Goal: Information Seeking & Learning: Find specific fact

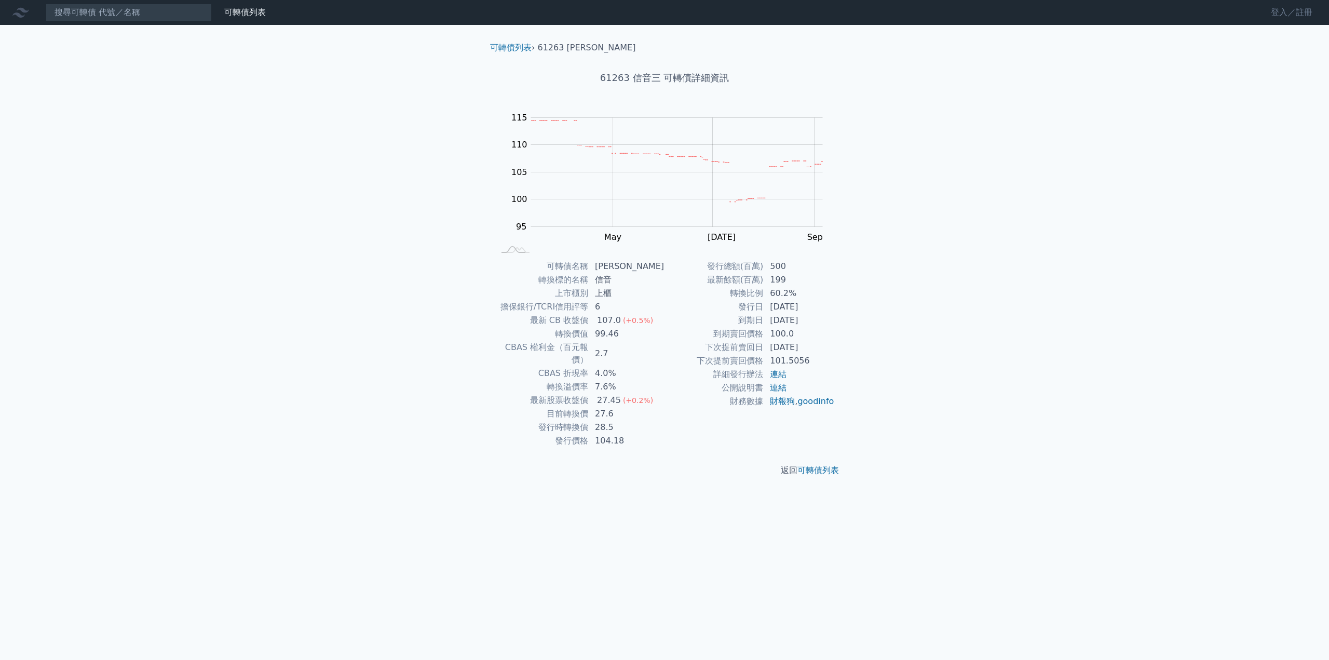
click at [1280, 12] on link "登入／註冊" at bounding box center [1292, 12] width 58 height 17
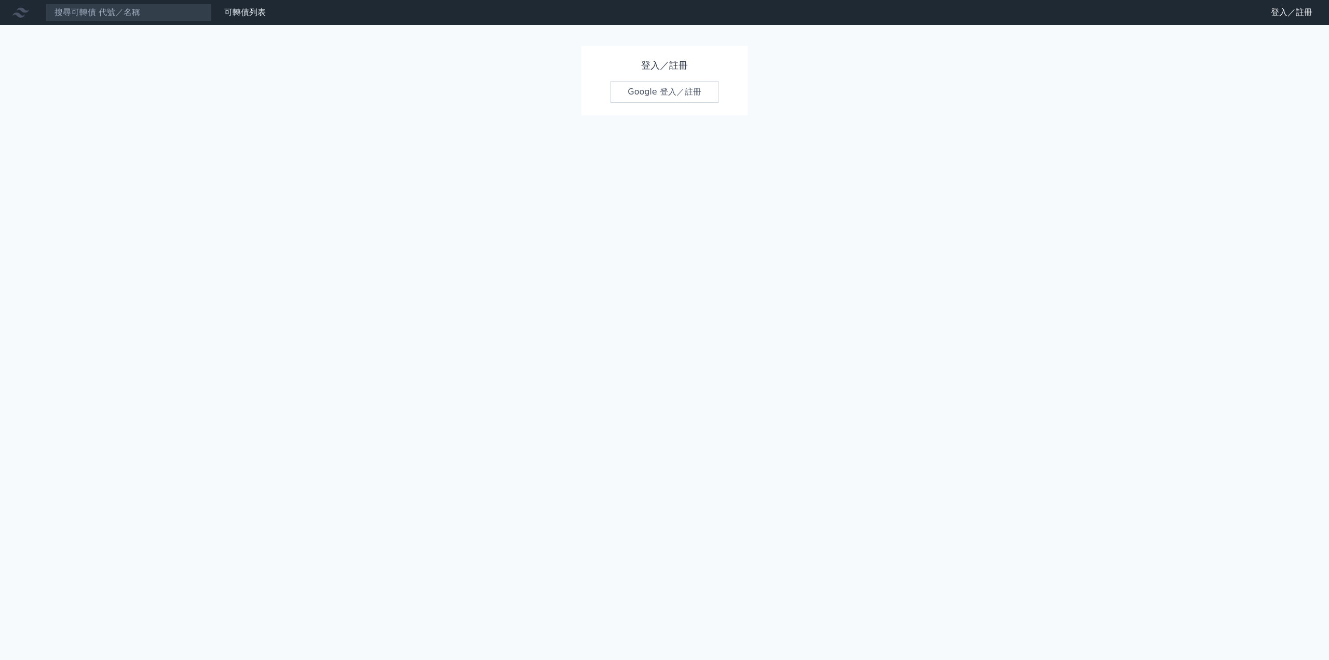
click at [628, 89] on link "Google 登入／註冊" at bounding box center [664, 92] width 108 height 22
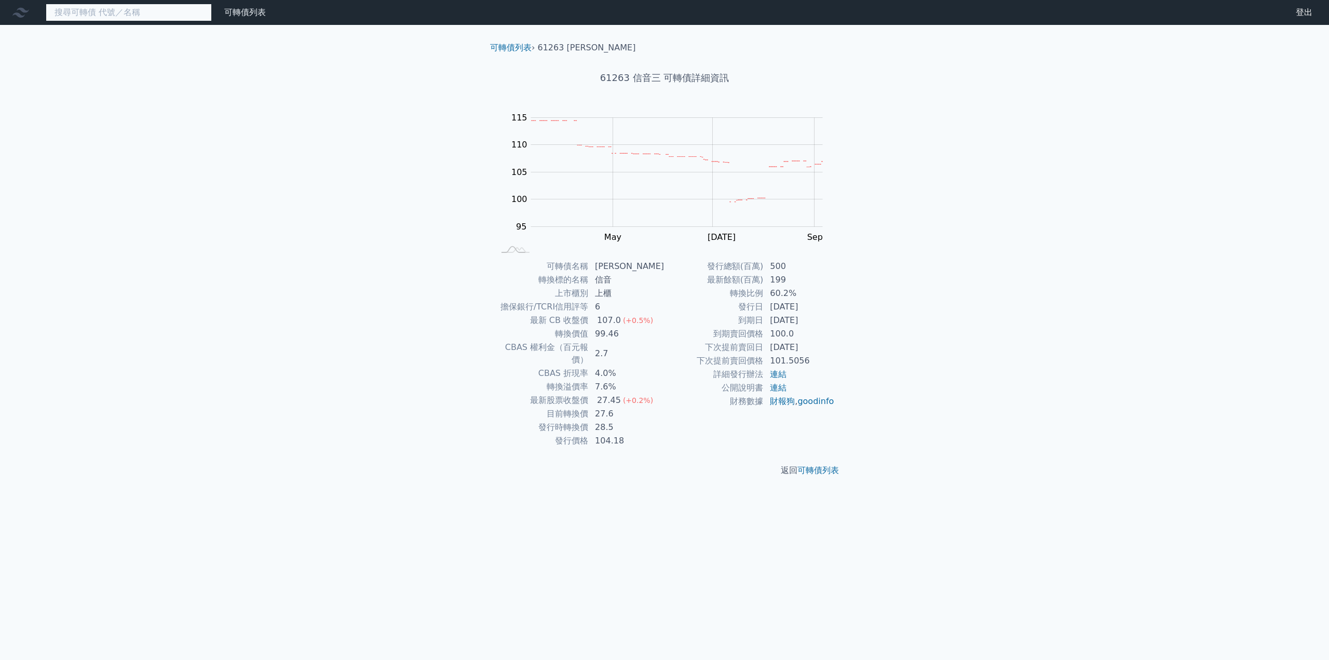
click at [139, 17] on input at bounding box center [129, 13] width 166 height 18
click at [166, 10] on input at bounding box center [129, 13] width 166 height 18
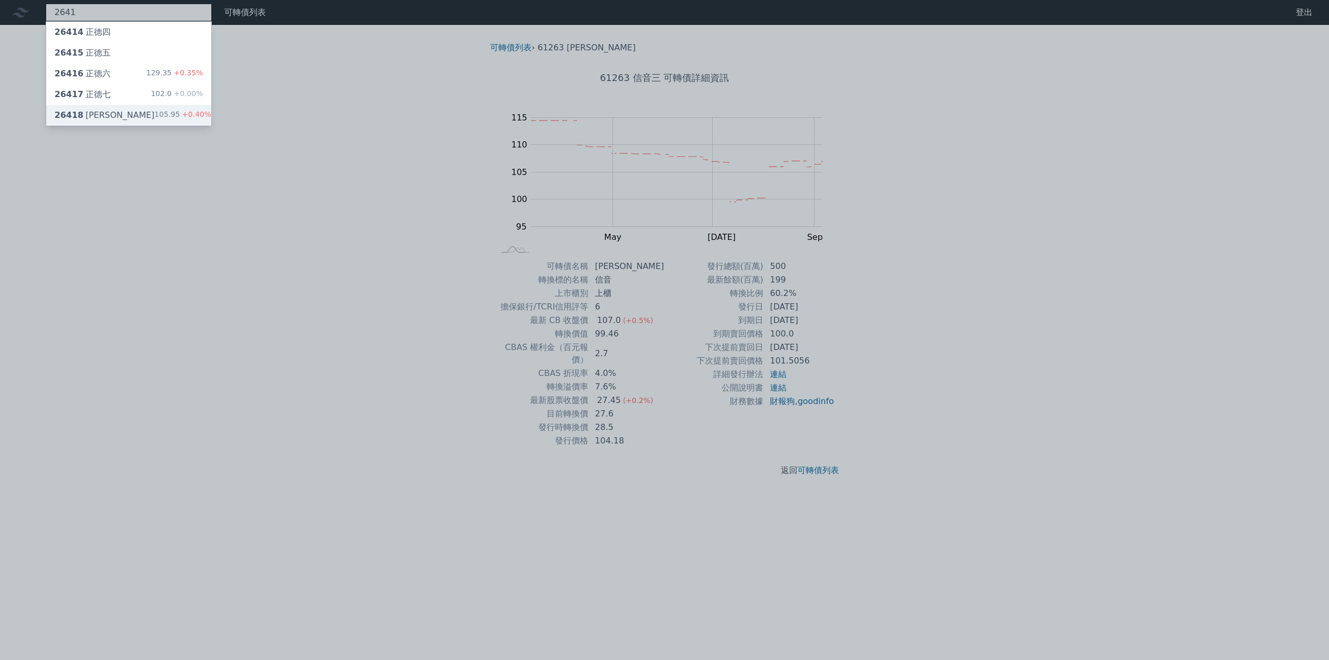
type input "2641"
click at [90, 114] on div "26418 [PERSON_NAME]" at bounding box center [105, 115] width 100 height 12
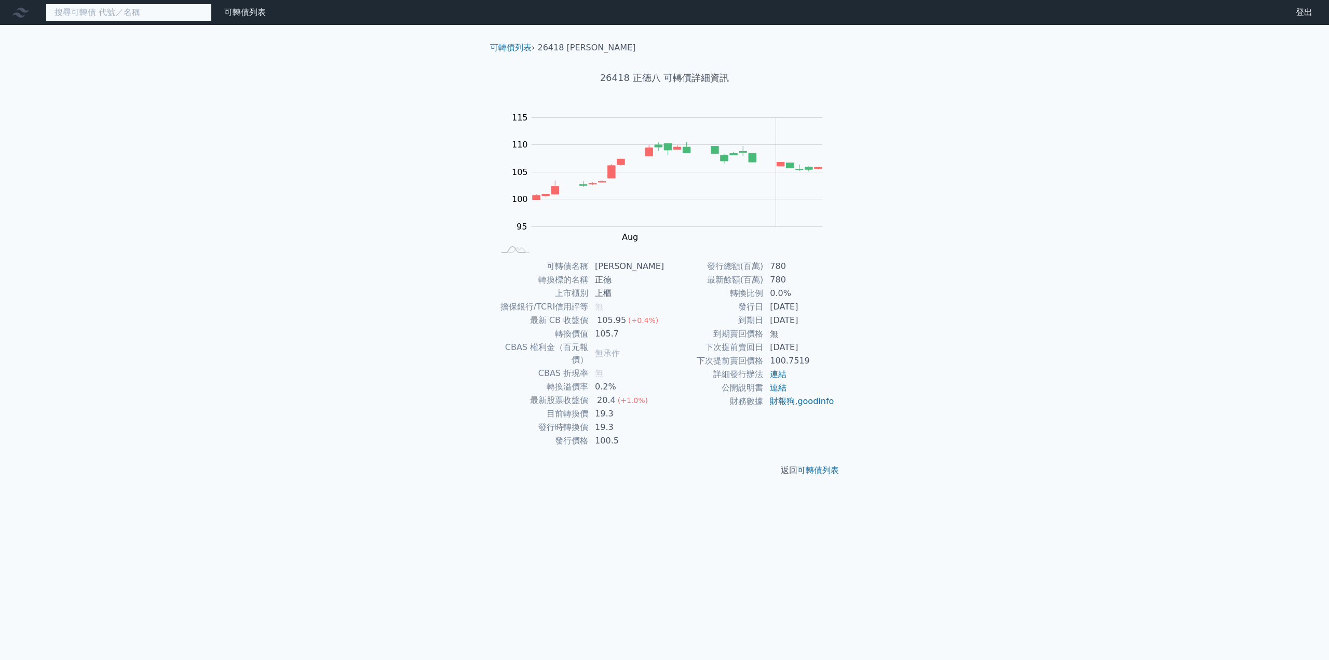
click at [128, 12] on input at bounding box center [129, 13] width 166 height 18
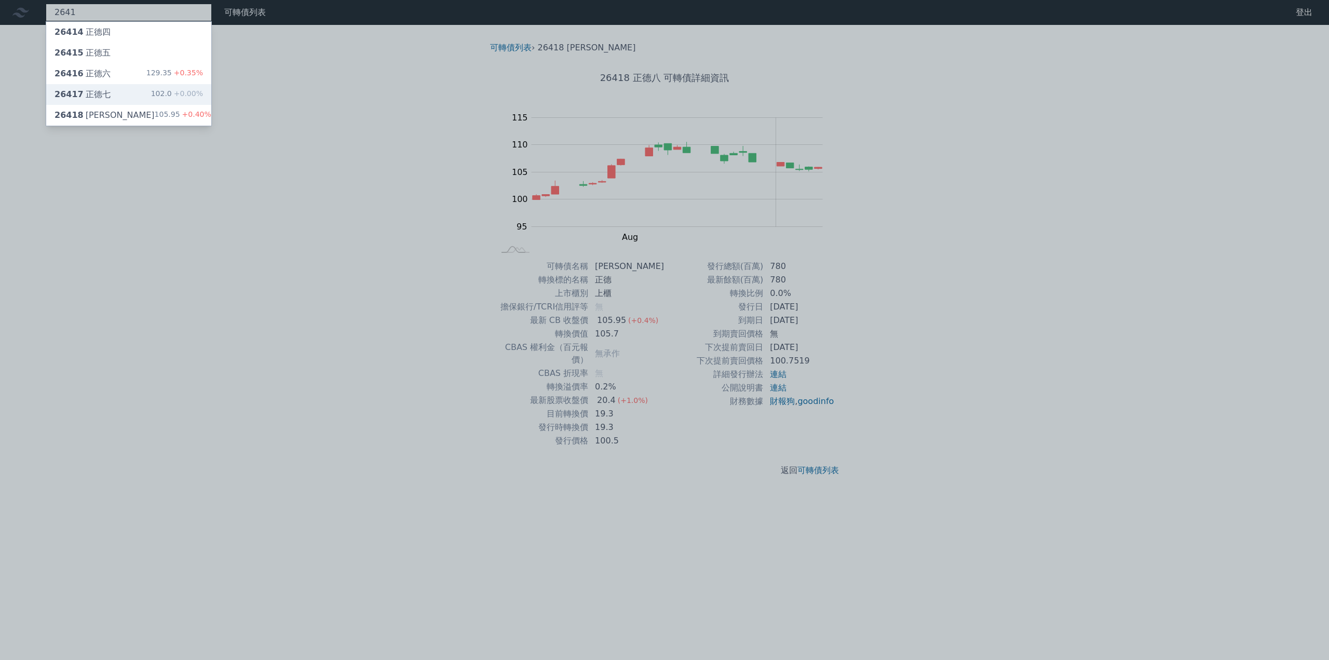
type input "2641"
click at [118, 90] on div "26417 正德七 102.0 +0.00%" at bounding box center [128, 94] width 165 height 21
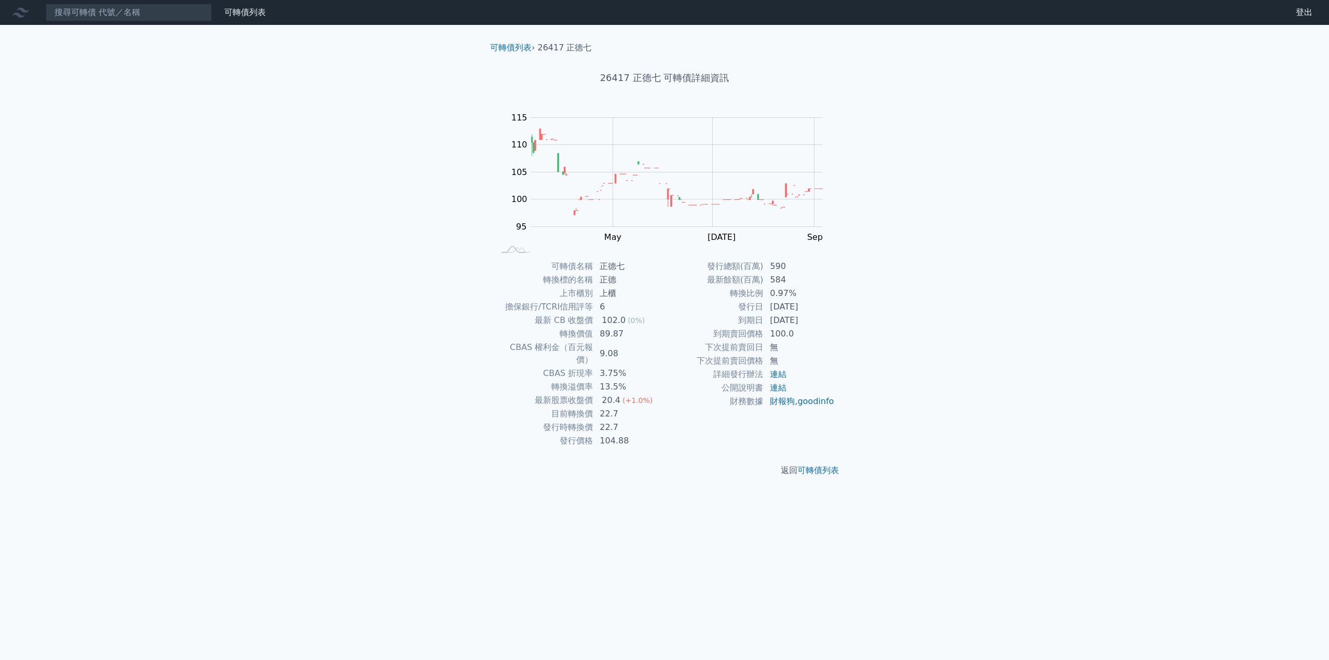
click at [176, 22] on nav "可轉債列表 財務數據 可轉債列表 財務數據 登出 登出" at bounding box center [664, 12] width 1329 height 25
click at [176, 11] on input at bounding box center [129, 13] width 166 height 18
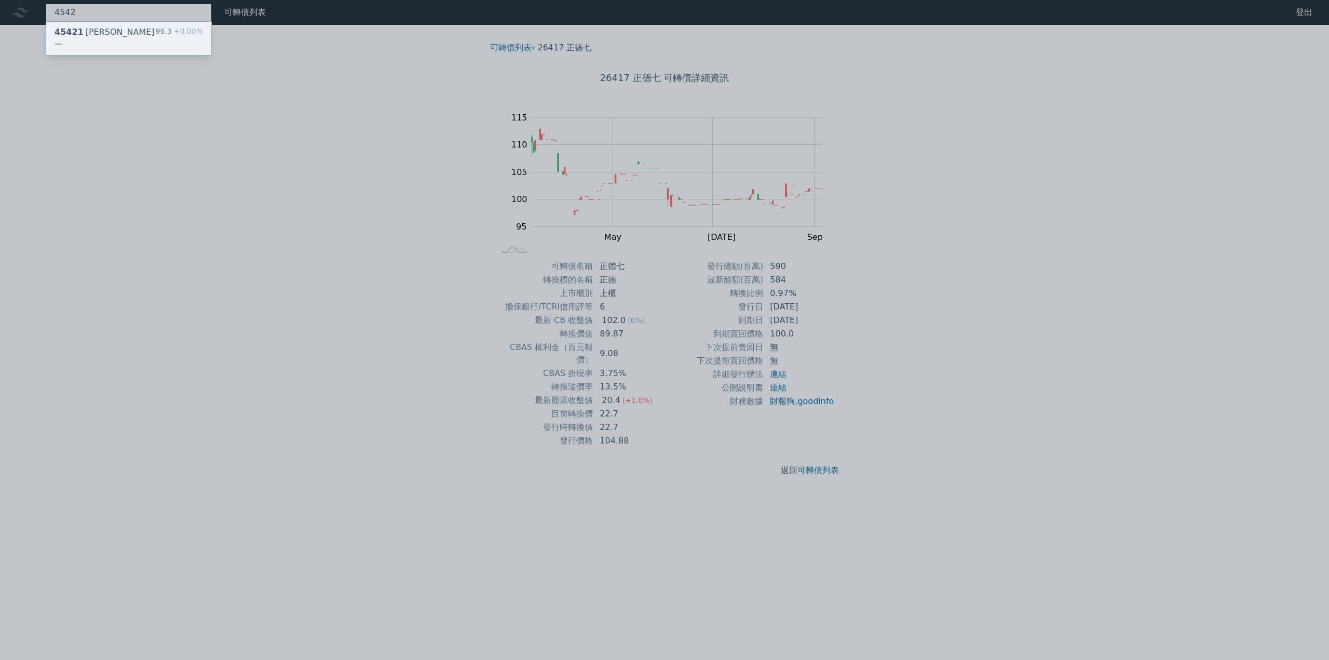
type input "4542"
click at [128, 27] on div "45421 [PERSON_NAME]一 96.3 +0.00%" at bounding box center [128, 38] width 165 height 33
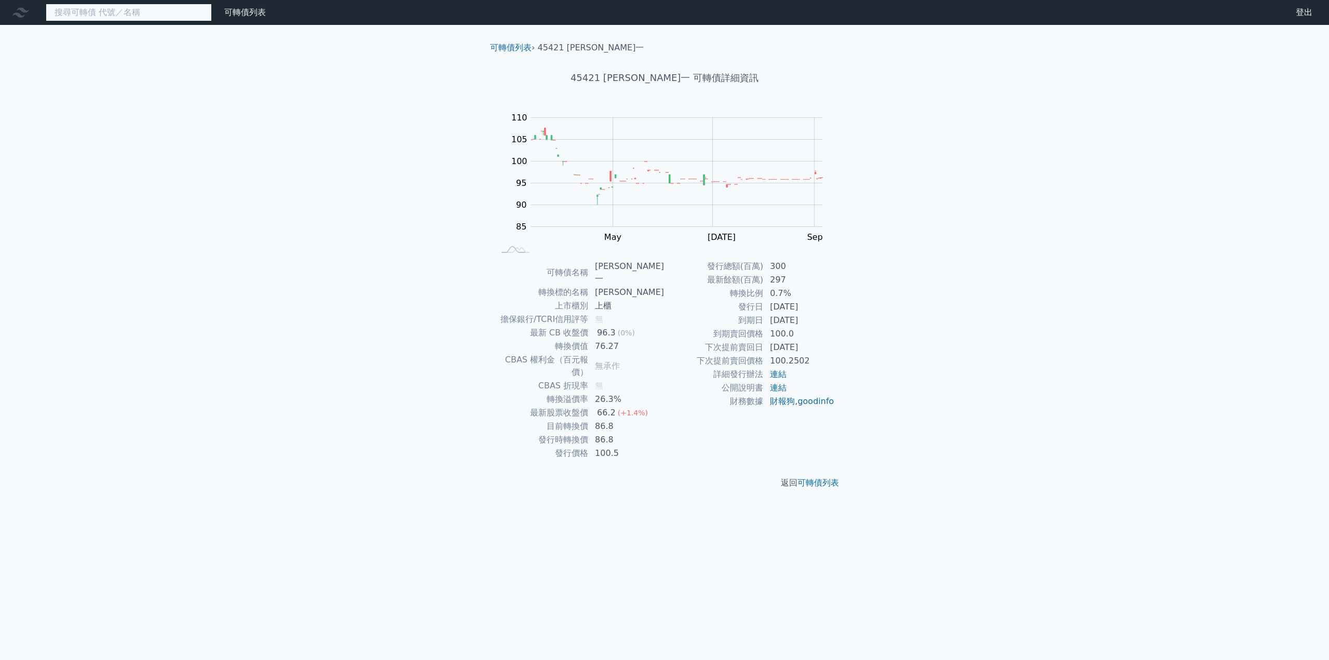
click at [126, 16] on input at bounding box center [129, 13] width 166 height 18
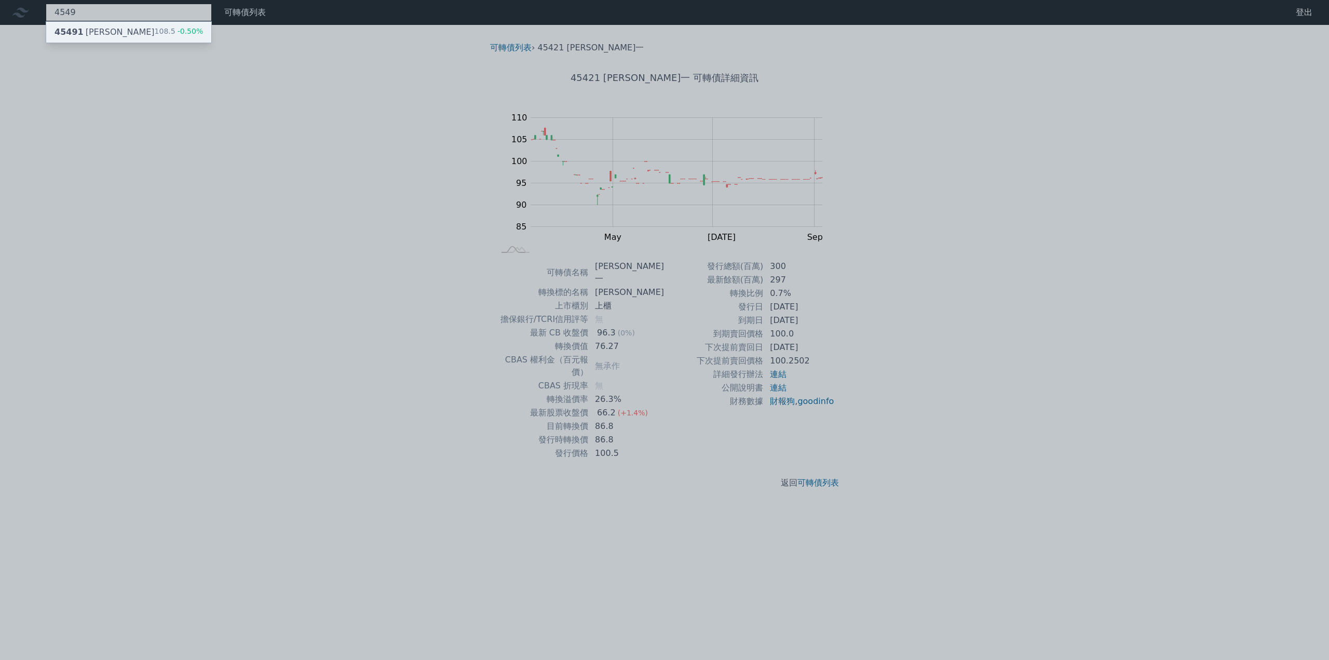
type input "4549"
click at [103, 36] on div "45491 [PERSON_NAME]" at bounding box center [105, 32] width 100 height 12
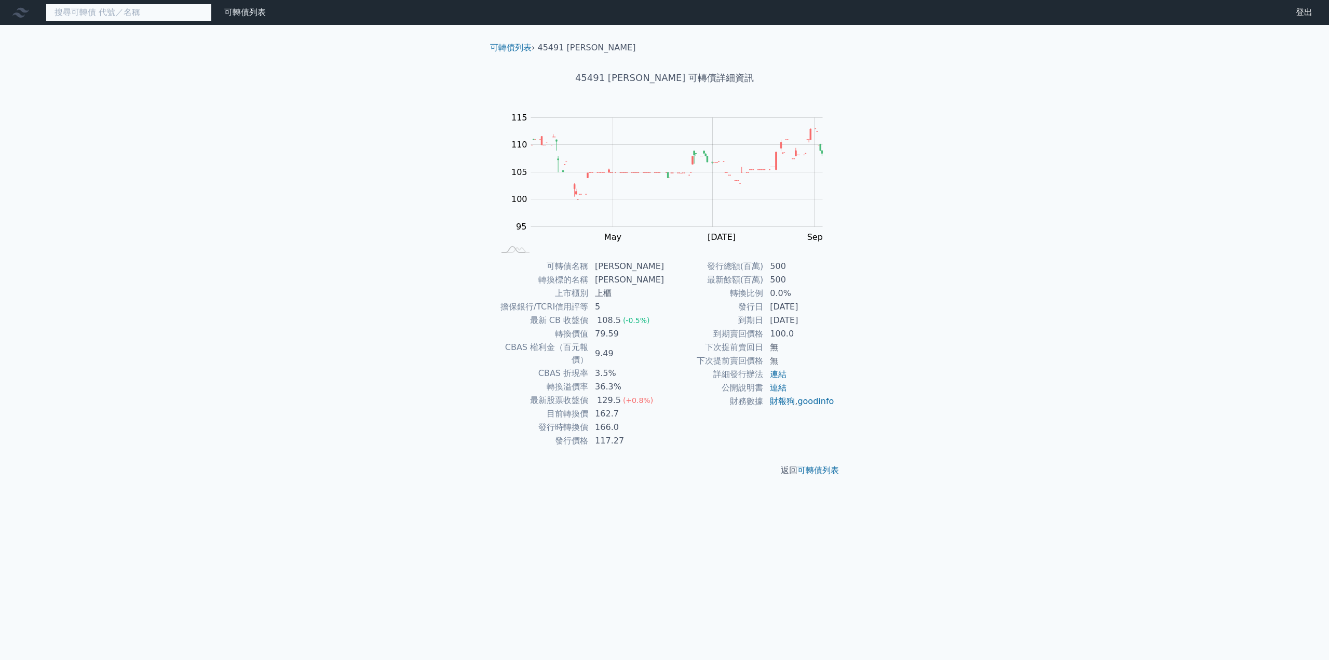
click at [132, 17] on input at bounding box center [129, 13] width 166 height 18
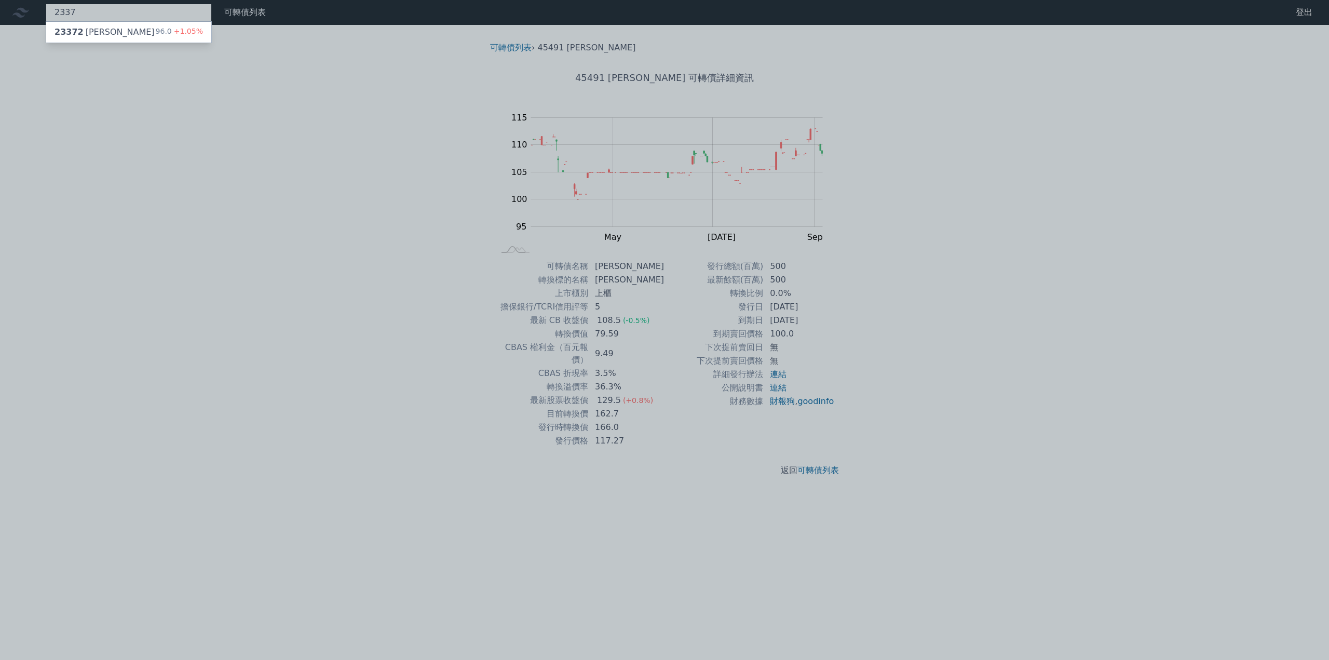
type input "2337"
click at [105, 32] on div "23372 [PERSON_NAME]" at bounding box center [105, 32] width 100 height 12
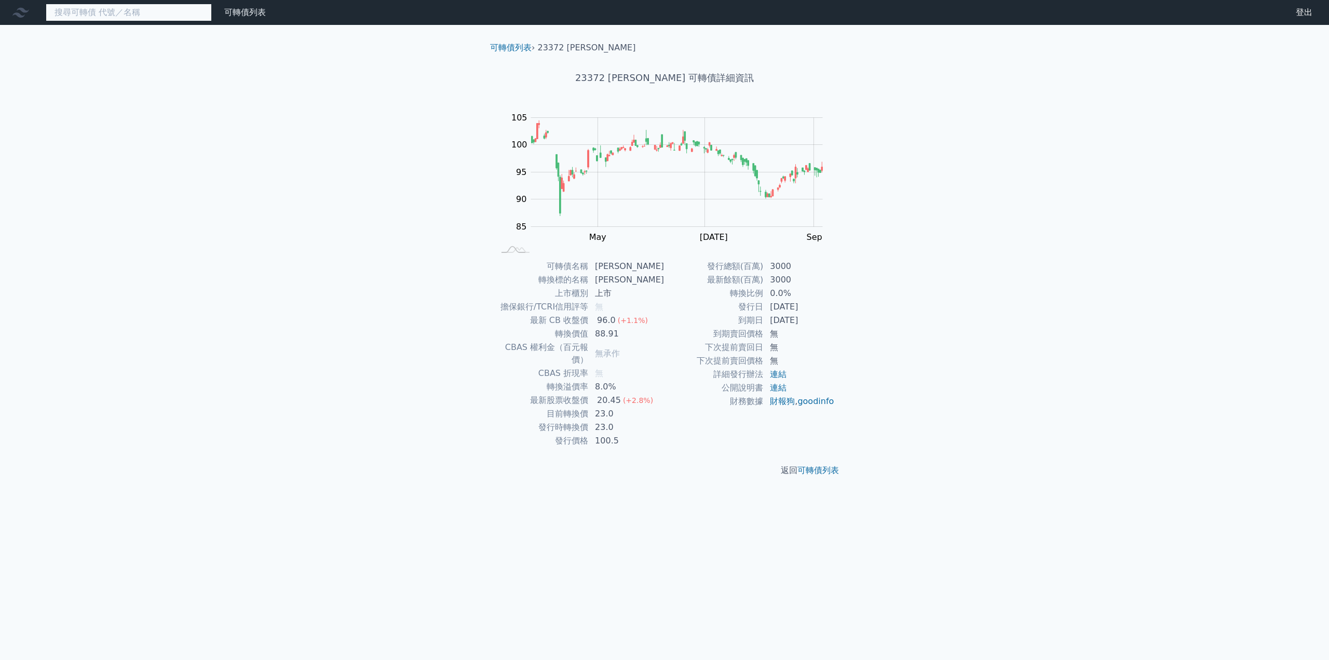
click at [175, 17] on input at bounding box center [129, 13] width 166 height 18
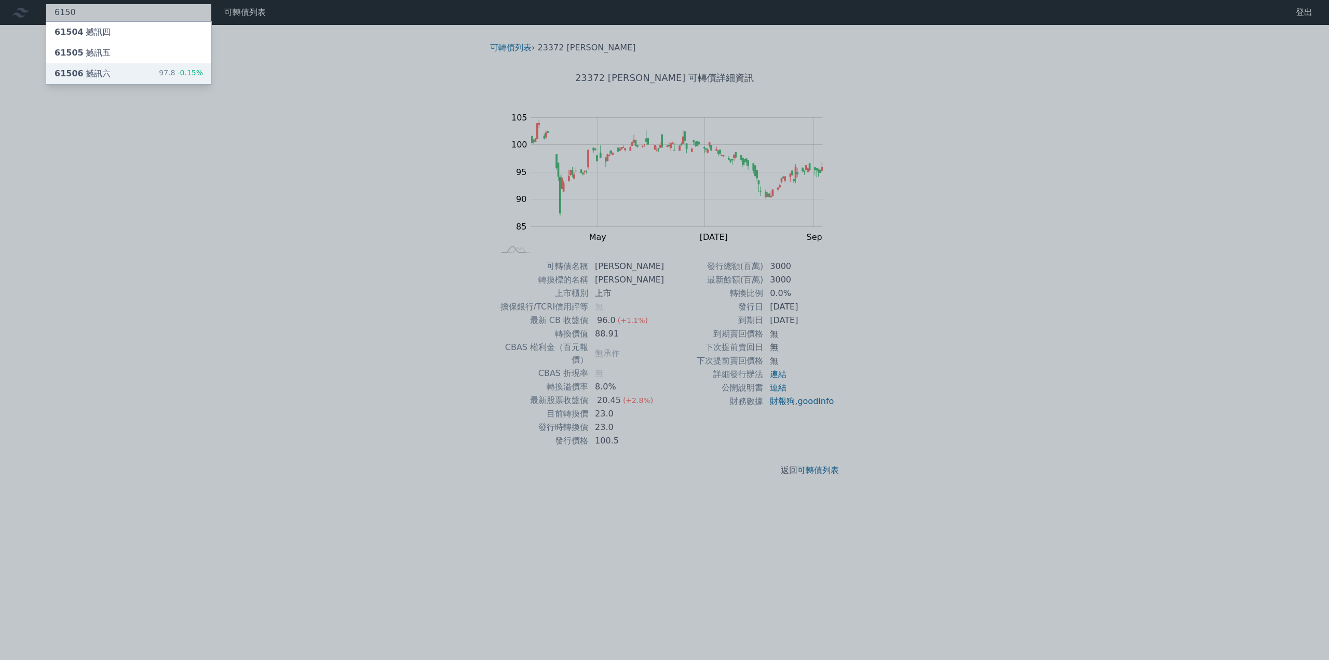
type input "6150"
click at [104, 71] on div "61506 撼訊六" at bounding box center [83, 73] width 56 height 12
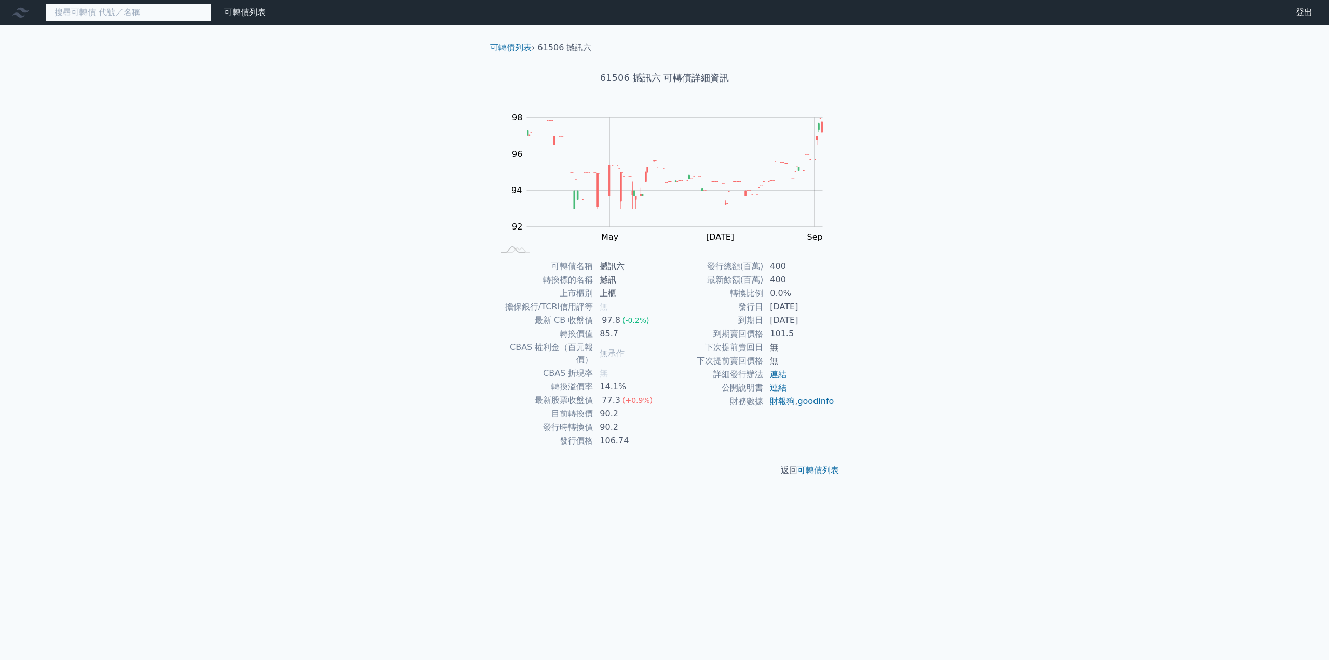
click at [124, 10] on input at bounding box center [129, 13] width 166 height 18
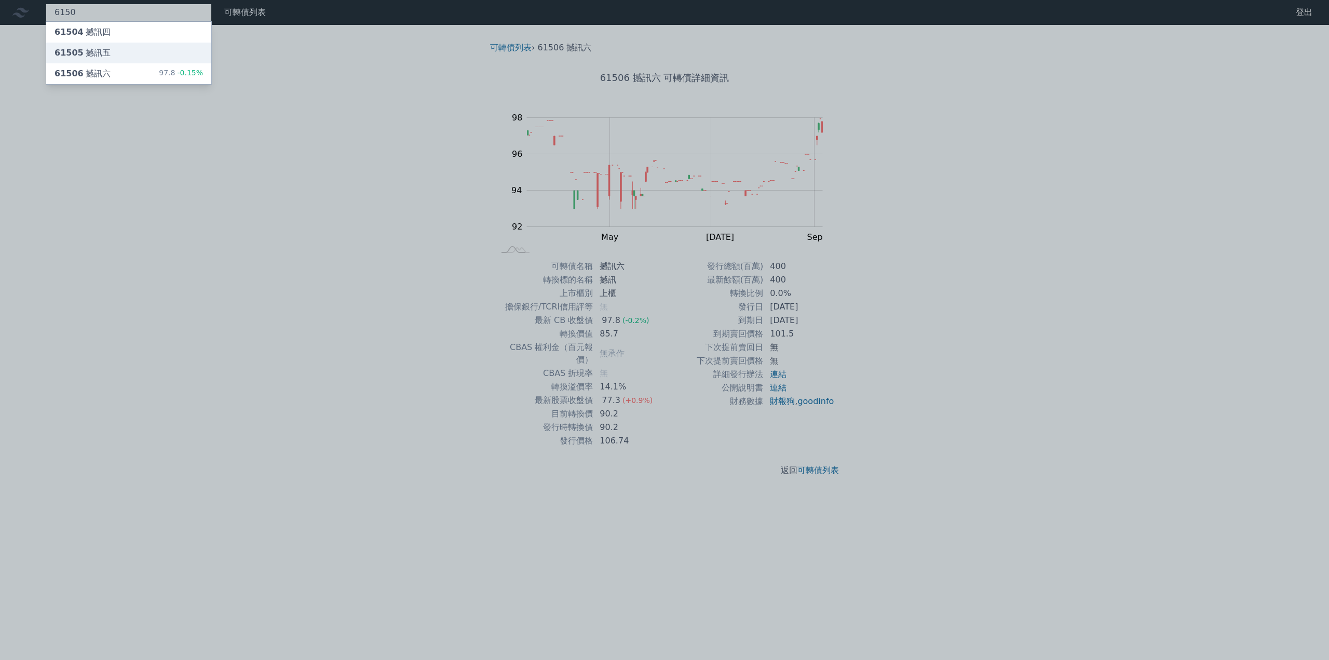
type input "6150"
click at [114, 51] on div "61505 撼訊五" at bounding box center [128, 53] width 165 height 21
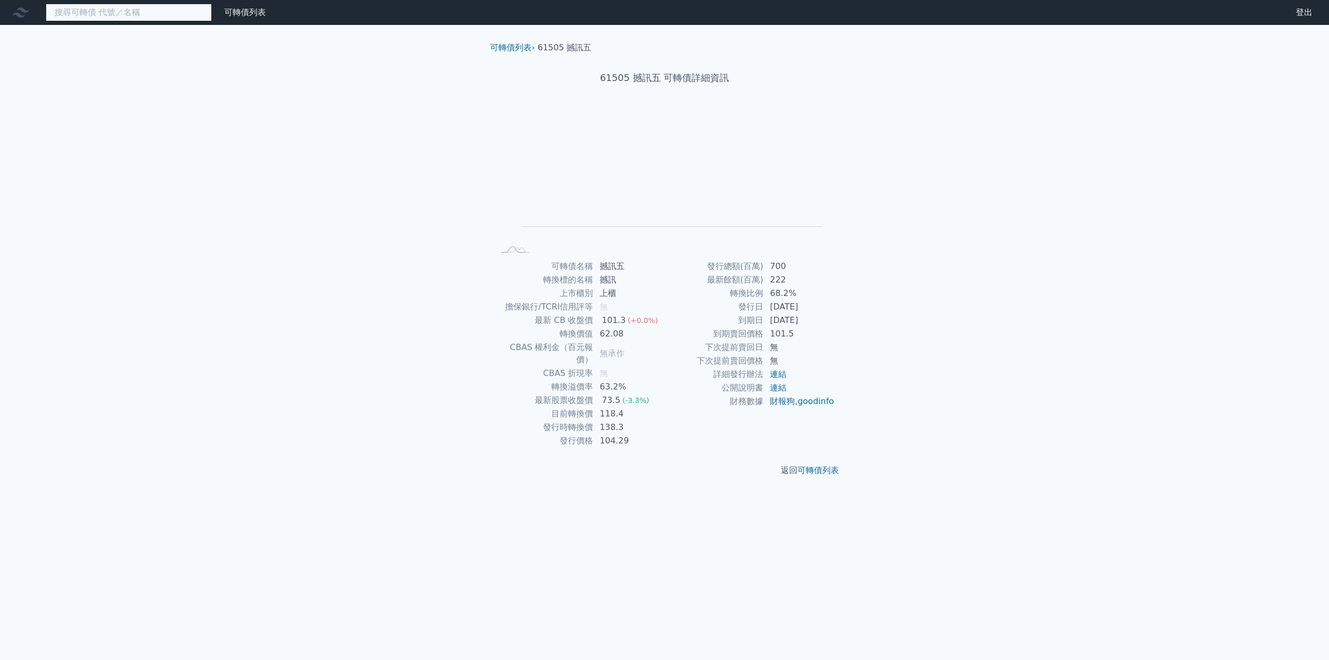
click at [128, 17] on input at bounding box center [129, 13] width 166 height 18
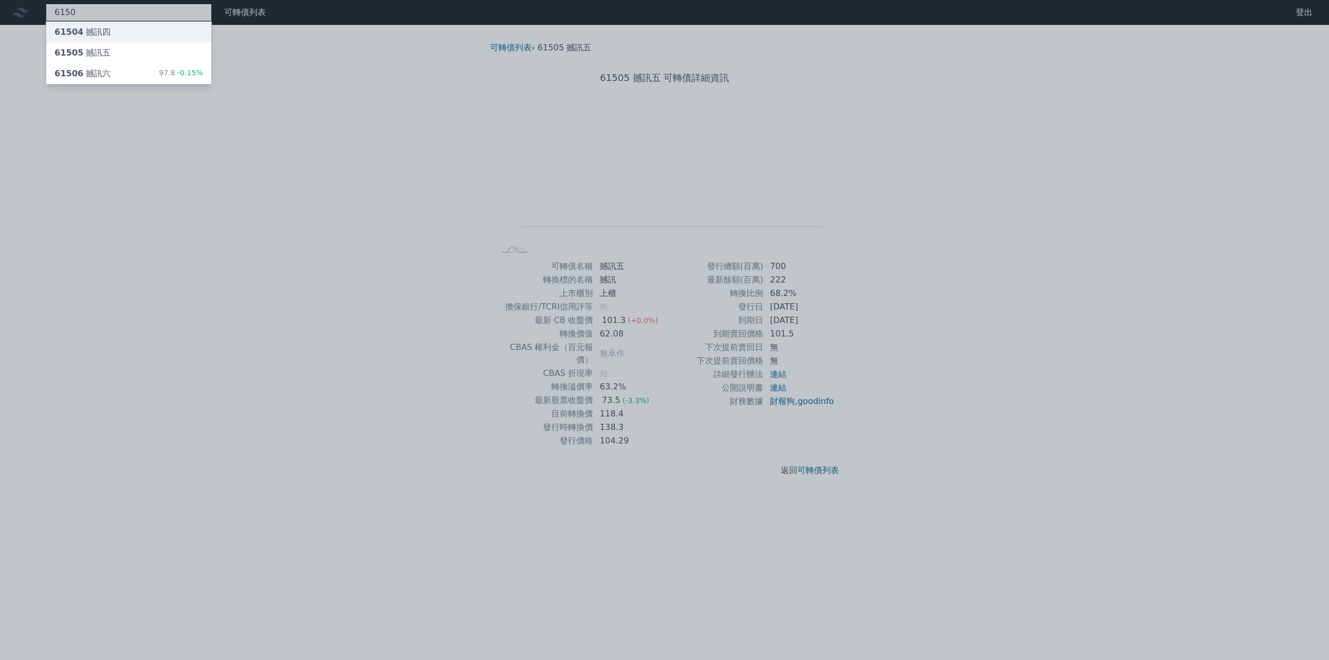
type input "6150"
click at [113, 29] on div "61504 撼訊四" at bounding box center [128, 32] width 165 height 21
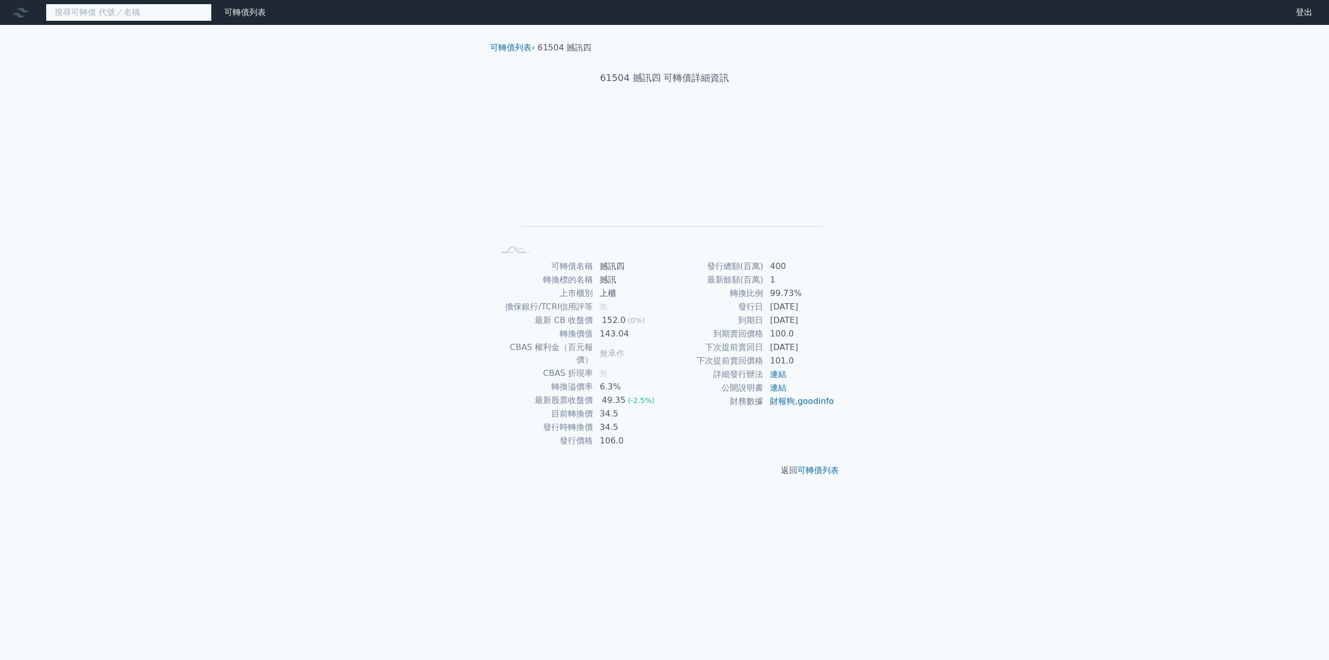
click at [124, 9] on input at bounding box center [129, 13] width 166 height 18
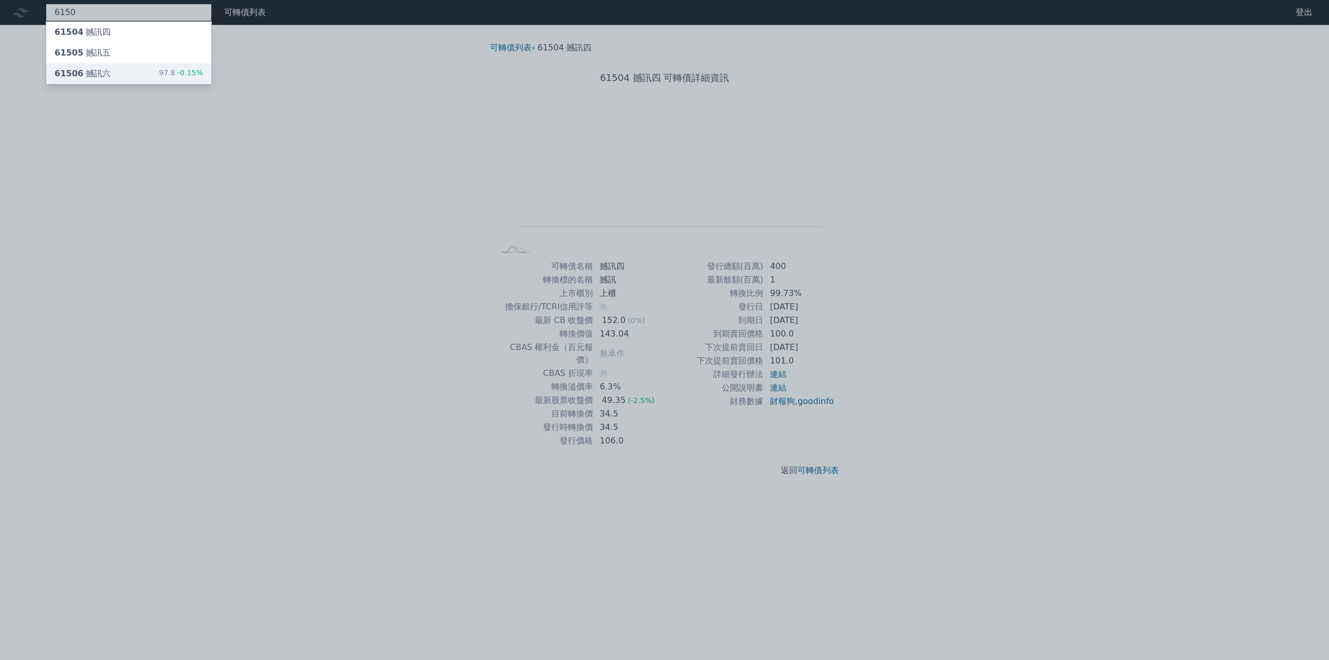
type input "6150"
click at [111, 72] on div "61506 撼訊六 97.8 -0.15%" at bounding box center [128, 73] width 165 height 21
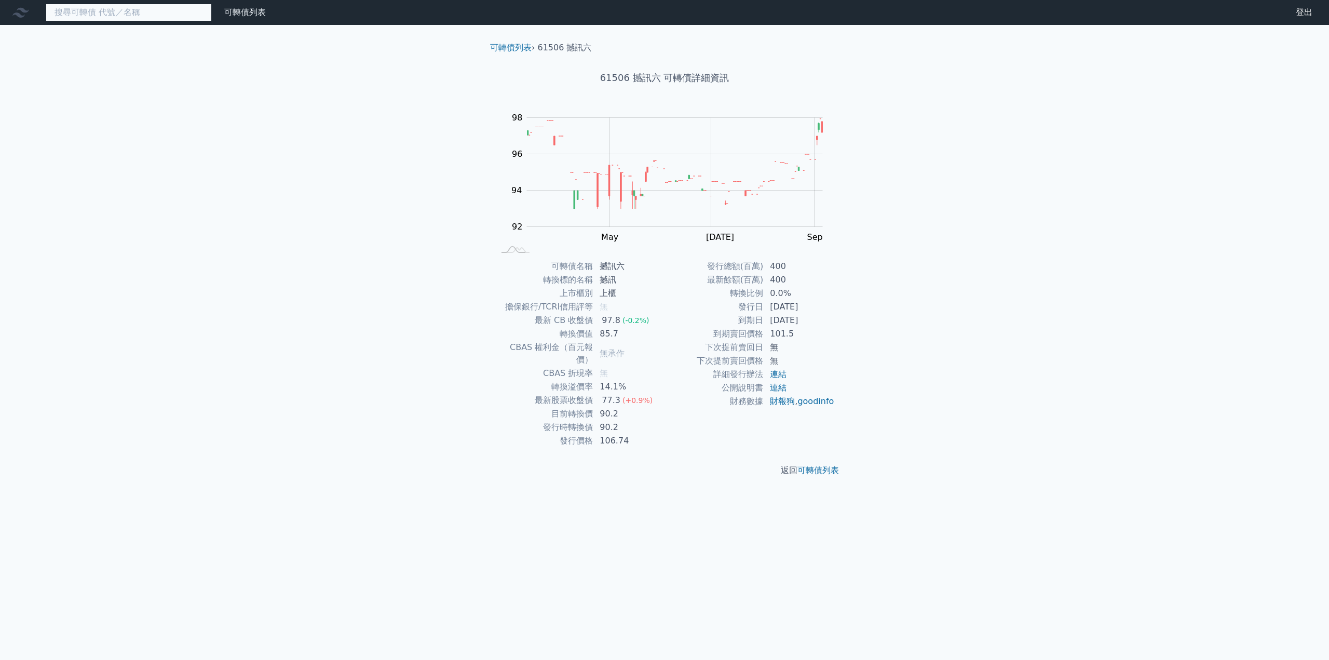
click at [83, 16] on input at bounding box center [129, 13] width 166 height 18
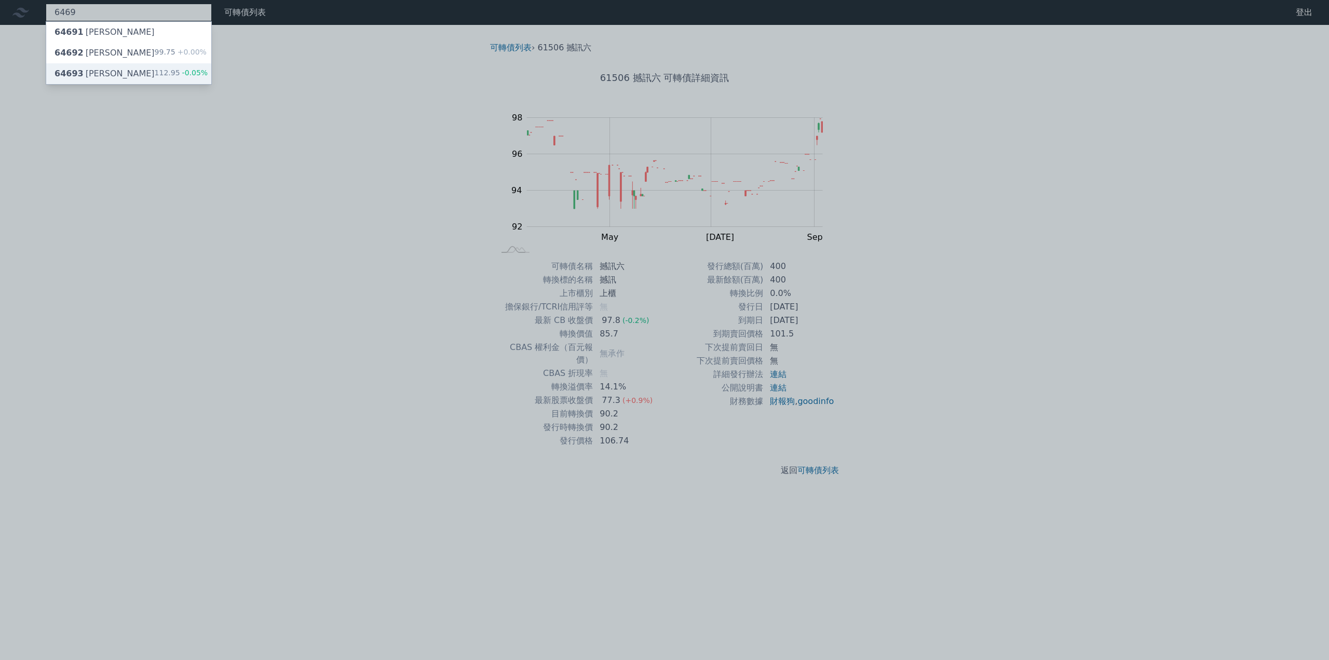
type input "6469"
click at [91, 70] on div "64693 [PERSON_NAME]" at bounding box center [105, 73] width 100 height 12
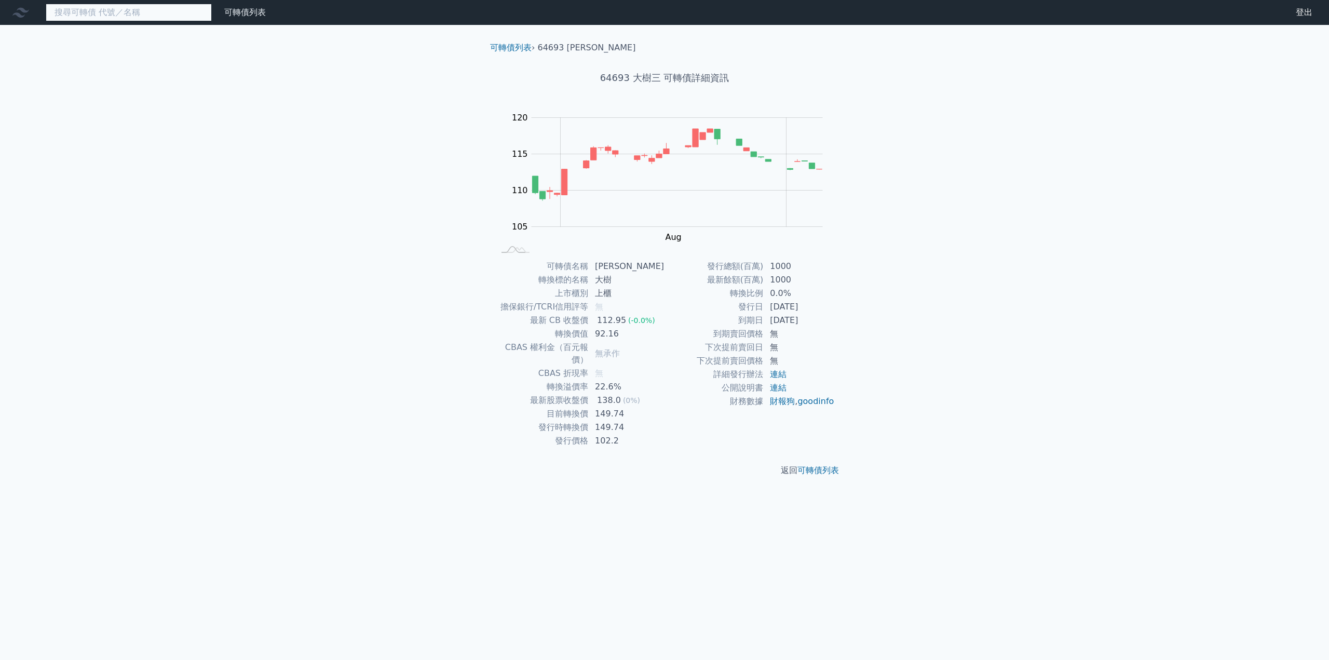
click at [98, 18] on input at bounding box center [129, 13] width 166 height 18
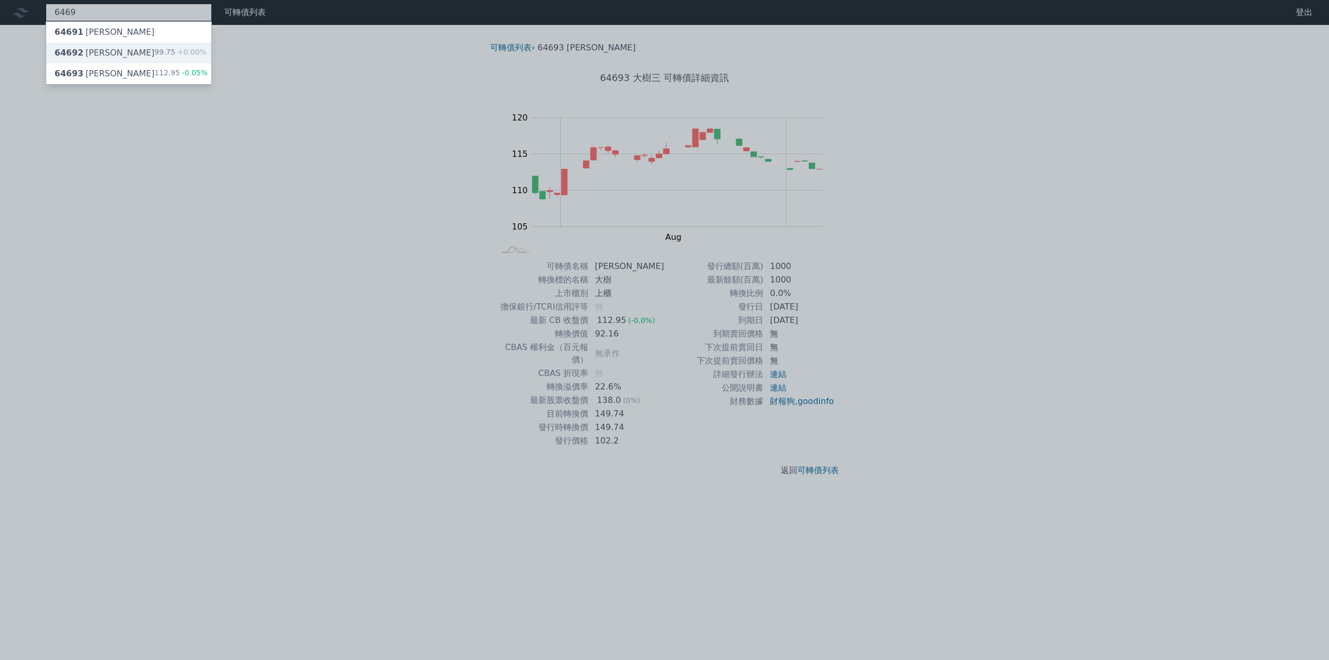
type input "6469"
click at [98, 53] on div "64692 [PERSON_NAME]" at bounding box center [105, 53] width 100 height 12
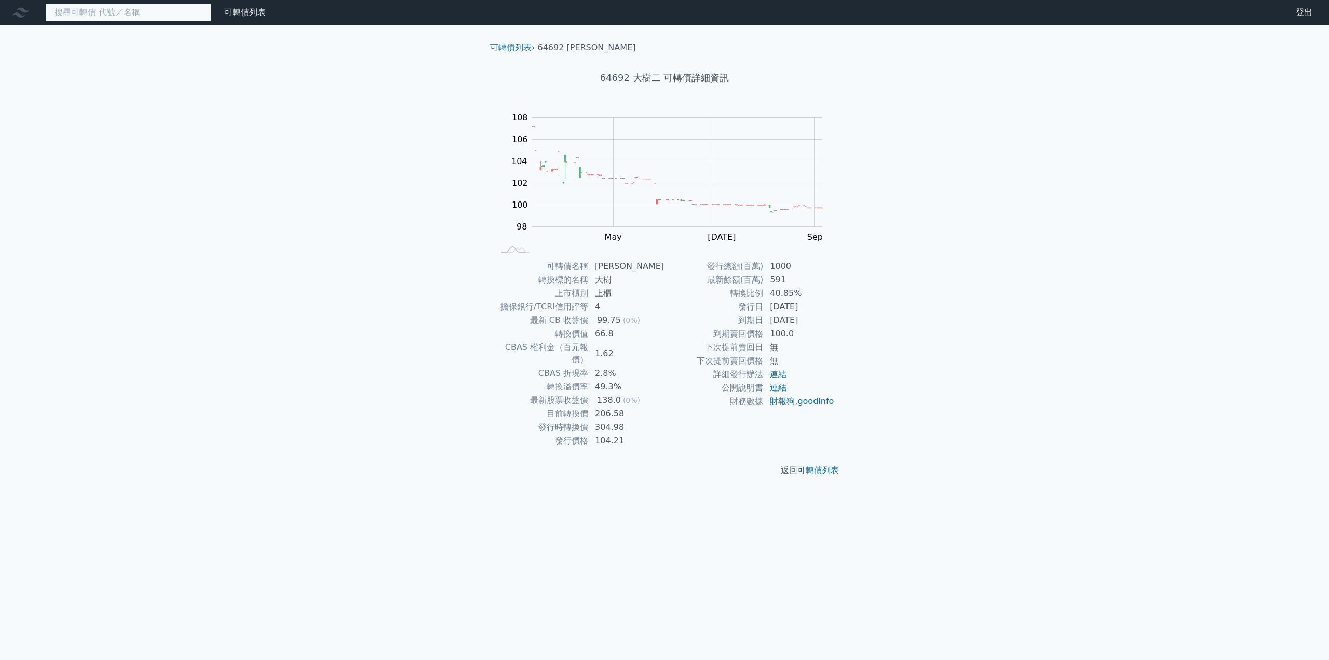
click at [77, 16] on input at bounding box center [129, 13] width 166 height 18
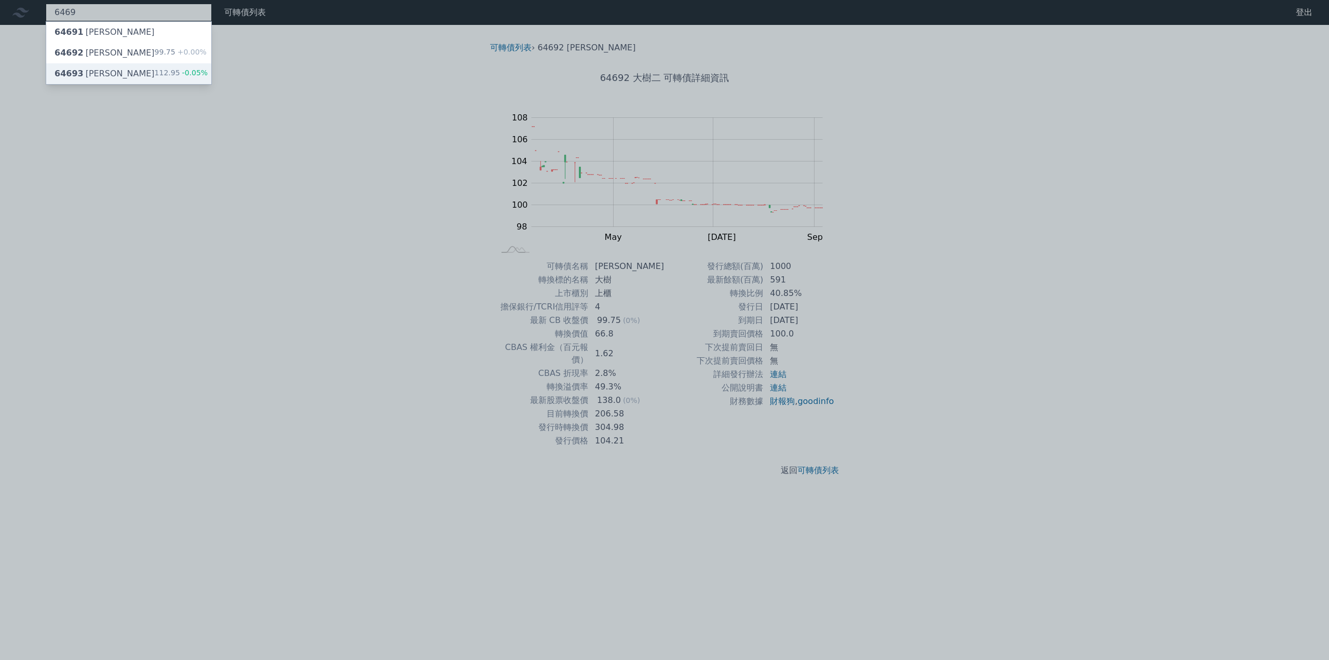
type input "6469"
click at [74, 72] on span "64693" at bounding box center [69, 74] width 29 height 10
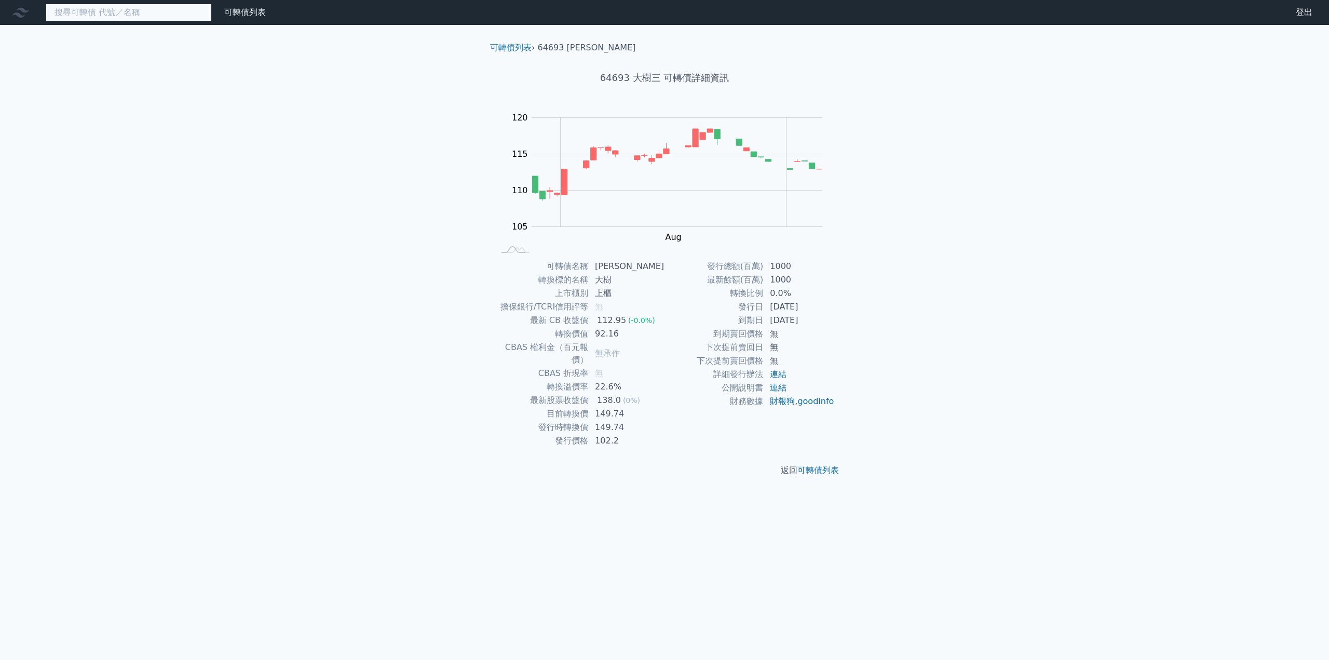
click at [153, 12] on input at bounding box center [129, 13] width 166 height 18
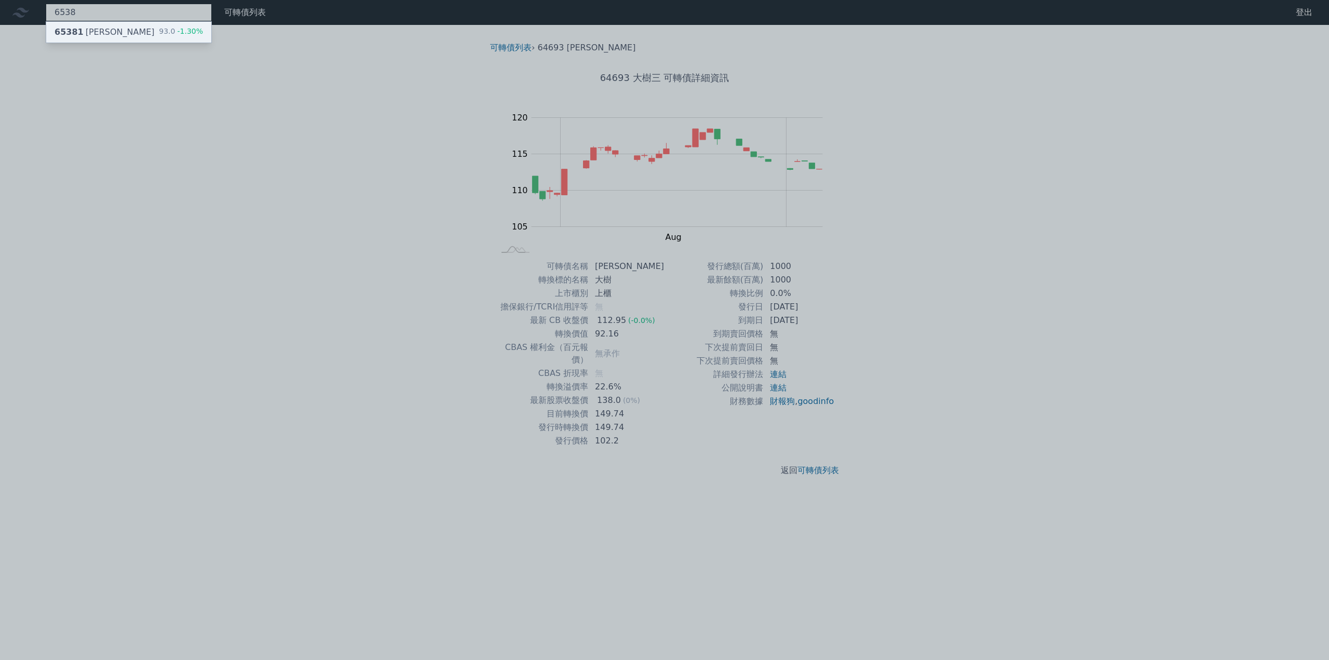
type input "6538"
click at [113, 35] on div "65381 [PERSON_NAME]一 93.0 -1.30%" at bounding box center [128, 32] width 165 height 21
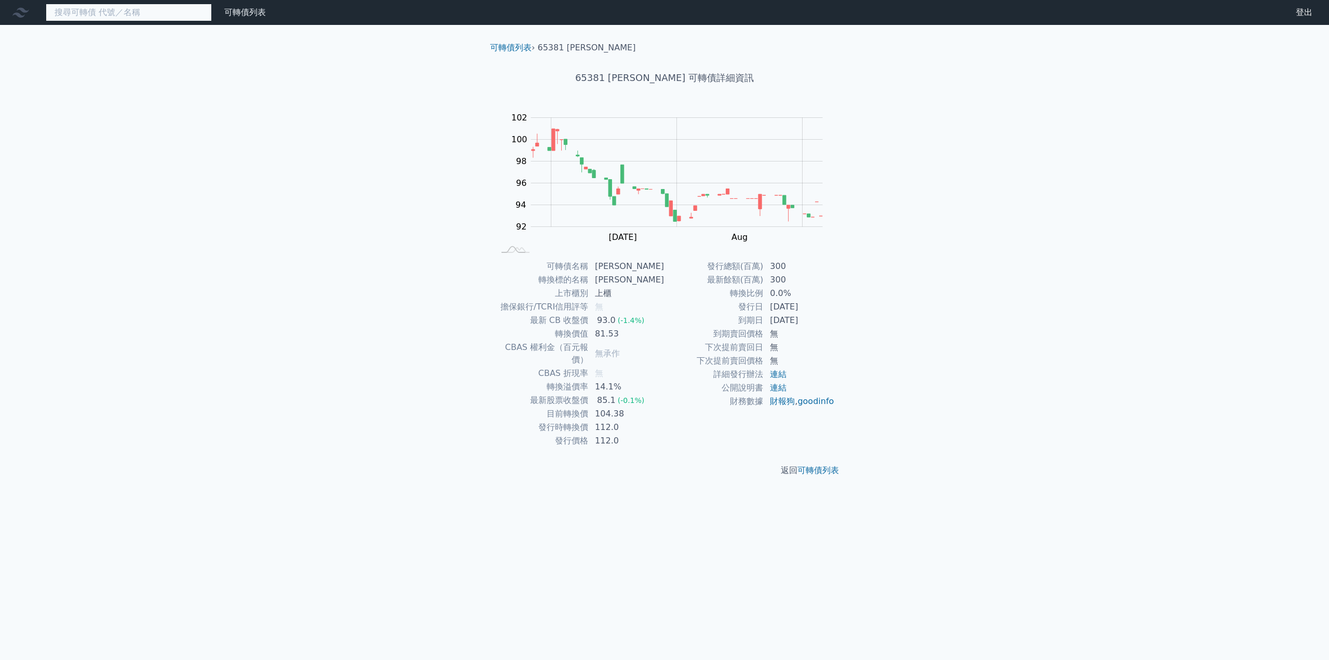
click at [87, 16] on input at bounding box center [129, 13] width 166 height 18
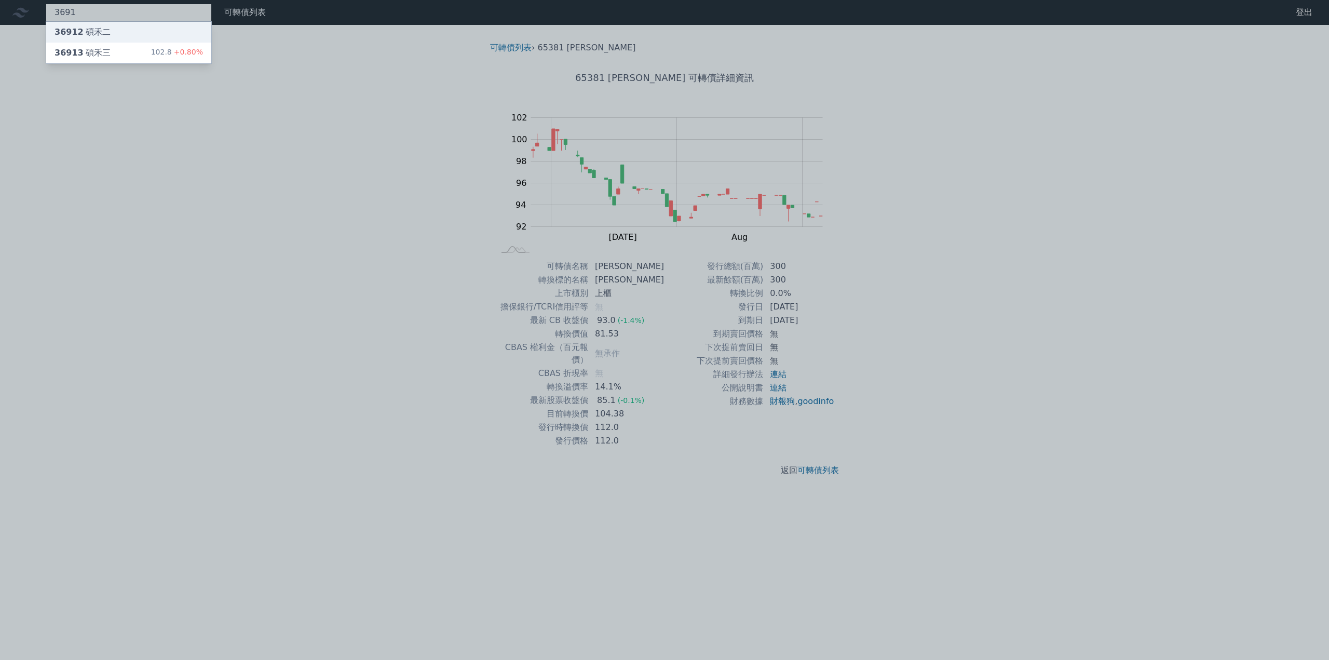
type input "3691"
click at [93, 34] on div "36912 碩禾二" at bounding box center [83, 32] width 56 height 12
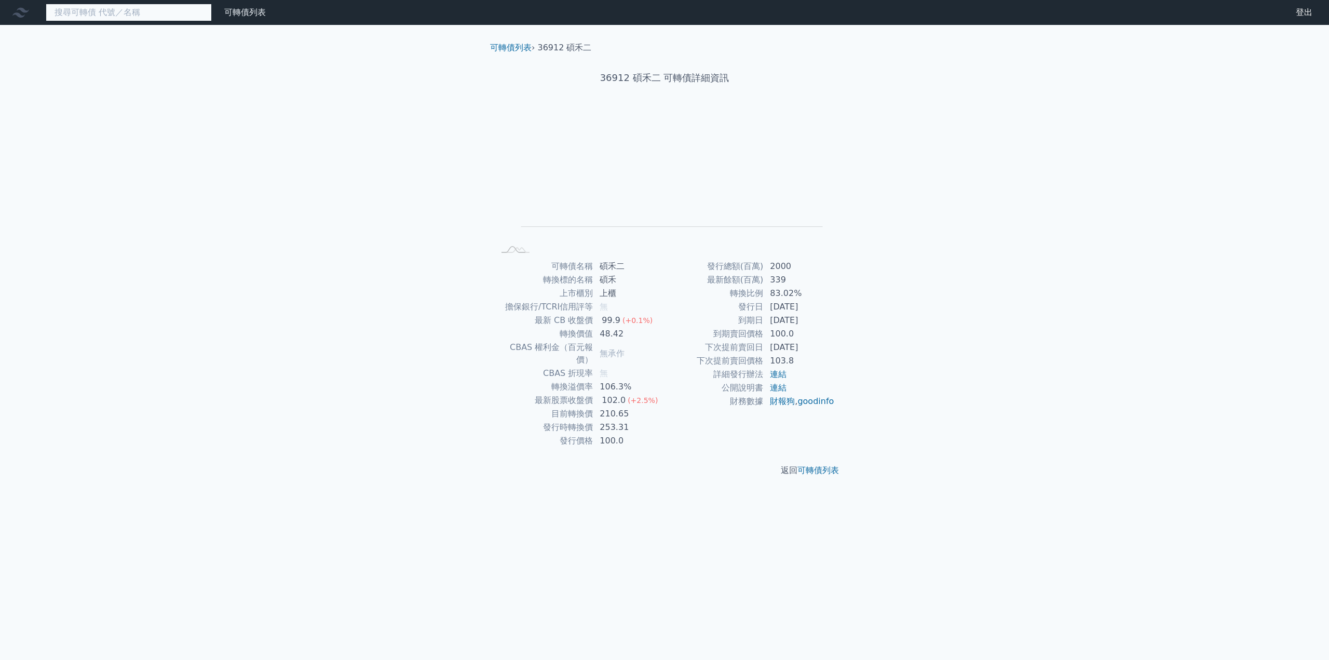
click at [107, 8] on input at bounding box center [129, 13] width 166 height 18
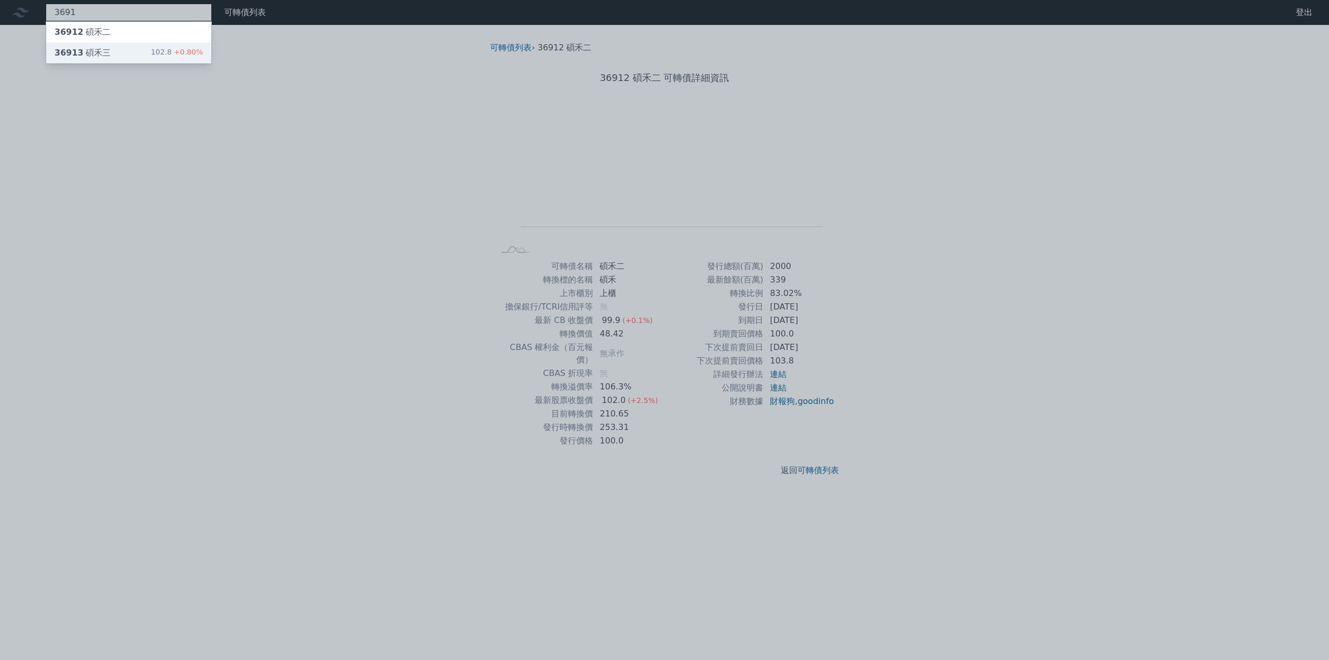
type input "3691"
click at [106, 49] on div "36913 碩禾三" at bounding box center [83, 53] width 56 height 12
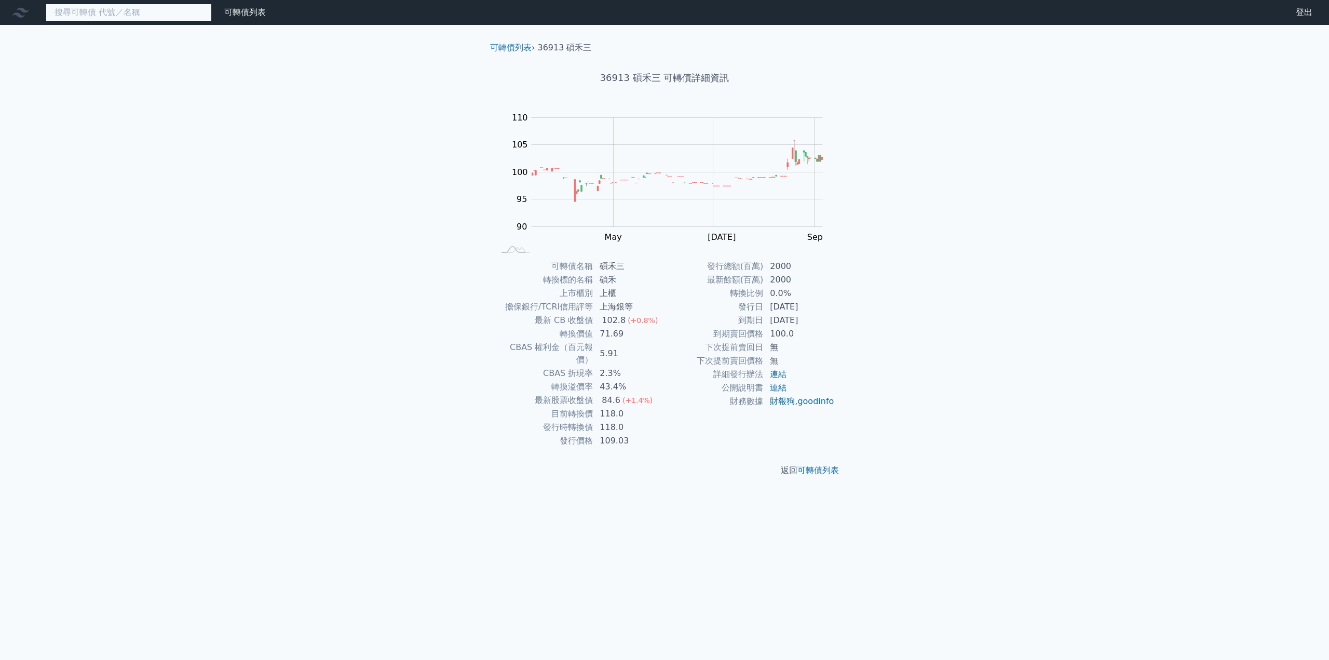
click at [110, 16] on input at bounding box center [129, 13] width 166 height 18
click at [92, 7] on input at bounding box center [129, 13] width 166 height 18
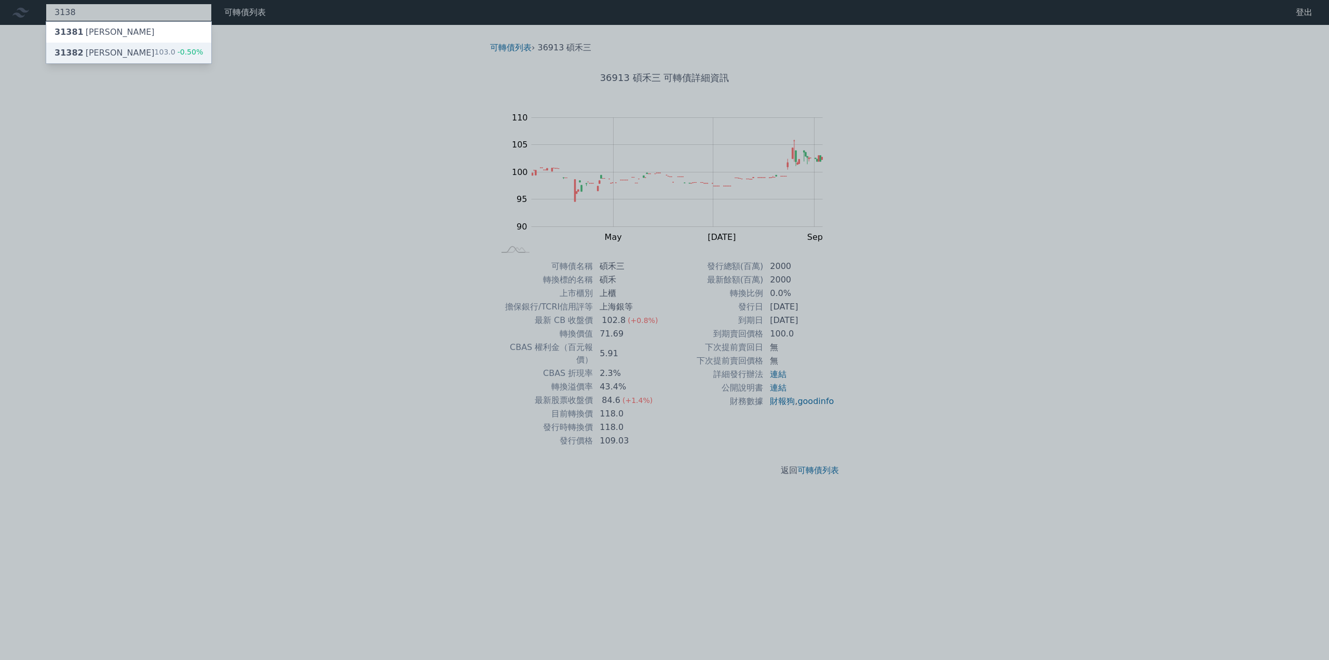
type input "3138"
click at [93, 51] on div "31382 耀登二" at bounding box center [105, 53] width 100 height 12
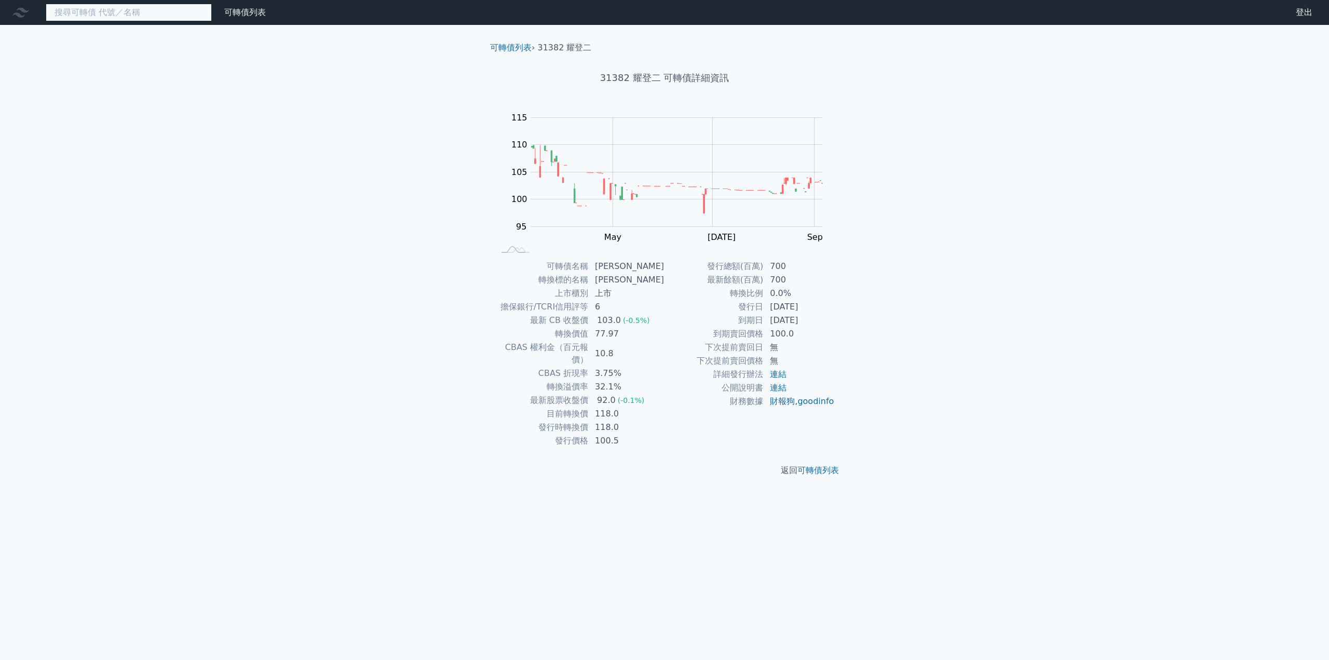
click at [100, 16] on input at bounding box center [129, 13] width 166 height 18
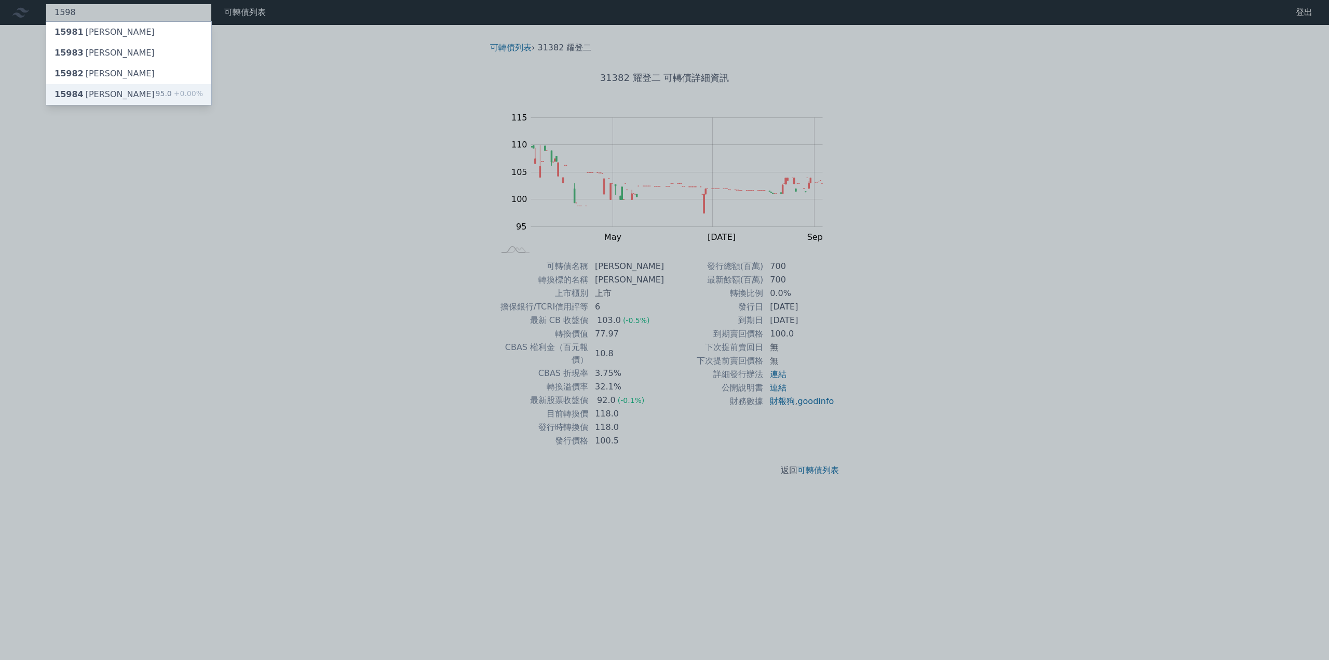
type input "1598"
click at [98, 96] on div "15984 [PERSON_NAME]" at bounding box center [105, 94] width 100 height 12
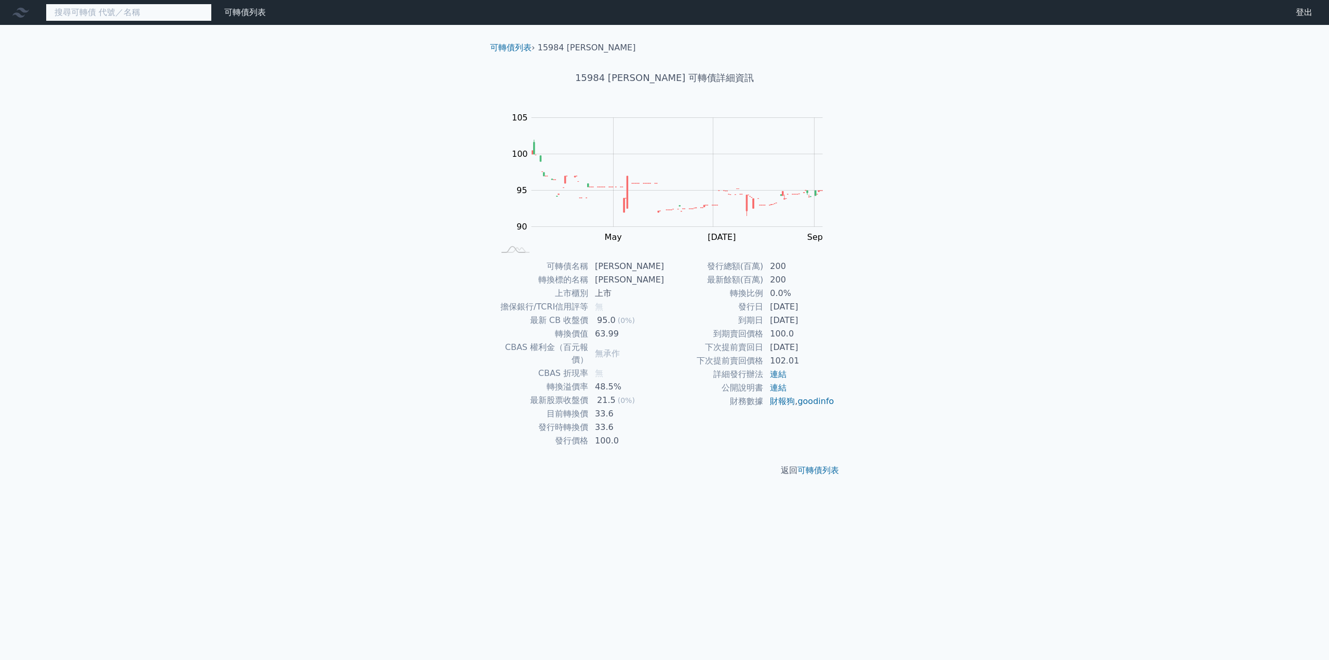
click at [94, 16] on input at bounding box center [129, 13] width 166 height 18
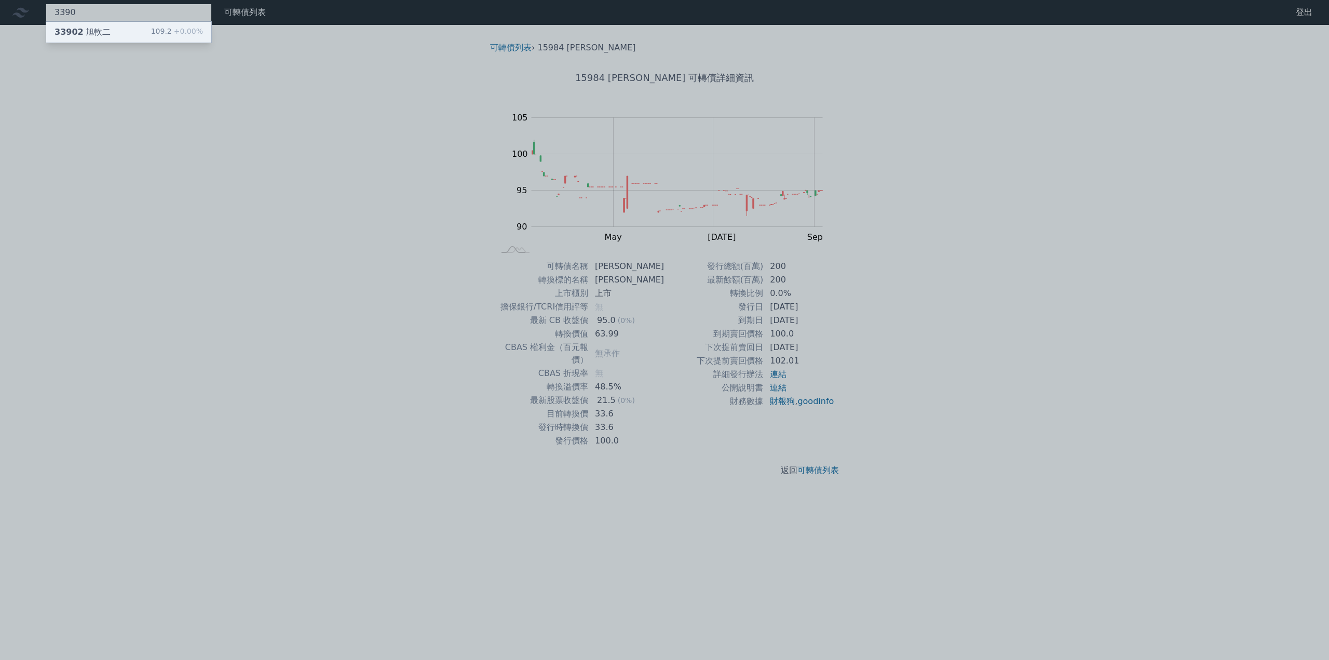
type input "3390"
click at [95, 30] on div "33902 旭軟二" at bounding box center [83, 32] width 56 height 12
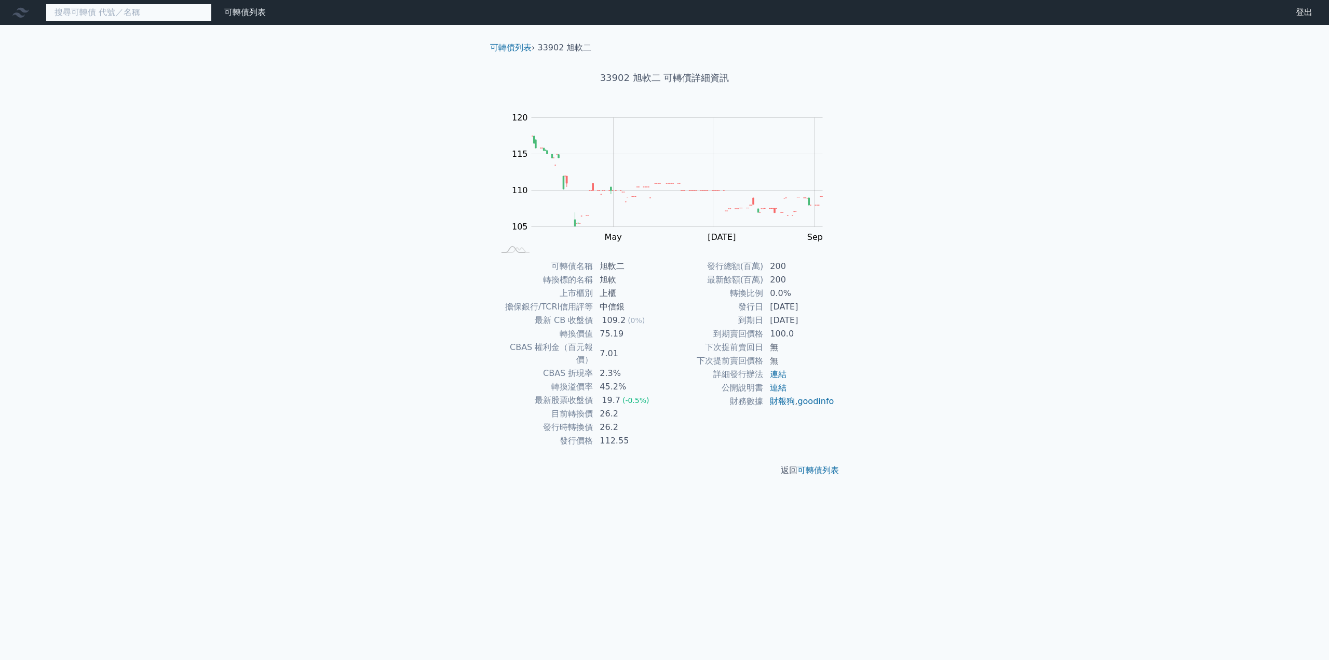
click at [102, 5] on input at bounding box center [129, 13] width 166 height 18
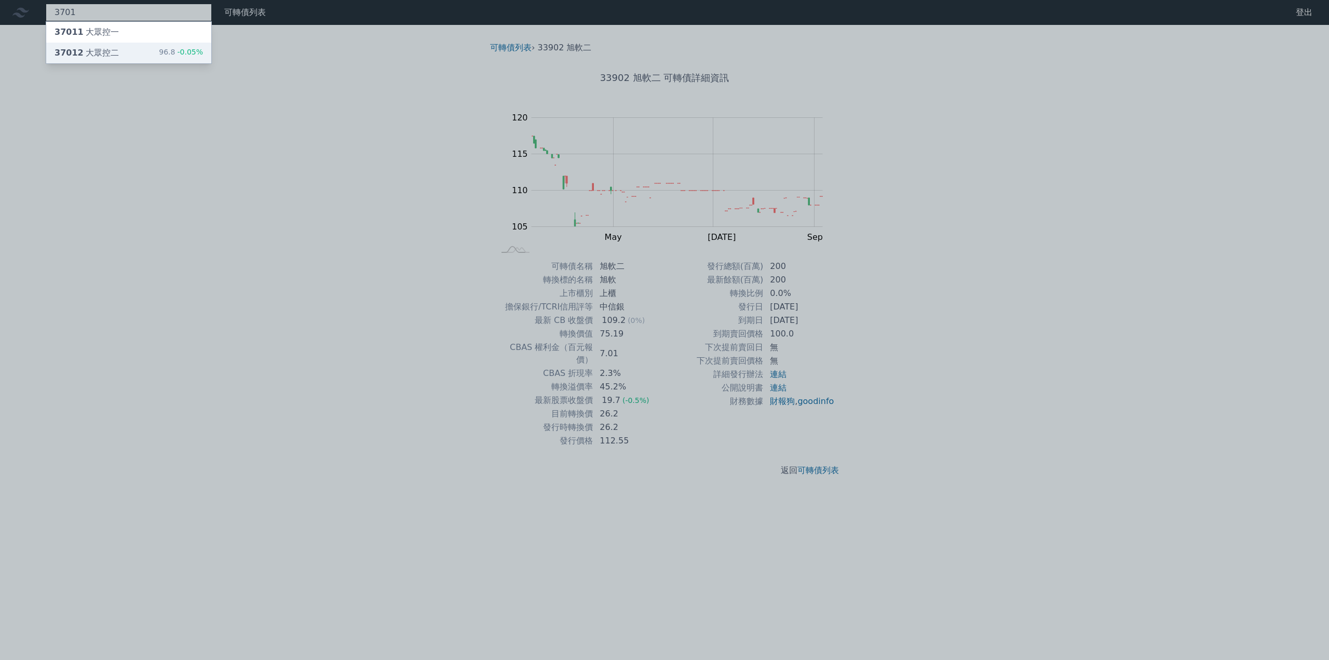
type input "3701"
click at [99, 52] on div "37012 大眾控二" at bounding box center [87, 53] width 64 height 12
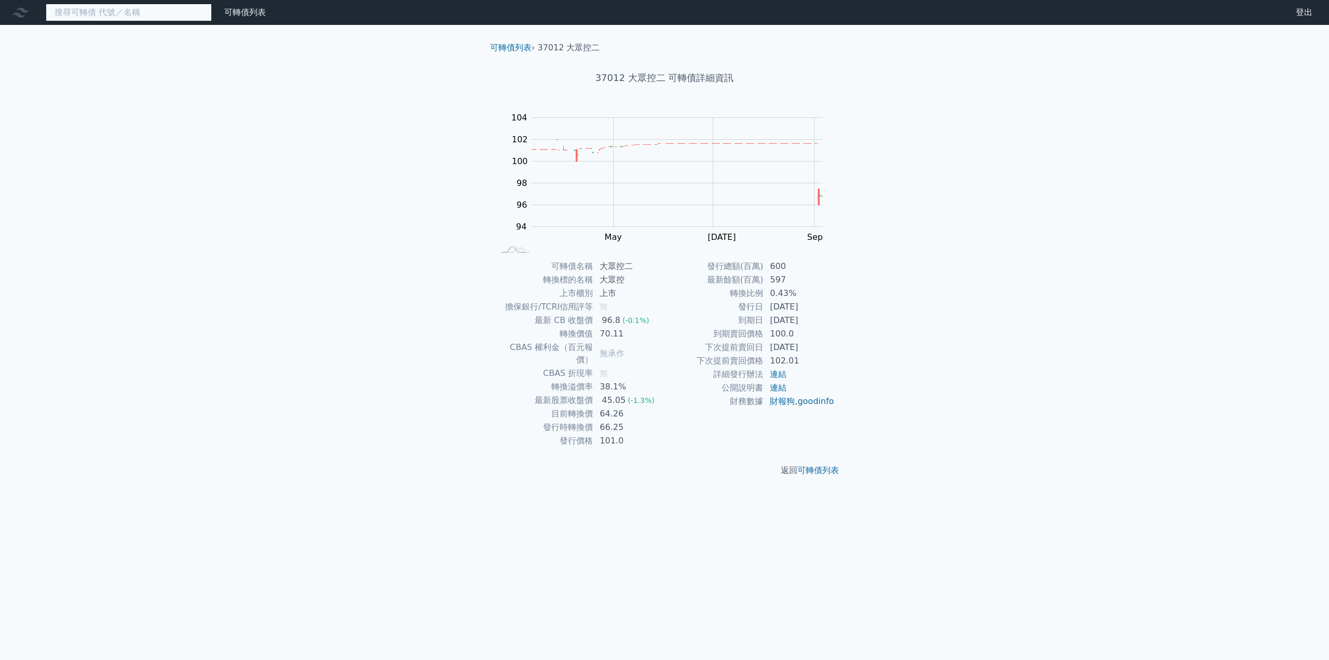
click at [102, 16] on input at bounding box center [129, 13] width 166 height 18
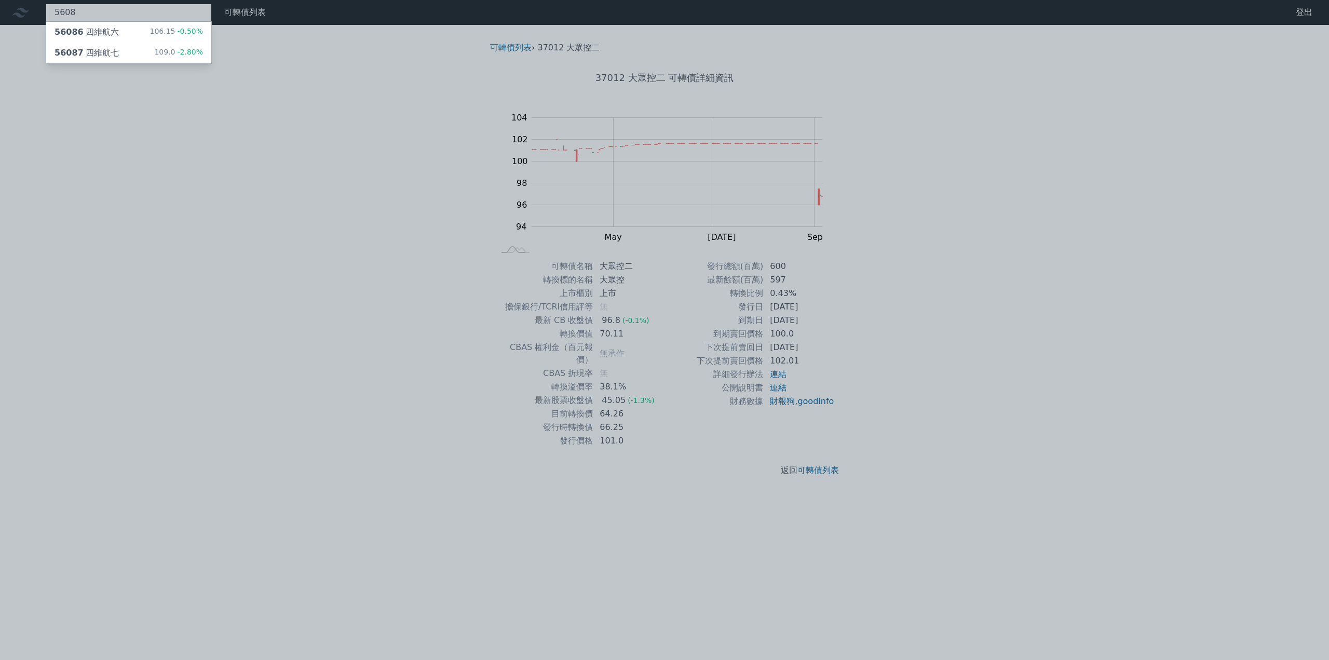
type input "5608"
click at [91, 51] on div "56087 四維航七" at bounding box center [87, 53] width 64 height 12
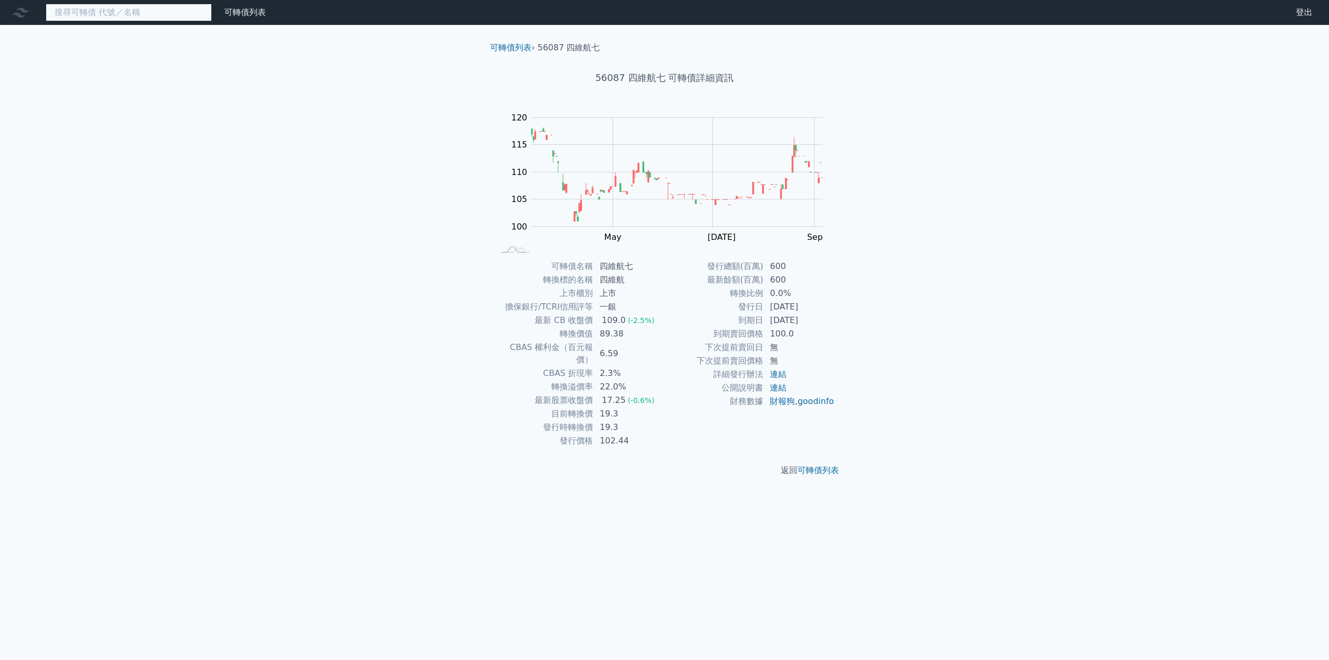
click at [103, 8] on input at bounding box center [129, 13] width 166 height 18
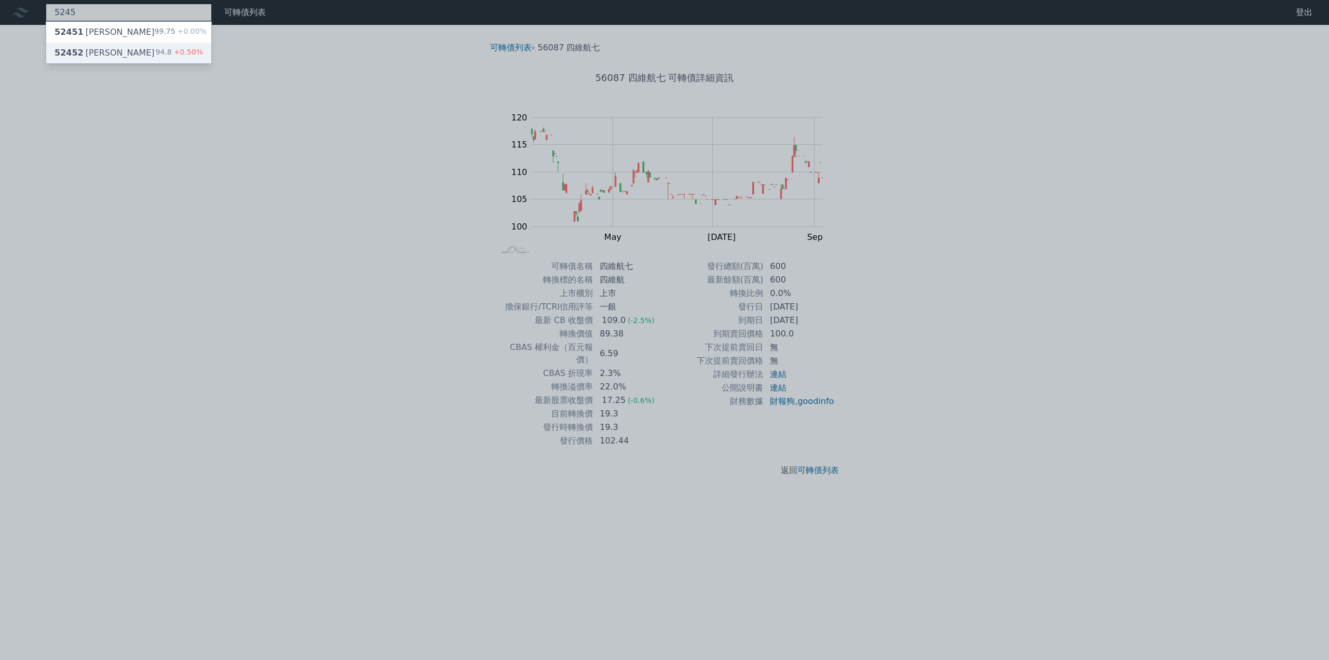
type input "5245"
click at [97, 59] on div "52452 [PERSON_NAME]" at bounding box center [105, 53] width 100 height 12
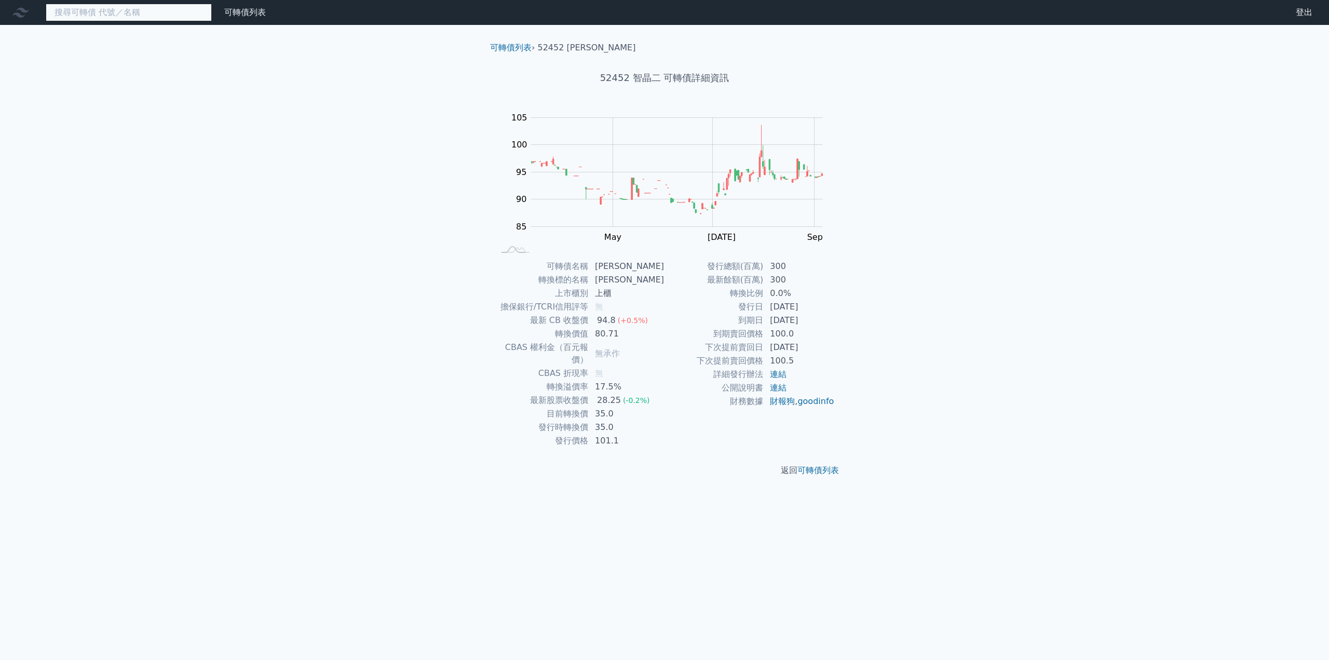
click at [180, 15] on input at bounding box center [129, 13] width 166 height 18
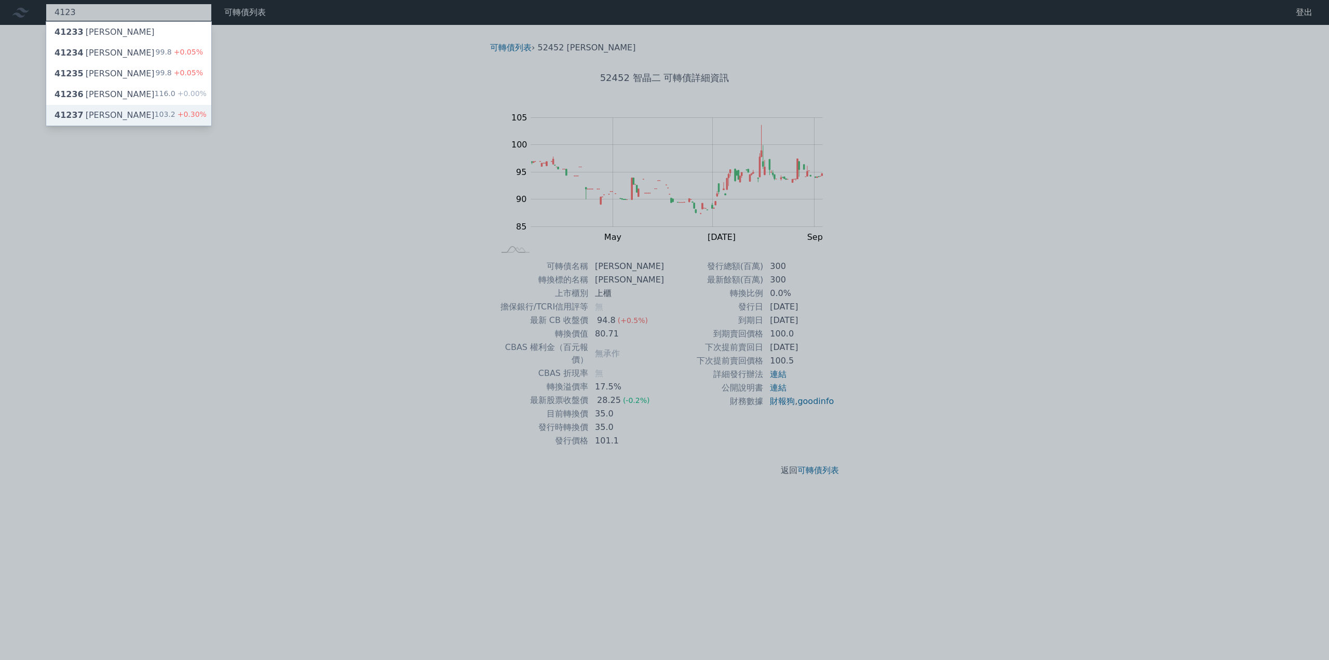
type input "4123"
click at [110, 112] on div "41237 晟德七 103.2 +0.30%" at bounding box center [128, 115] width 165 height 21
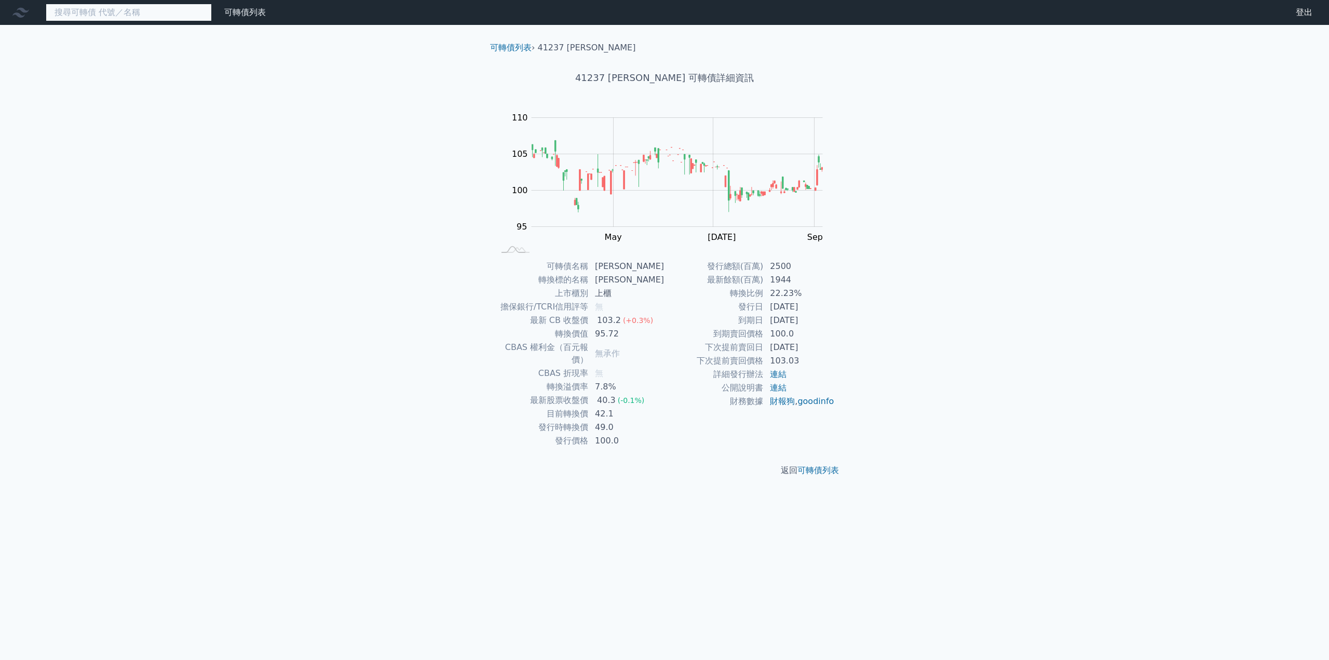
click at [108, 14] on input at bounding box center [129, 13] width 166 height 18
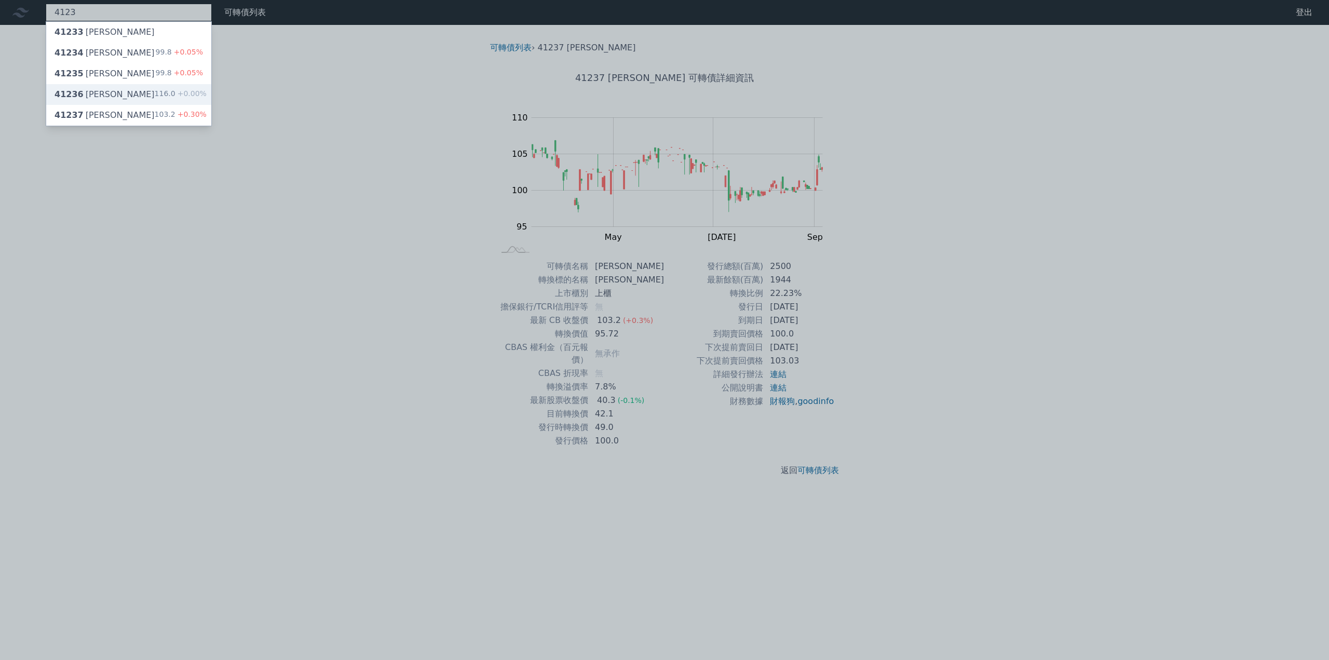
type input "4123"
click at [103, 91] on div "41236 [PERSON_NAME]" at bounding box center [105, 94] width 100 height 12
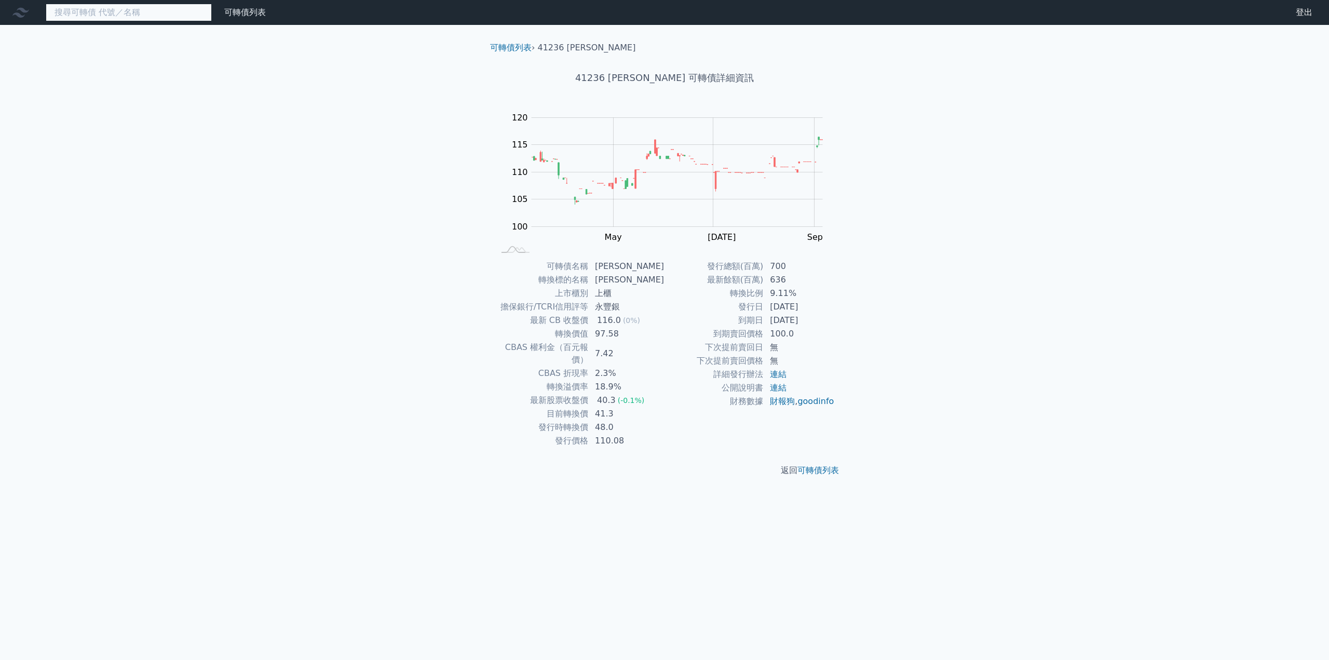
click at [103, 19] on input at bounding box center [129, 13] width 166 height 18
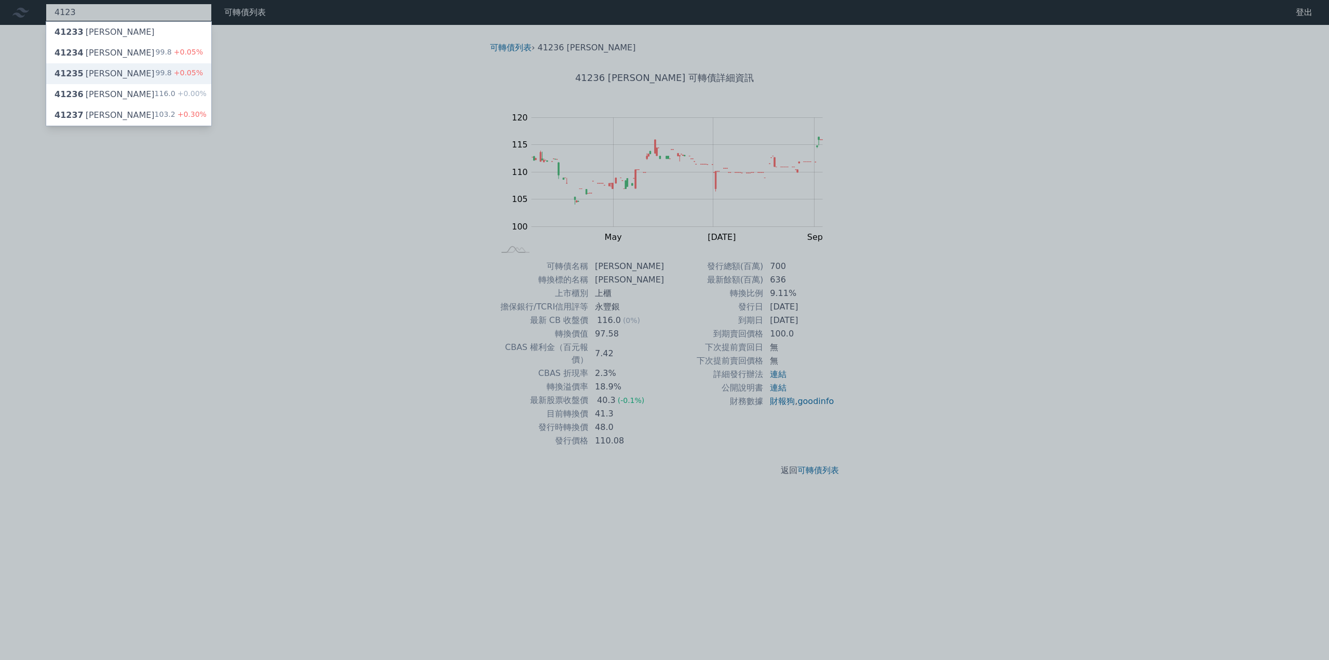
type input "4123"
click at [100, 71] on div "41235 [PERSON_NAME]" at bounding box center [105, 73] width 100 height 12
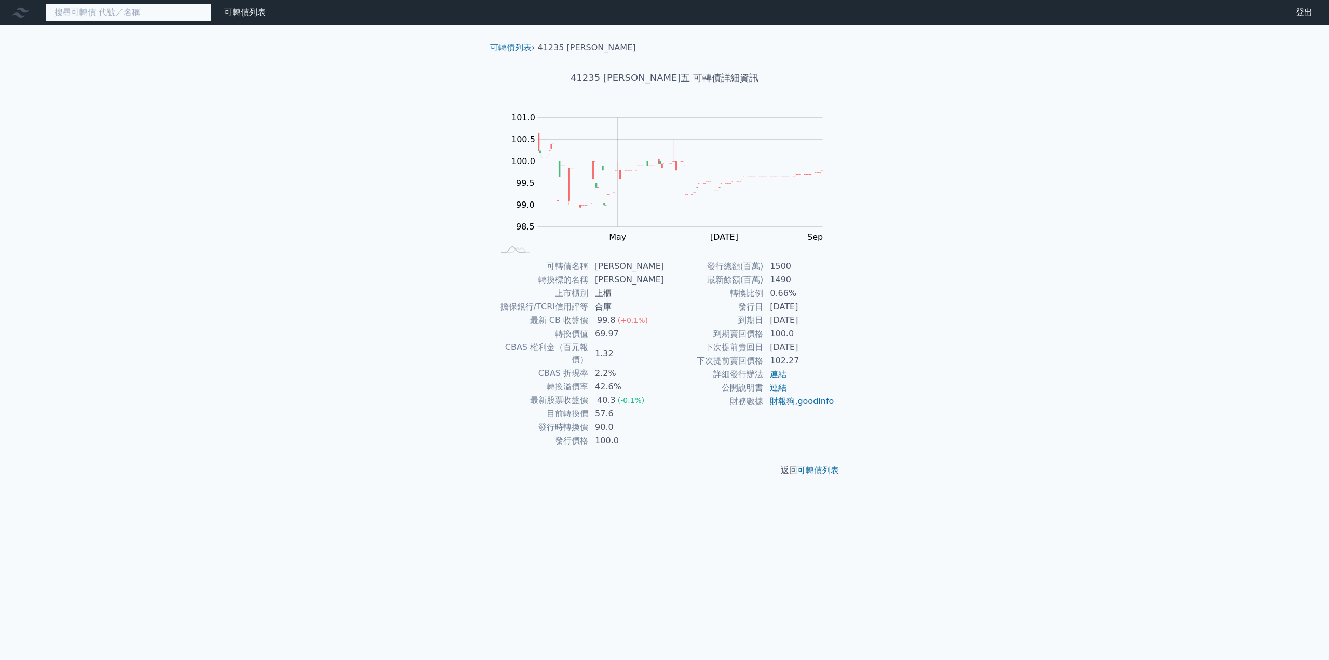
click at [124, 19] on input at bounding box center [129, 13] width 166 height 18
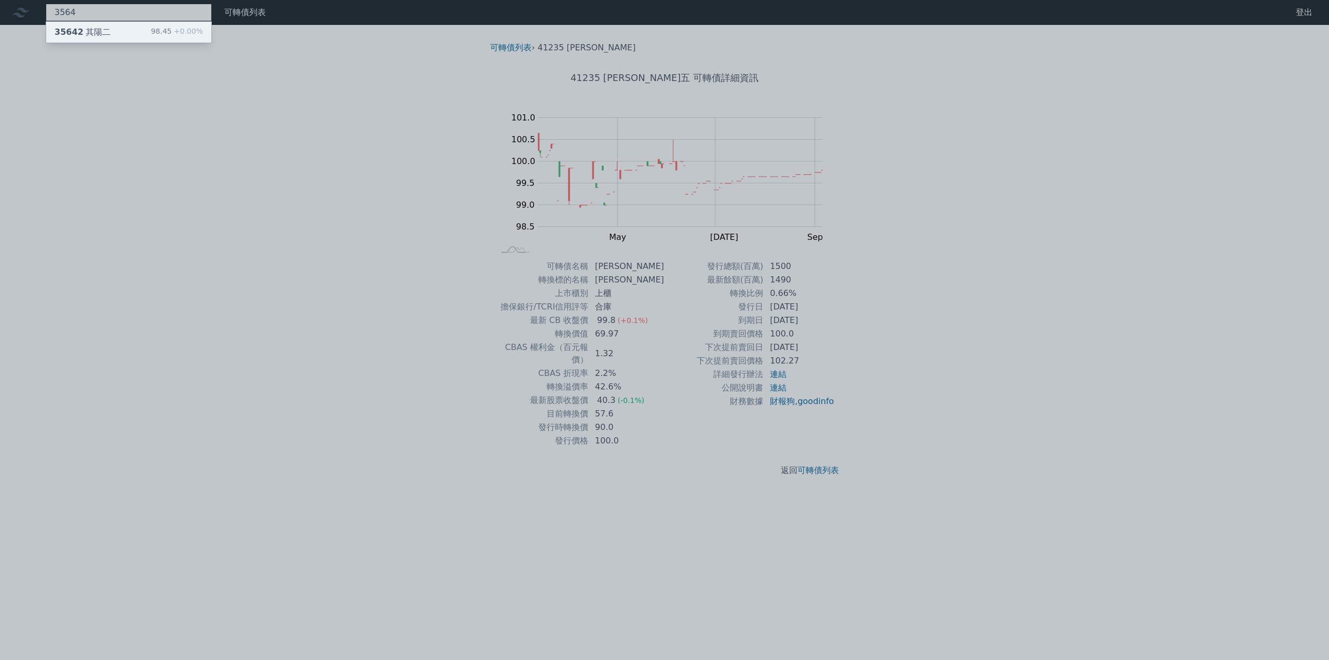
type input "3564"
click at [102, 38] on div "35642 其陽二" at bounding box center [83, 32] width 56 height 12
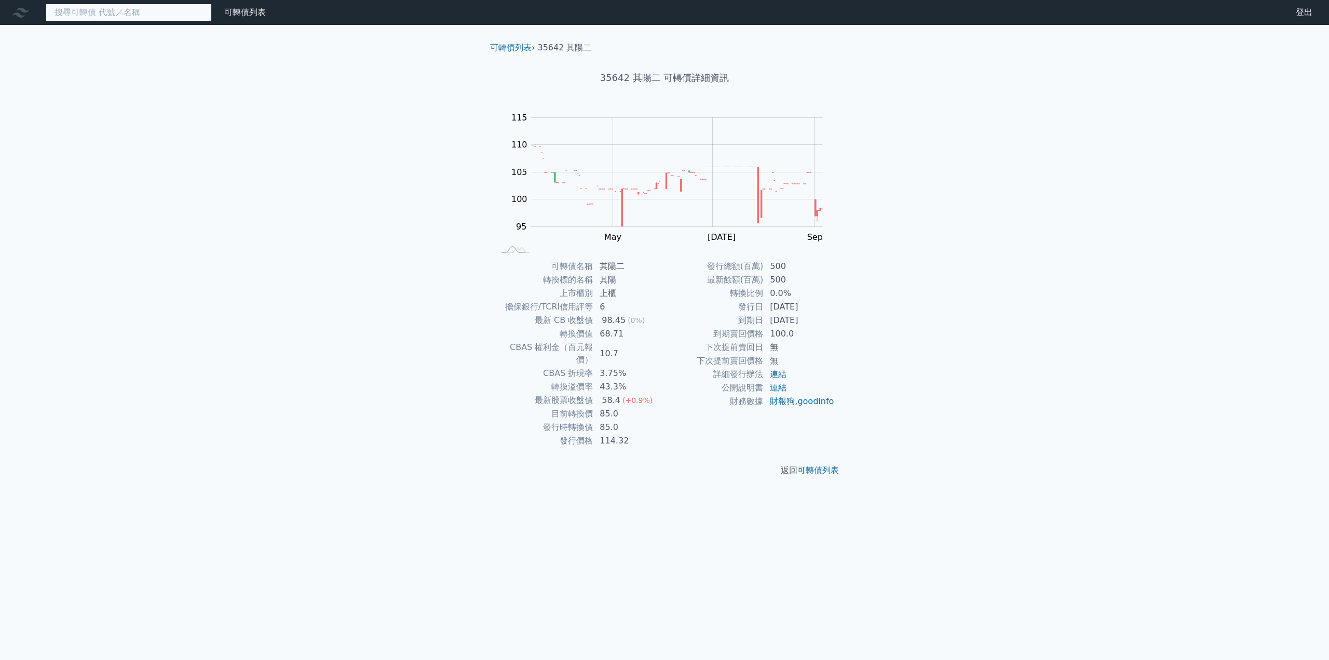
click at [96, 10] on input at bounding box center [129, 13] width 166 height 18
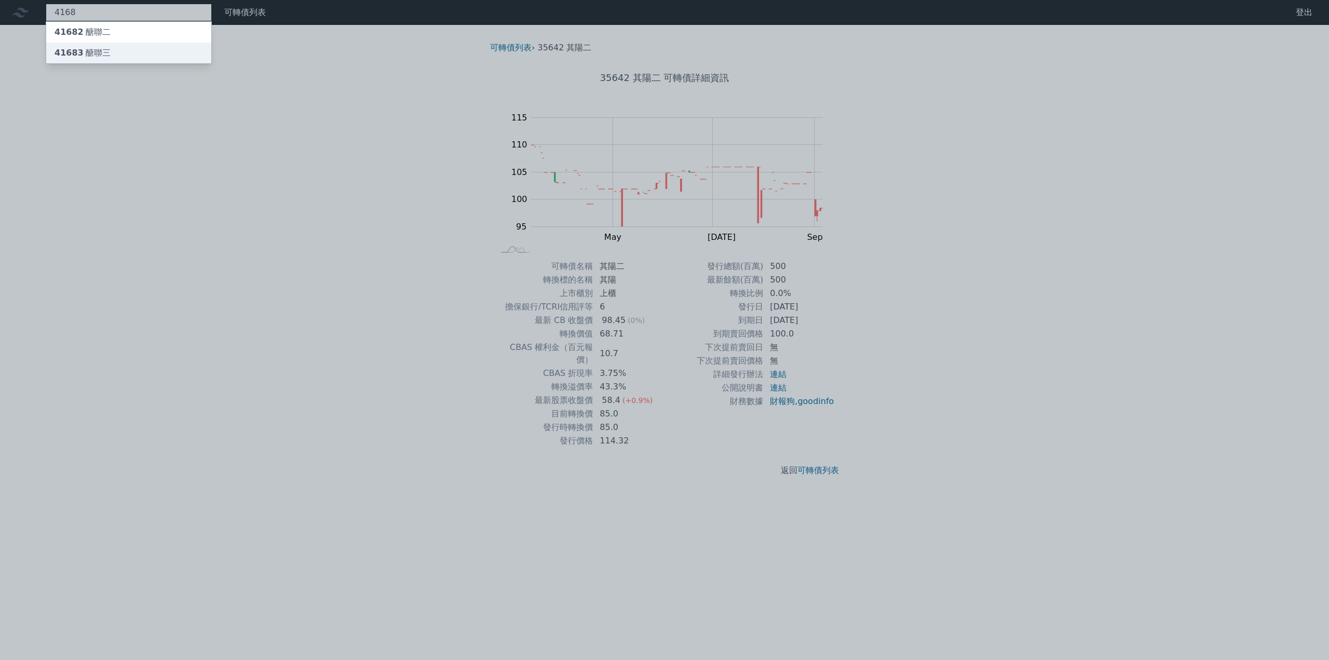
type input "4168"
click at [98, 49] on div "41683 醣聯三" at bounding box center [83, 53] width 56 height 12
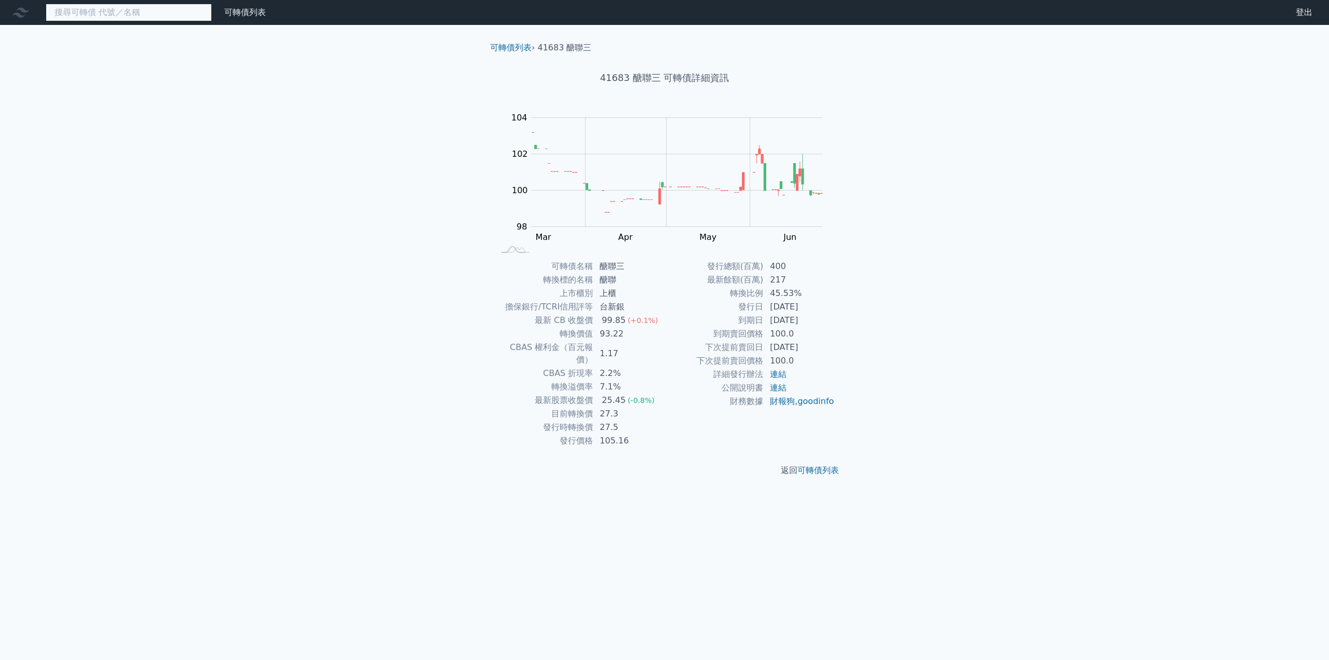
click at [115, 17] on input at bounding box center [129, 13] width 166 height 18
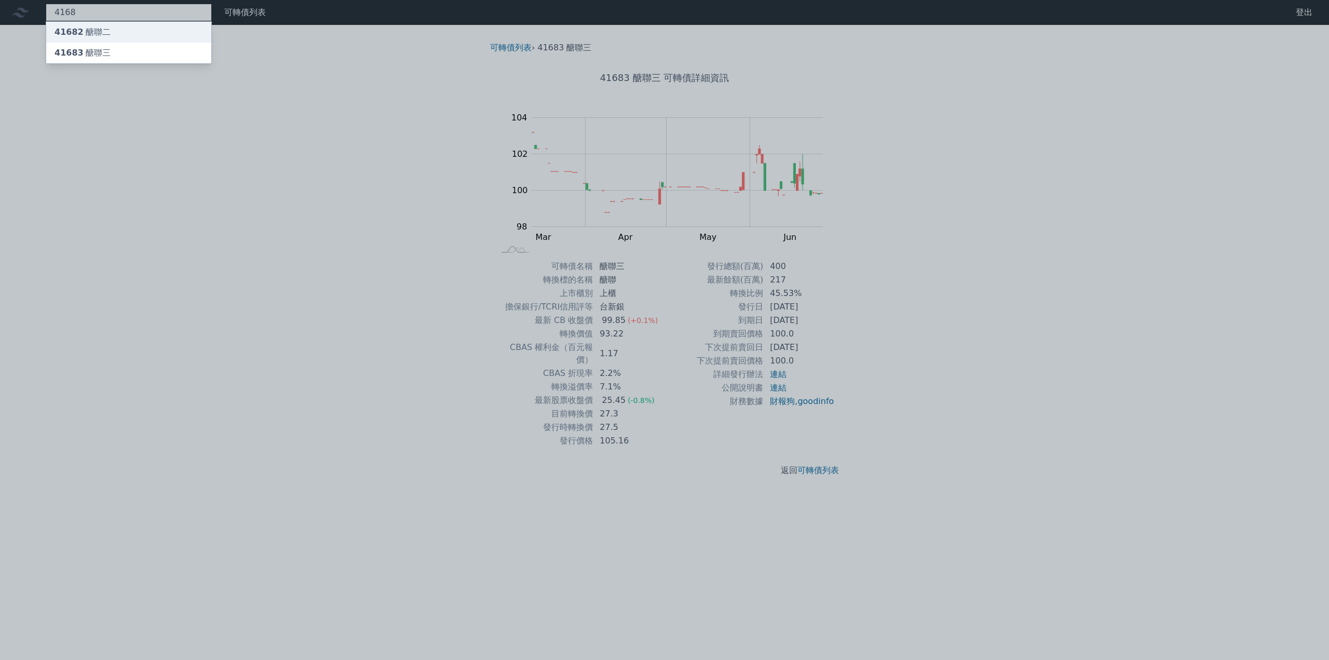
type input "4168"
click at [106, 31] on div "41682 醣聯二" at bounding box center [83, 32] width 56 height 12
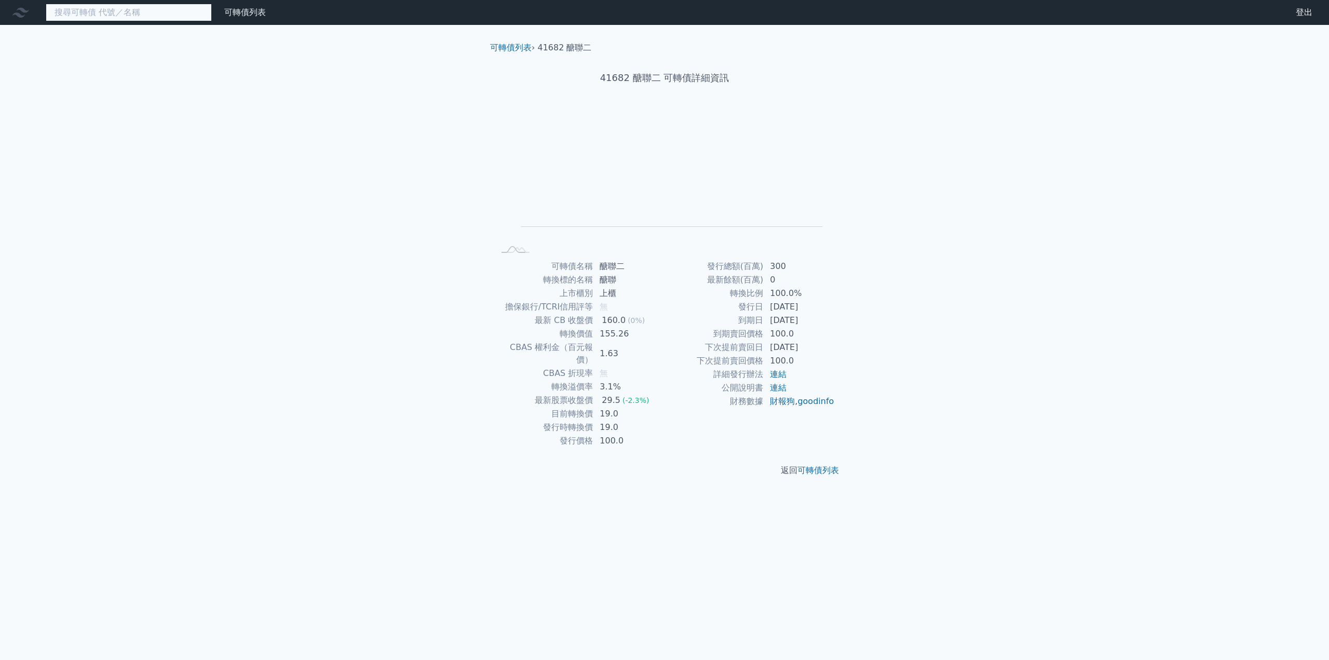
click at [131, 20] on input at bounding box center [129, 13] width 166 height 18
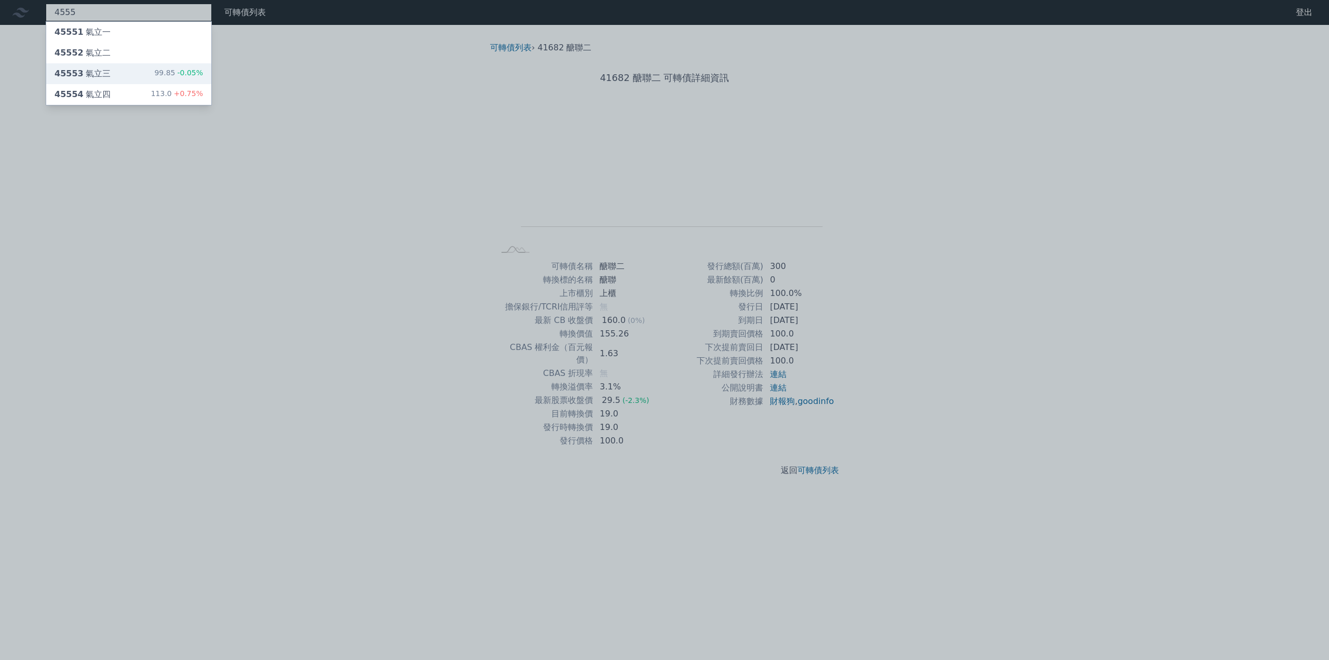
type input "4555"
click at [107, 75] on div "45553 氣立三 99.85 -0.05%" at bounding box center [128, 73] width 165 height 21
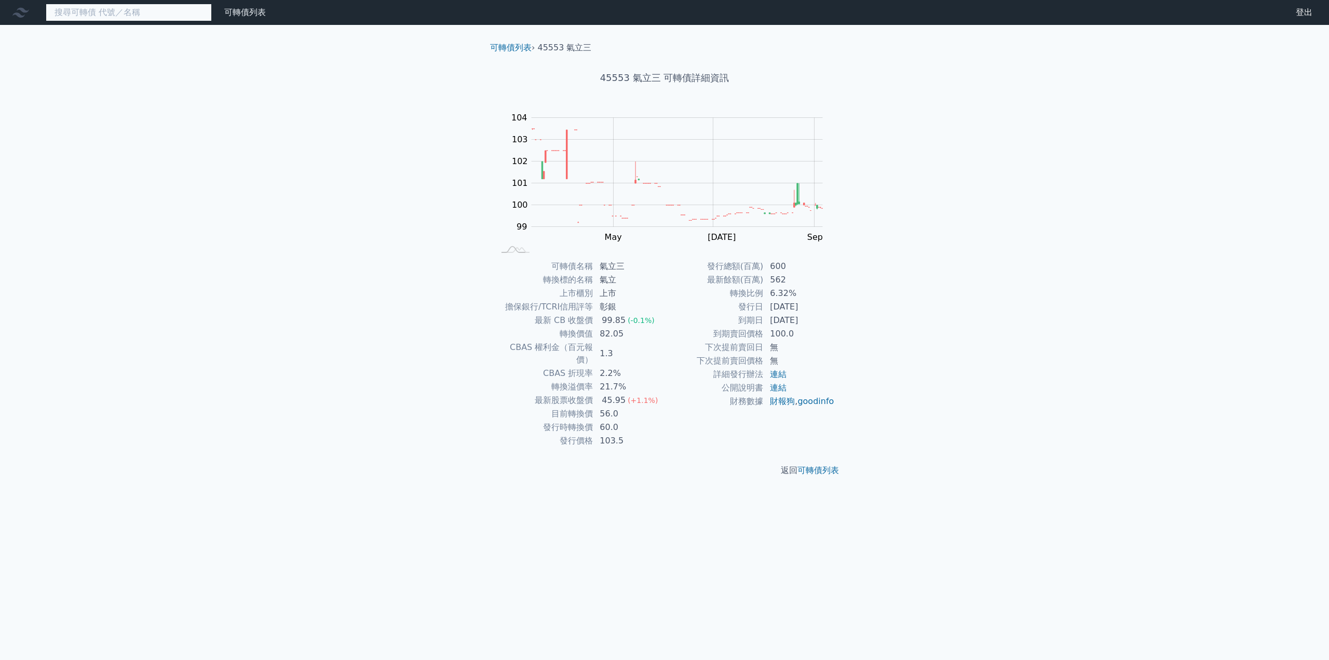
click at [117, 15] on input at bounding box center [129, 13] width 166 height 18
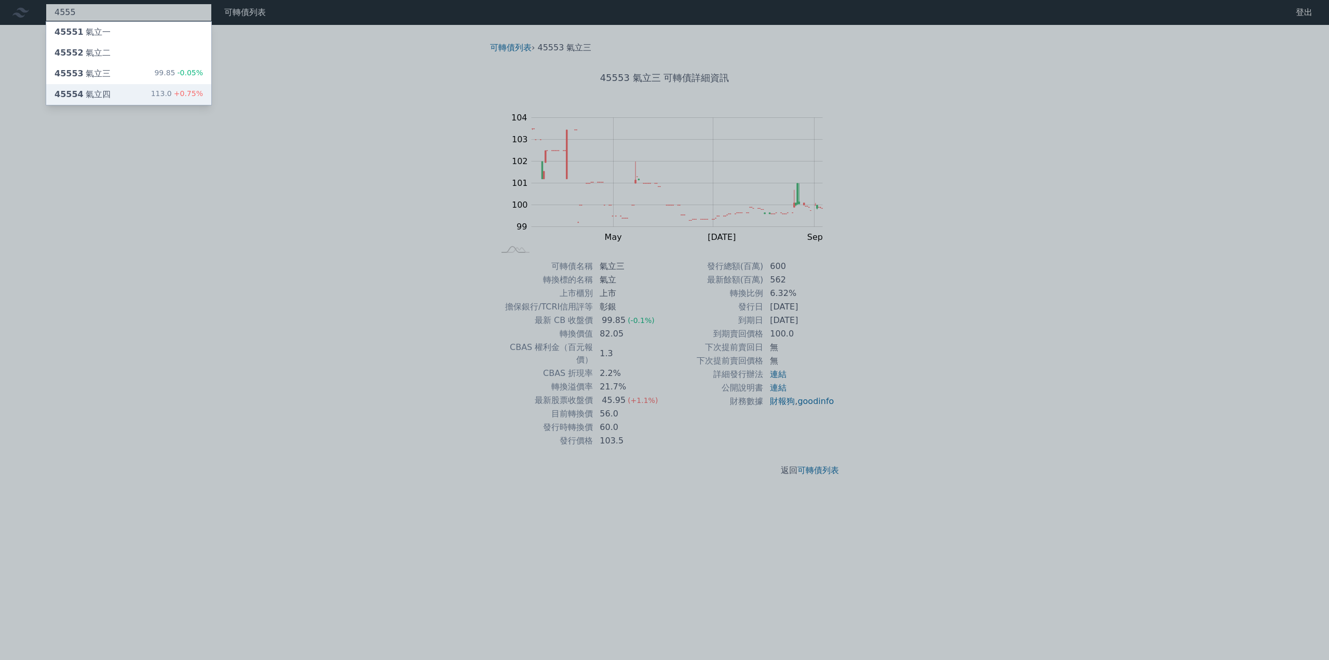
type input "4555"
click at [110, 92] on div "45554 氣立四 113.0 +0.75%" at bounding box center [128, 94] width 165 height 21
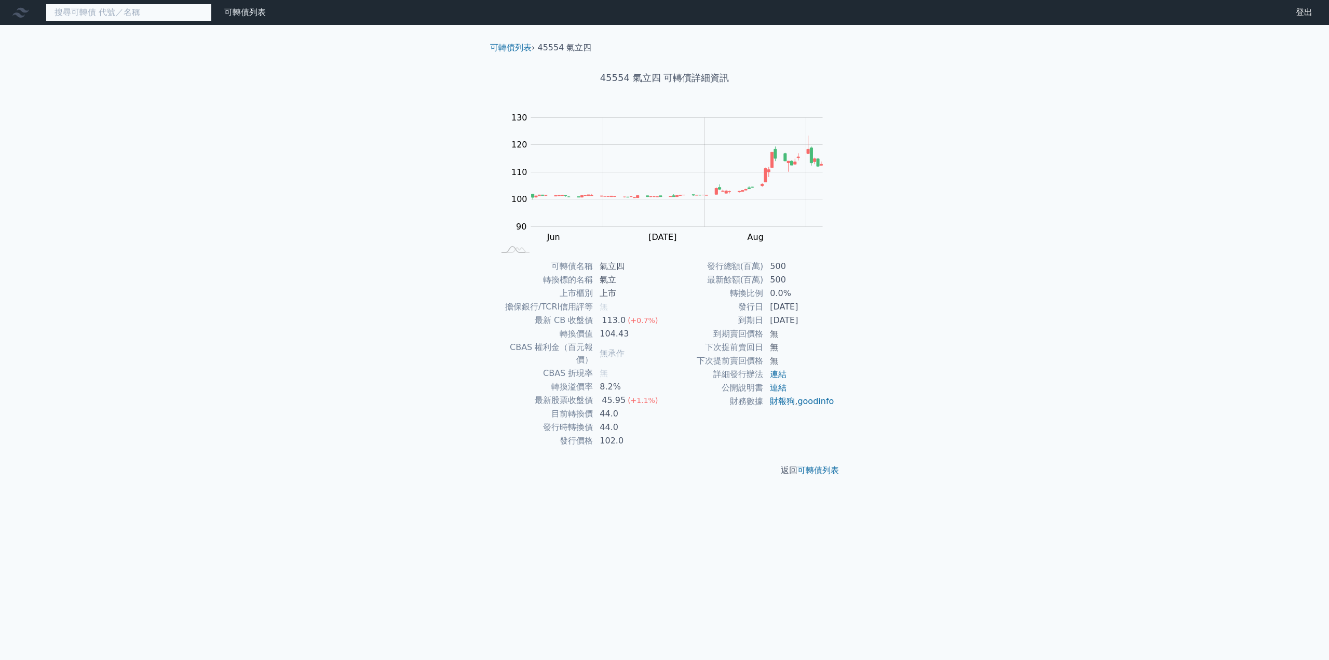
click at [123, 14] on input at bounding box center [129, 13] width 166 height 18
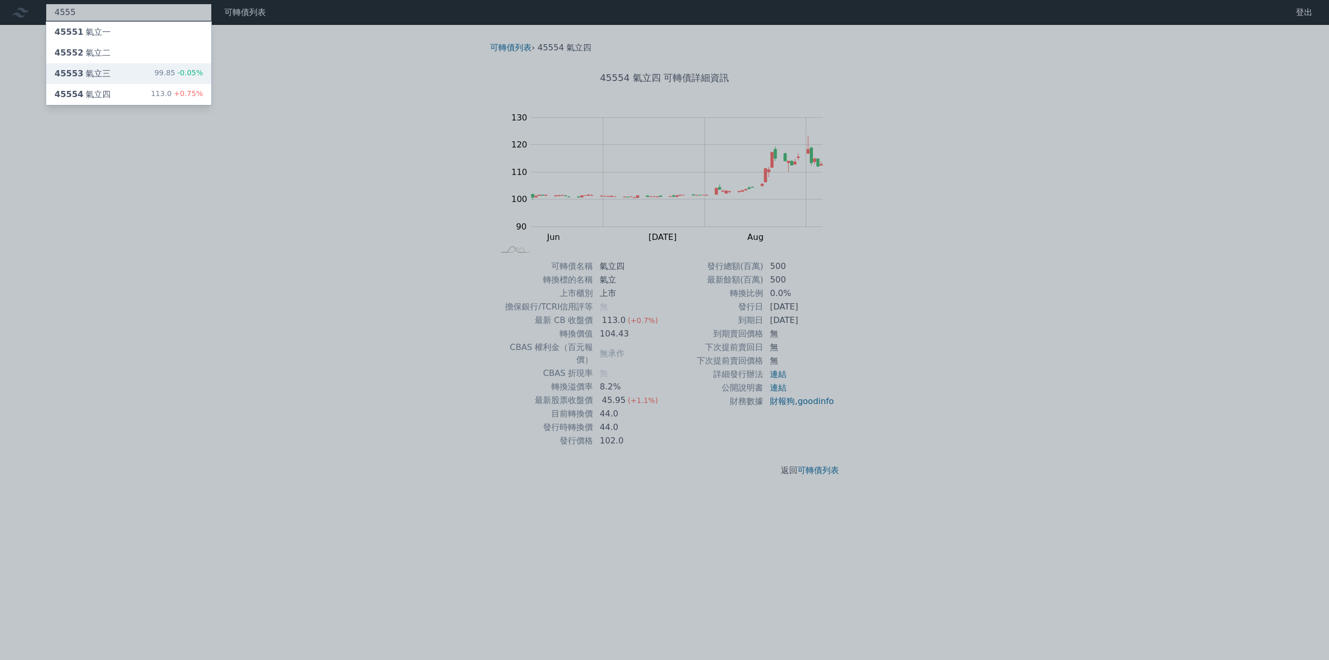
type input "4555"
click at [101, 73] on div "45553 氣立三" at bounding box center [83, 73] width 56 height 12
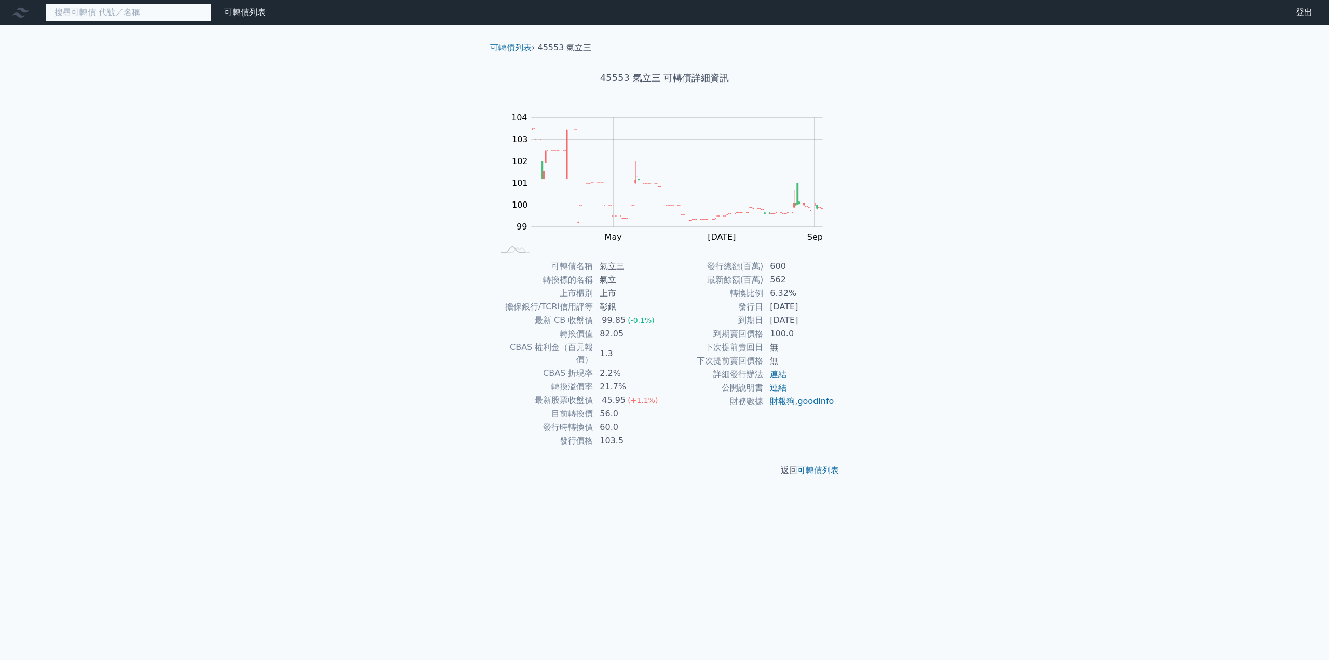
click at [71, 4] on input at bounding box center [129, 13] width 166 height 18
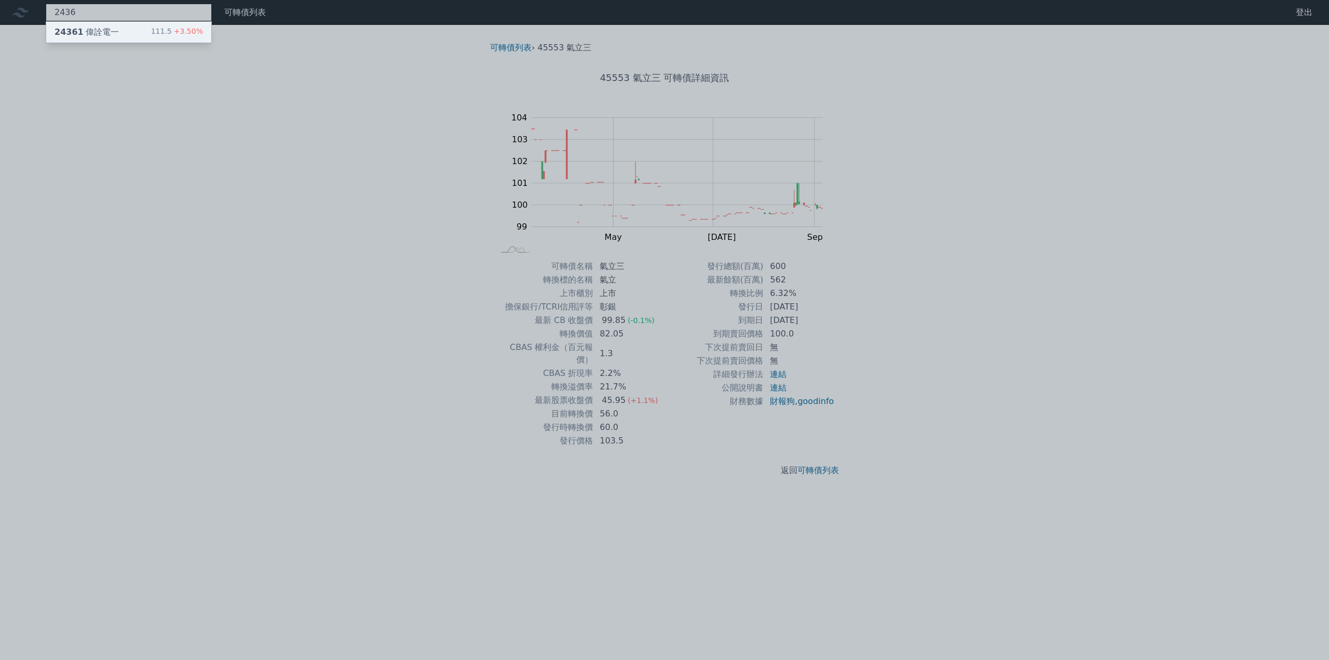
type input "2436"
click at [61, 35] on span "24361" at bounding box center [69, 32] width 29 height 10
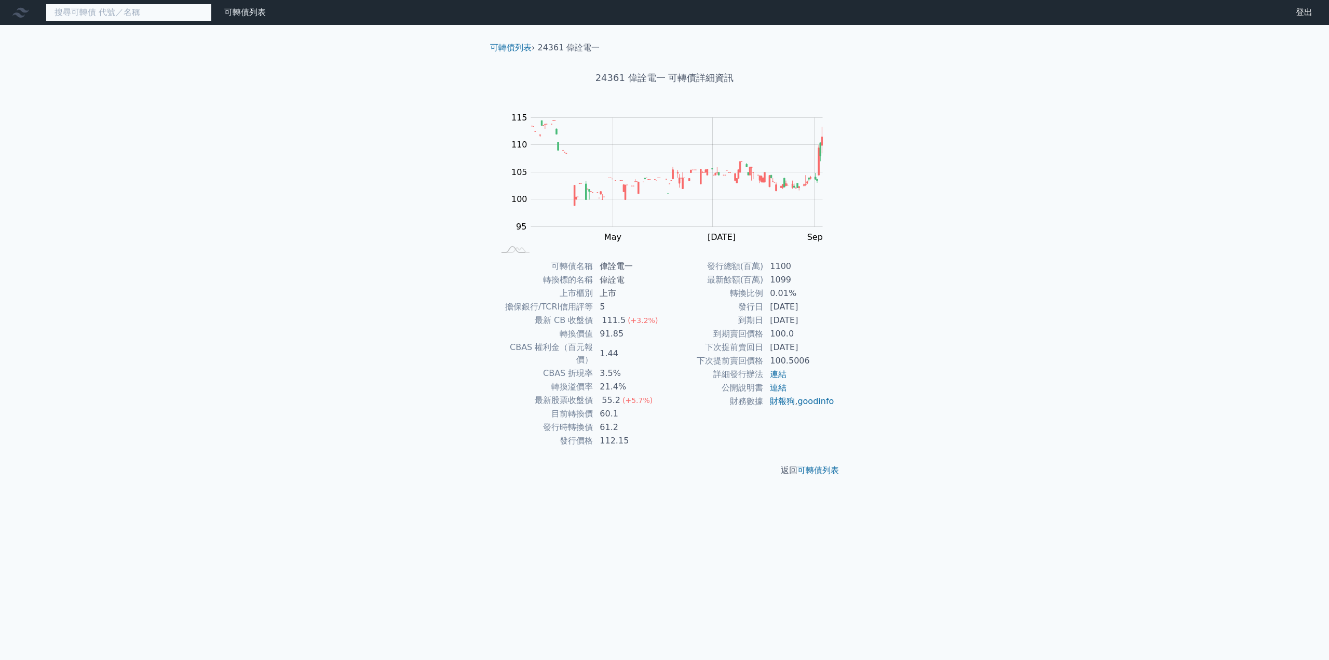
click at [128, 16] on input at bounding box center [129, 13] width 166 height 18
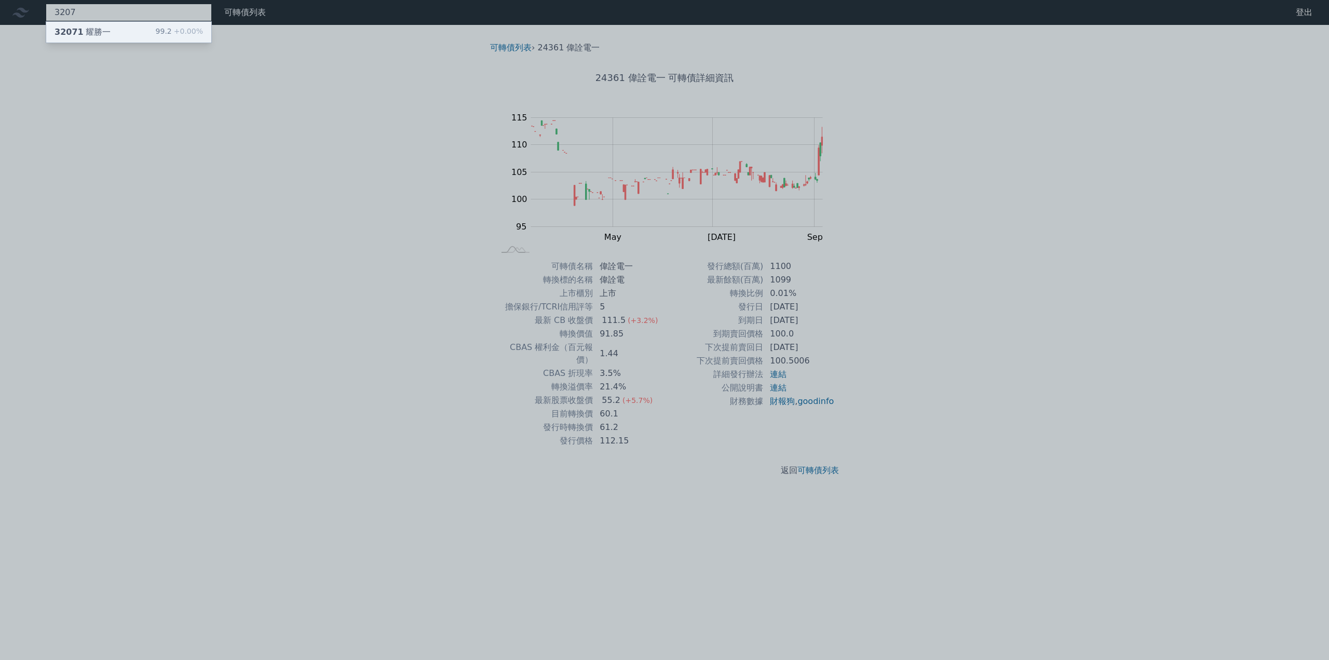
type input "3207"
click at [111, 29] on div "32071 耀勝一 99.2 +0.00%" at bounding box center [128, 32] width 165 height 21
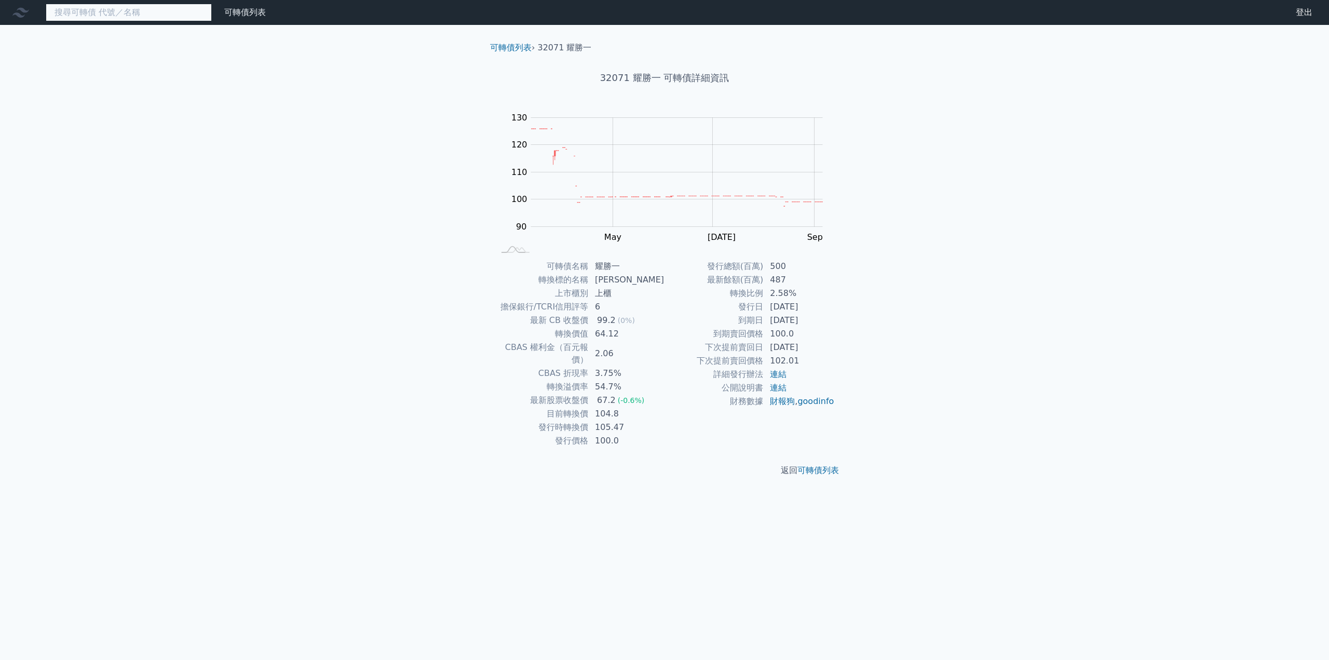
click at [114, 10] on input at bounding box center [129, 13] width 166 height 18
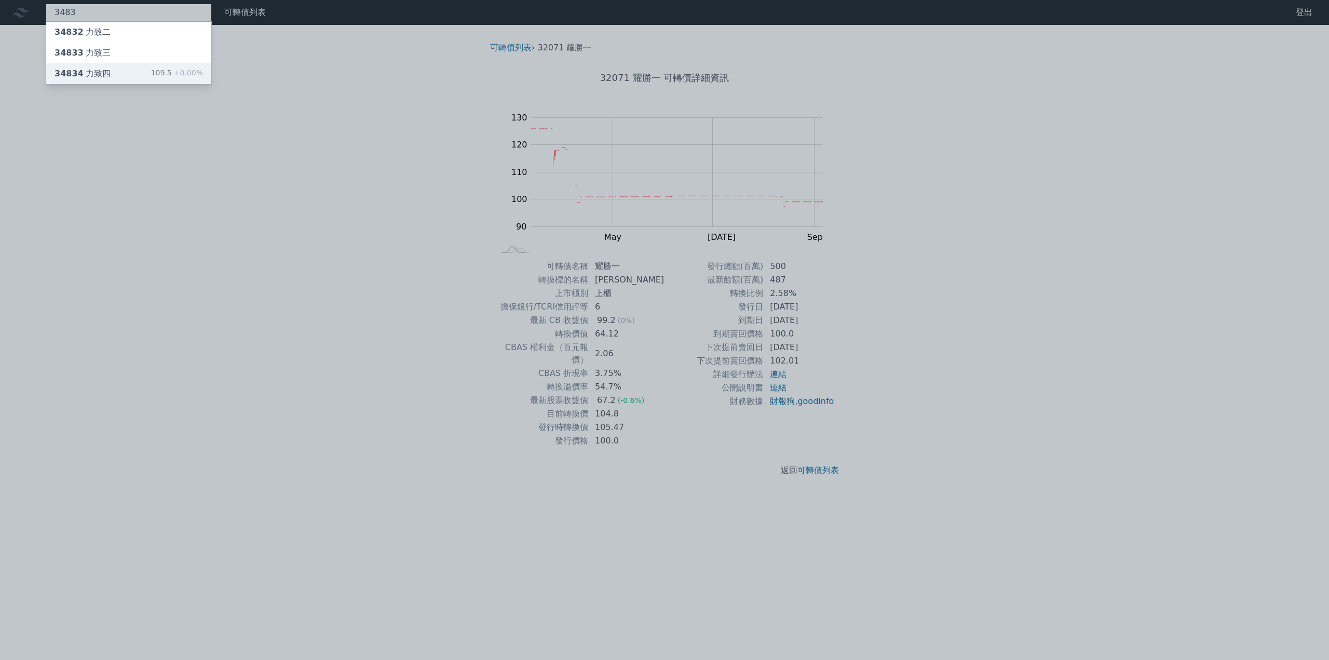
type input "3483"
click at [97, 71] on div "34834 力致四" at bounding box center [83, 73] width 56 height 12
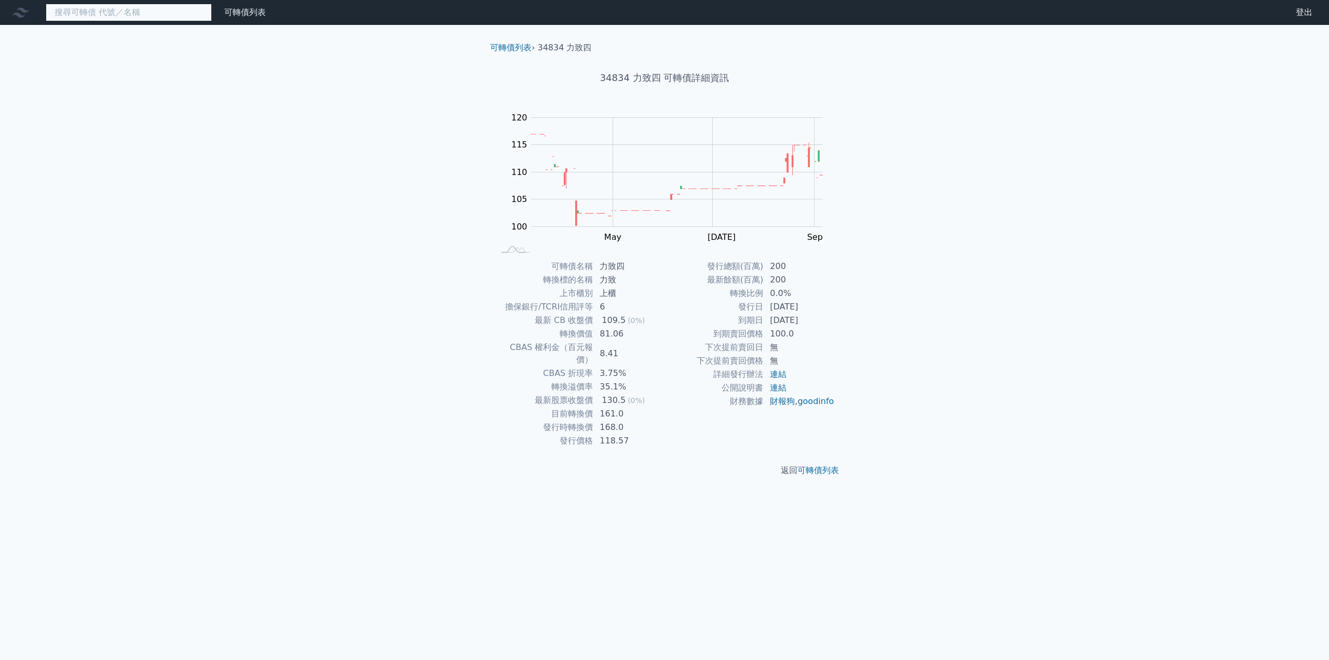
click at [119, 18] on input at bounding box center [129, 13] width 166 height 18
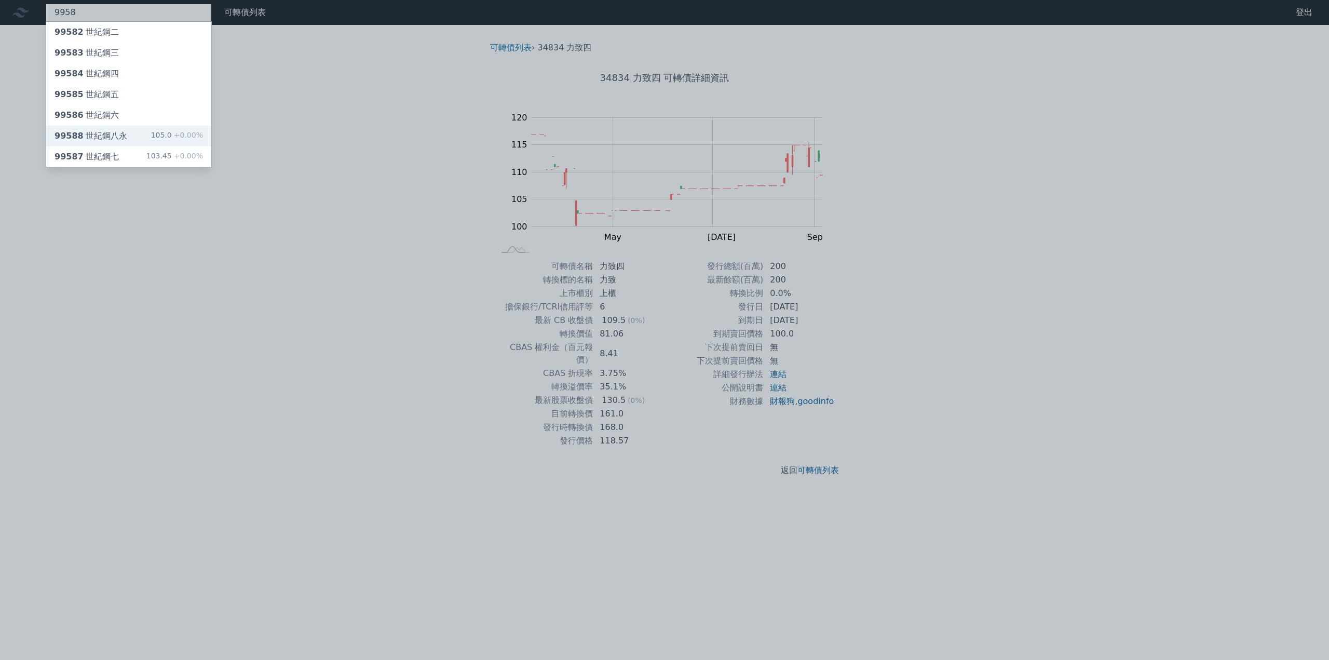
type input "9958"
click at [103, 136] on div "99588 世紀鋼八永" at bounding box center [91, 136] width 73 height 12
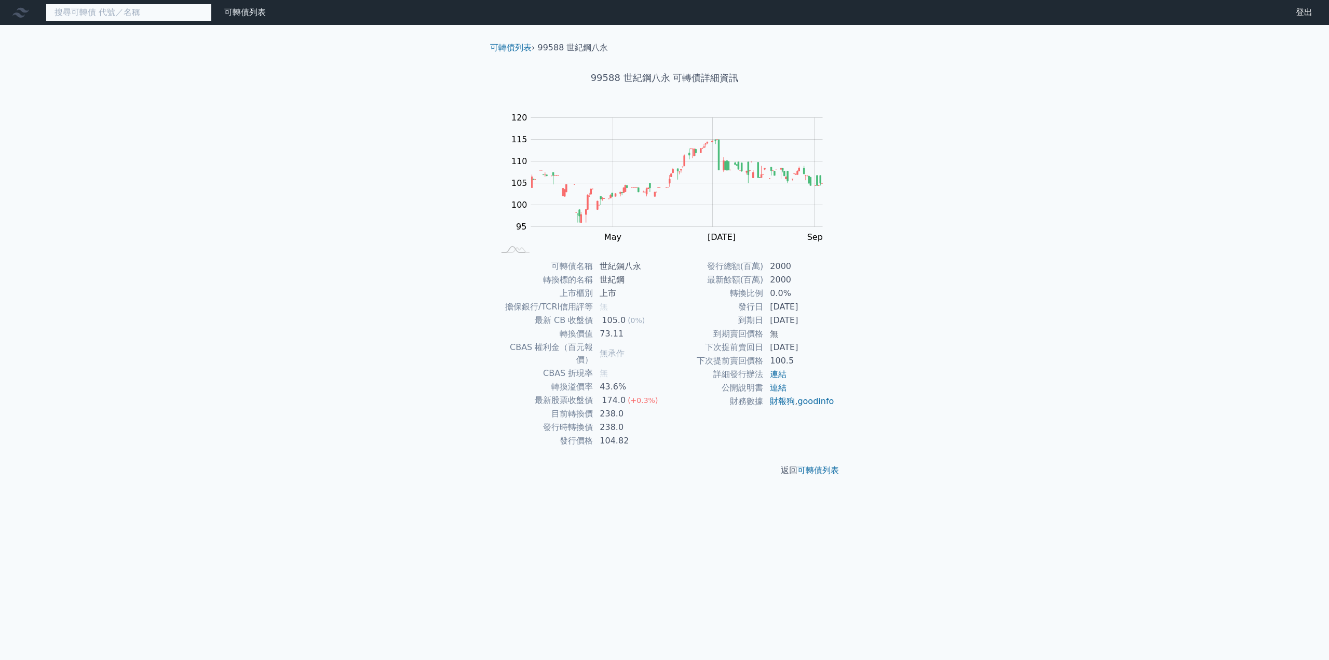
click at [116, 14] on input at bounding box center [129, 13] width 166 height 18
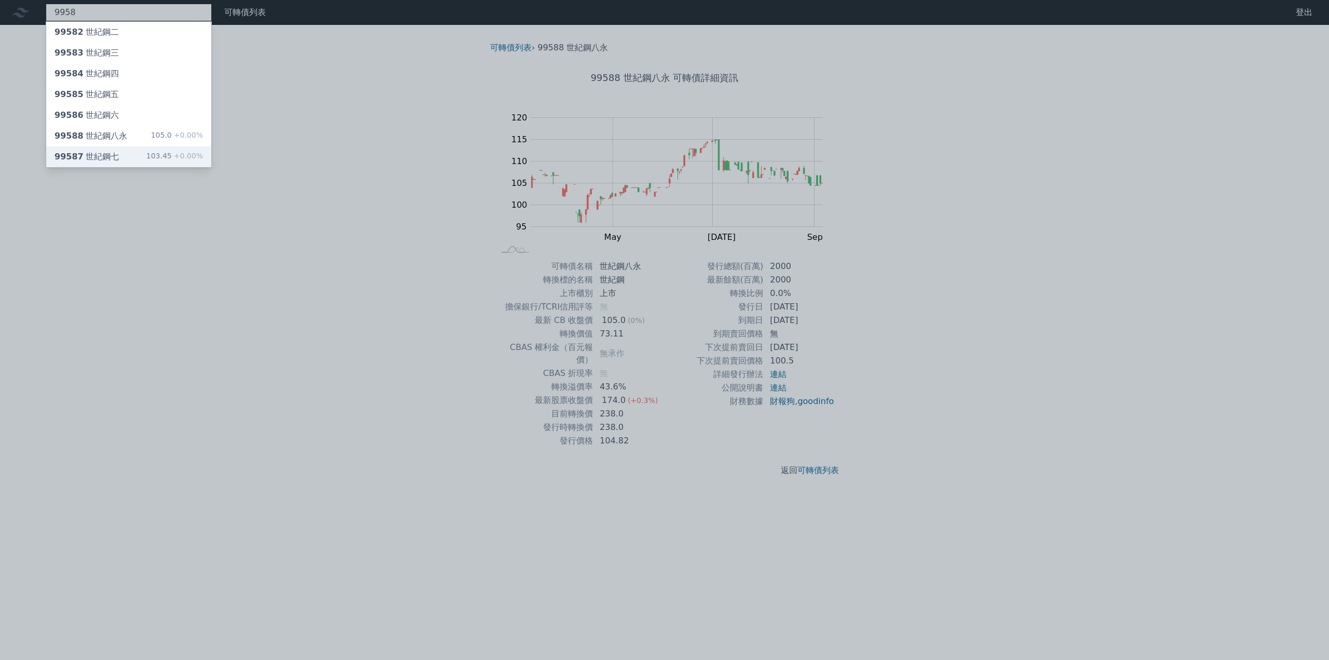
type input "9958"
click at [109, 156] on div "99587 世紀鋼七" at bounding box center [87, 157] width 64 height 12
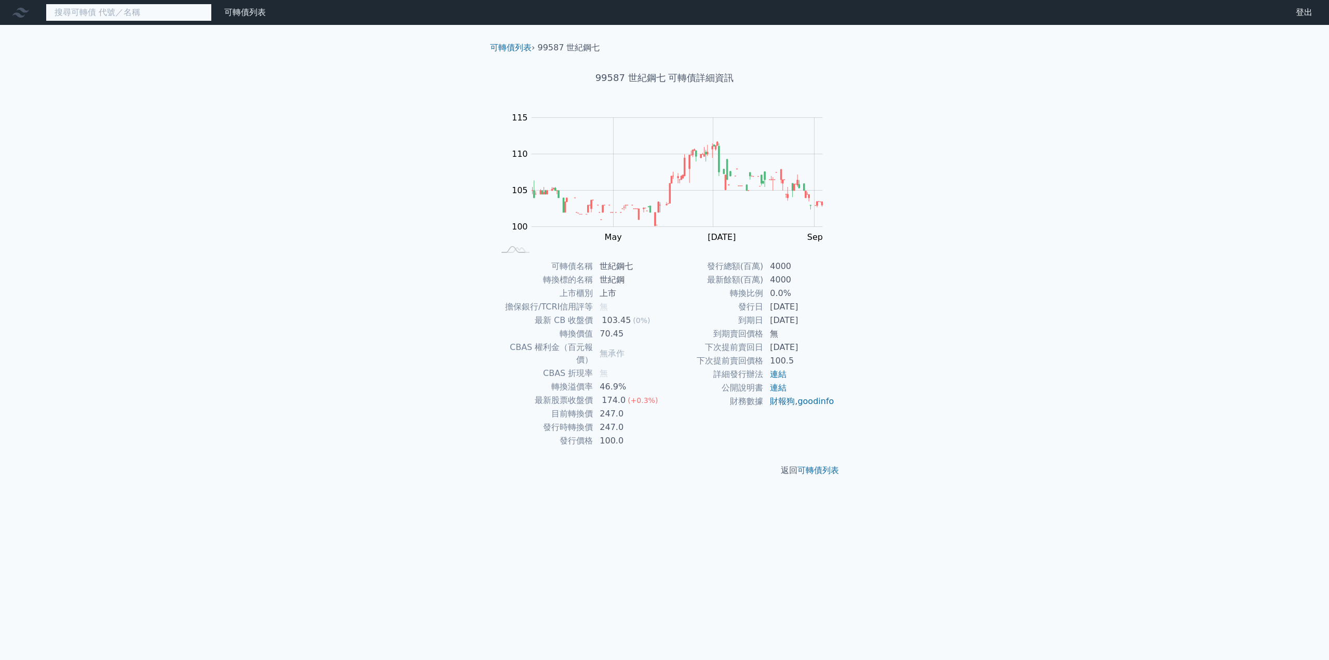
click at [100, 18] on input at bounding box center [129, 13] width 166 height 18
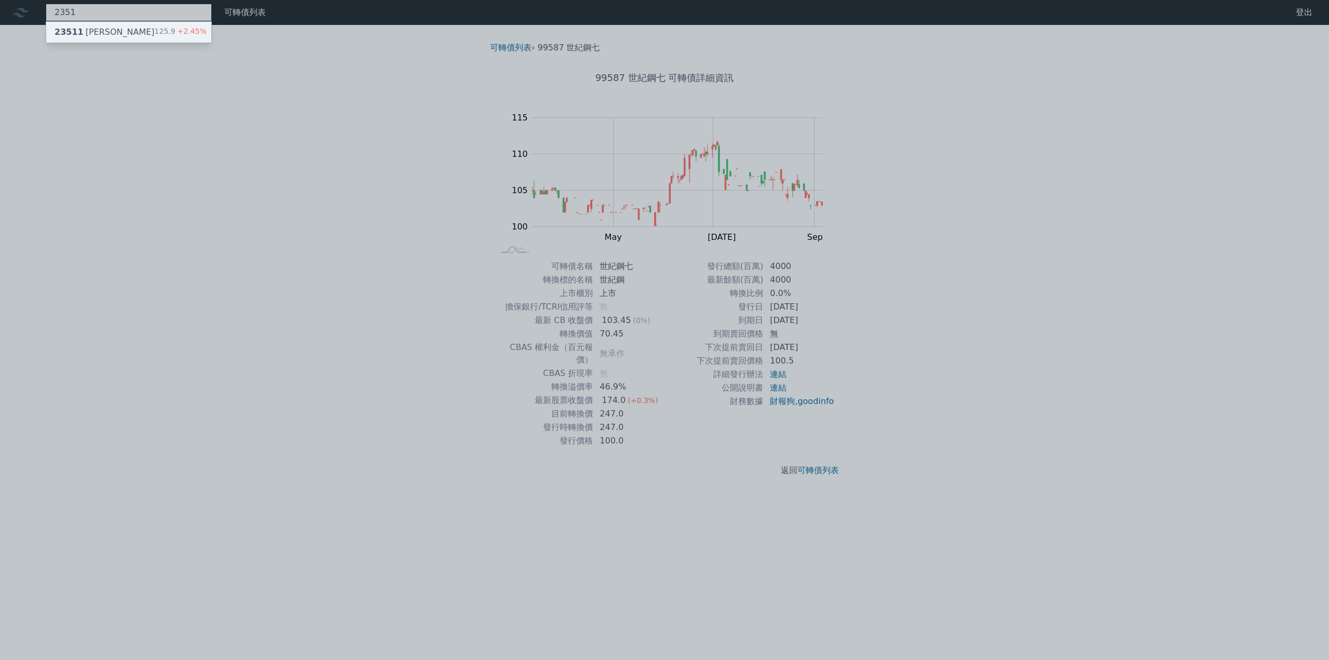
type input "2351"
click at [52, 35] on div "23511 順德一 125.9 +2.45%" at bounding box center [128, 32] width 165 height 21
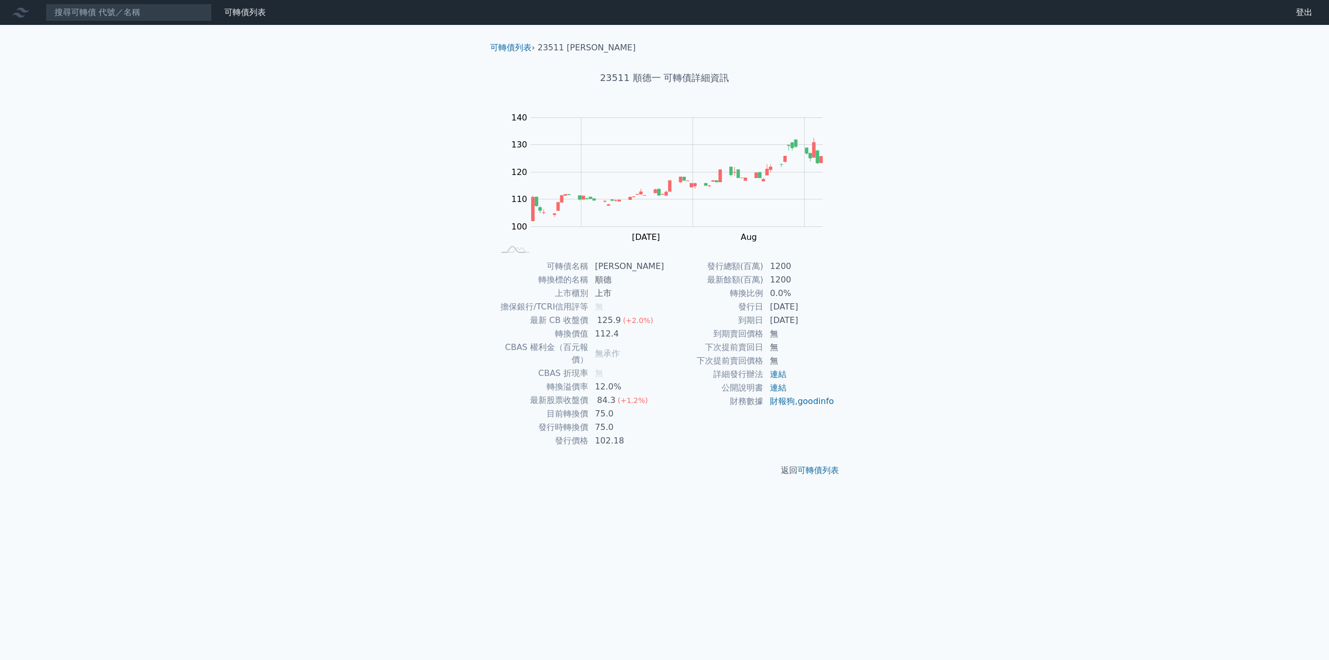
drag, startPoint x: 741, startPoint y: 321, endPoint x: 815, endPoint y: 321, distance: 73.7
click at [815, 321] on tr "到期日 [DATE]" at bounding box center [749, 320] width 170 height 13
copy tr "到期日 [DATE]"
click at [83, 7] on input at bounding box center [129, 13] width 166 height 18
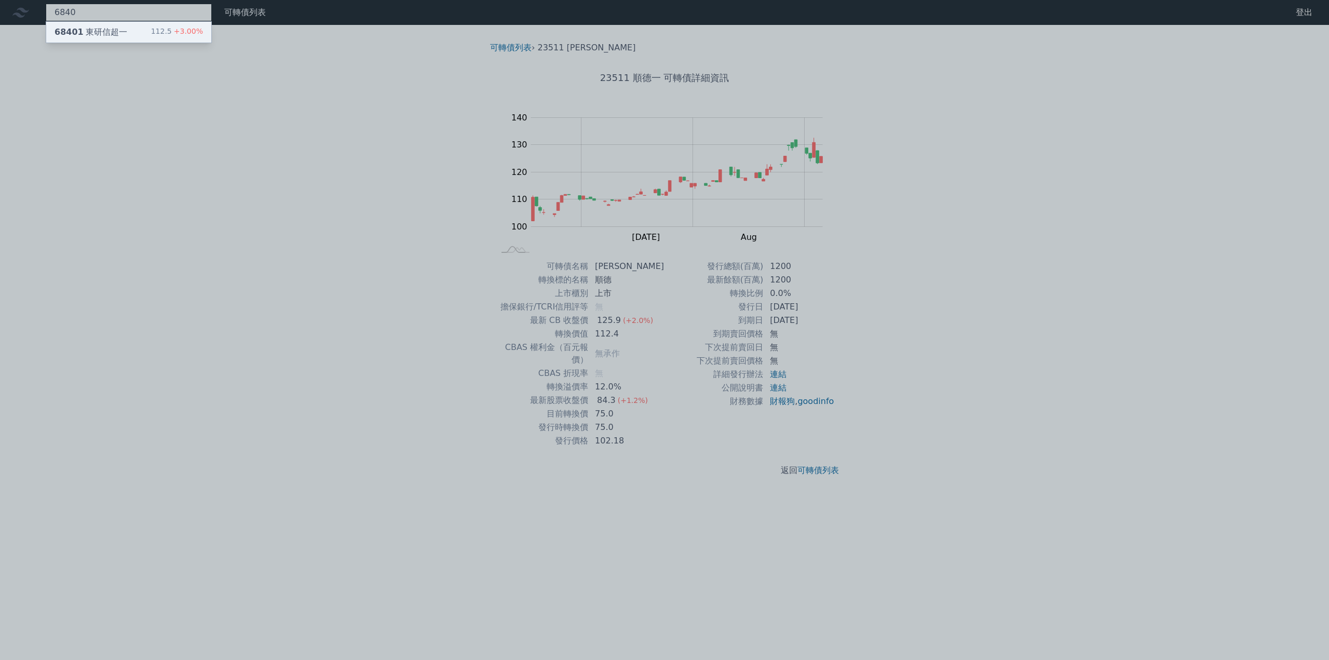
type input "6840"
click at [102, 36] on div "68401 東研[PERSON_NAME]一" at bounding box center [91, 32] width 73 height 12
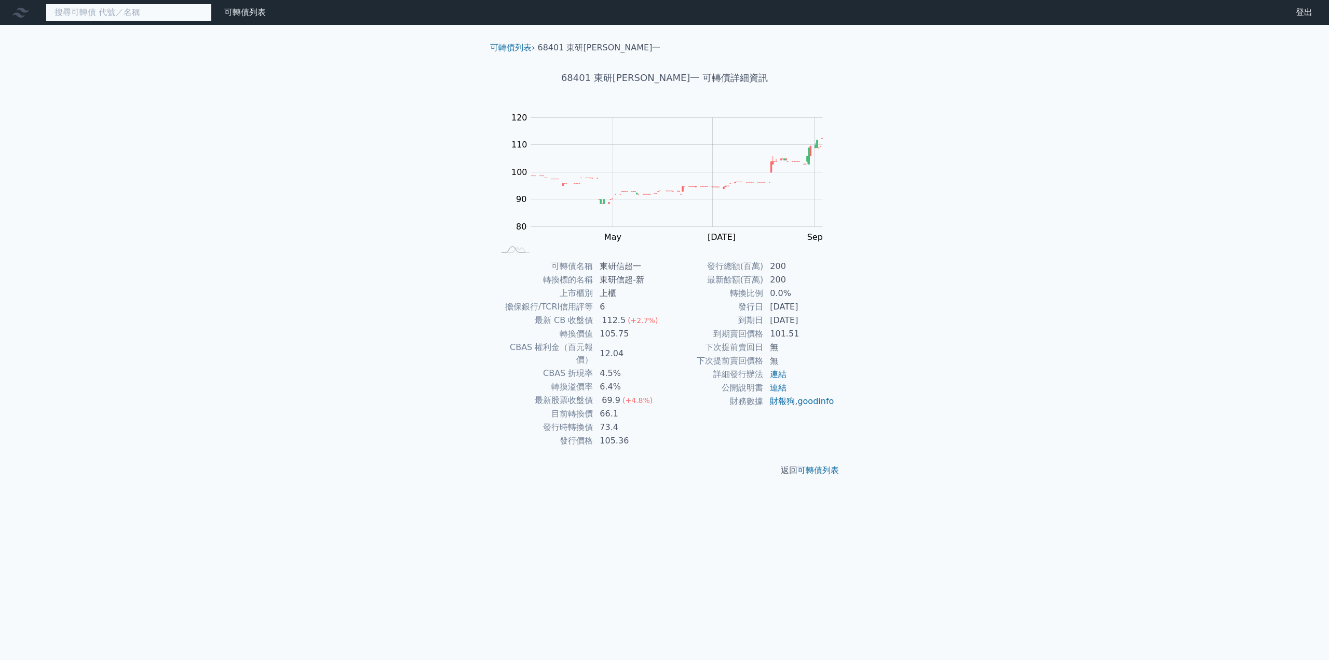
click at [76, 12] on input at bounding box center [129, 13] width 166 height 18
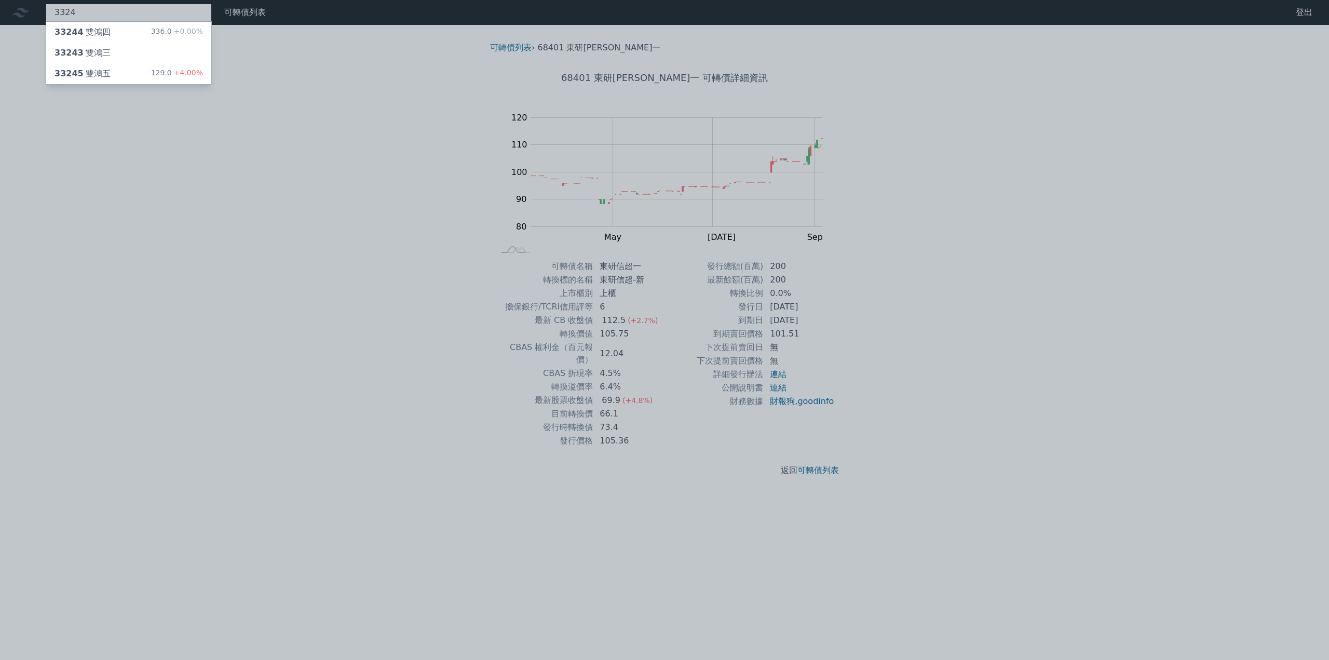
type input "3324"
click at [90, 72] on div "33245 雙鴻五" at bounding box center [83, 73] width 56 height 12
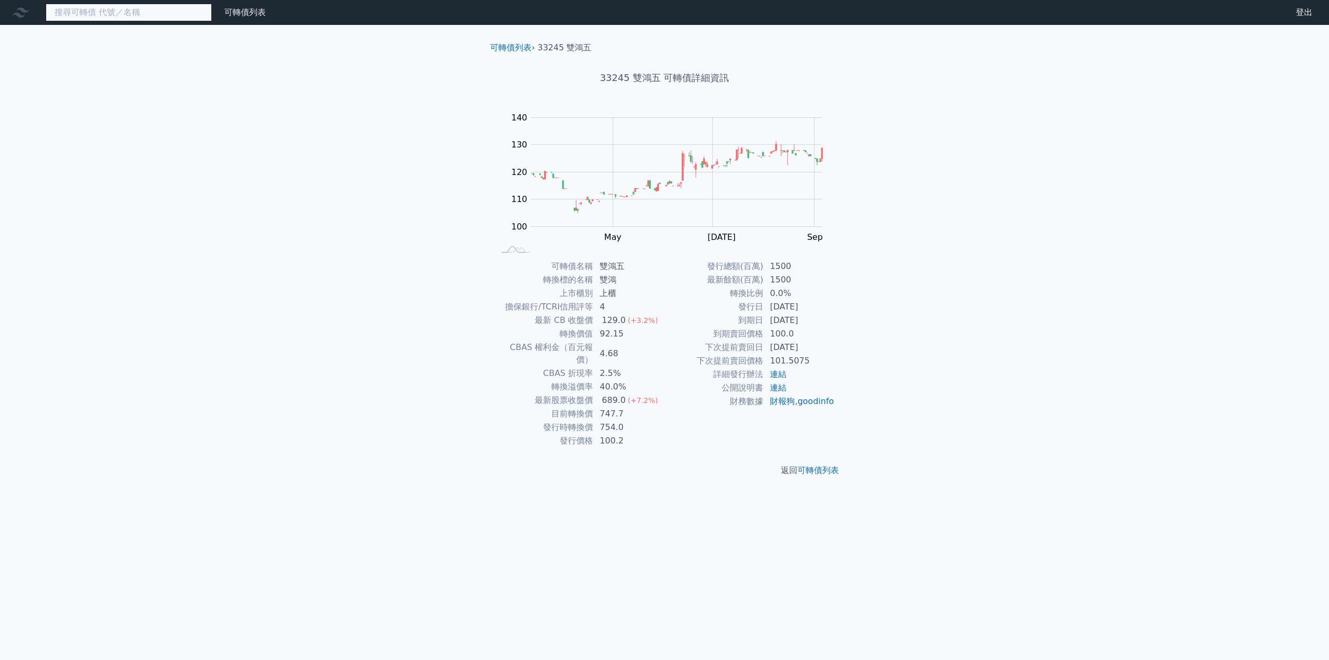
click at [145, 18] on input at bounding box center [129, 13] width 166 height 18
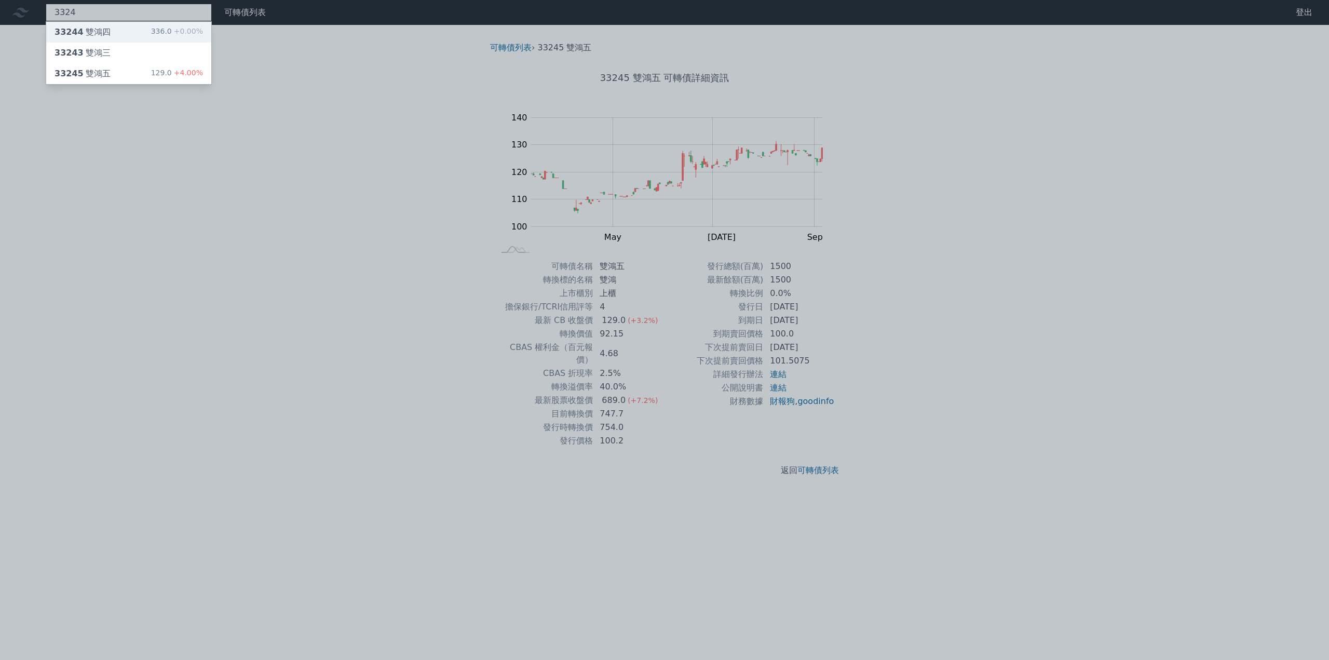
type input "3324"
click at [131, 35] on div "33244 雙鴻四 336.0 +0.00%" at bounding box center [128, 32] width 165 height 21
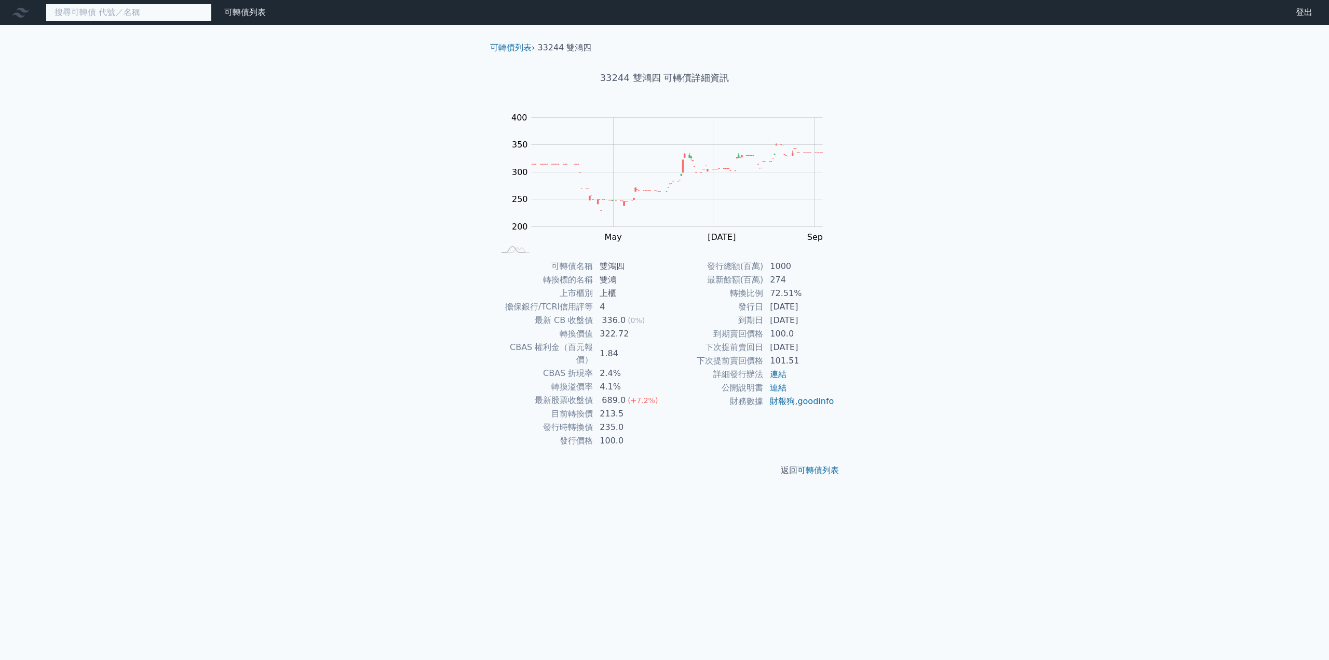
click at [125, 15] on input at bounding box center [129, 13] width 166 height 18
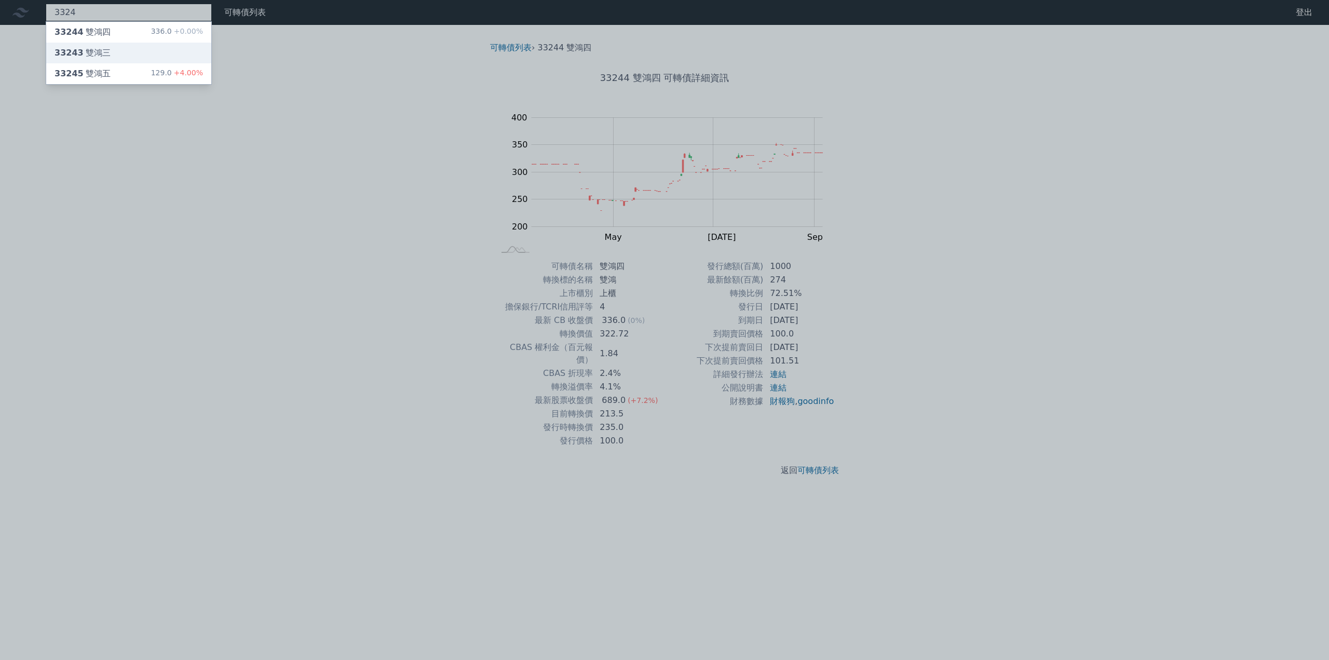
type input "3324"
click at [112, 51] on div "33243 雙鴻三" at bounding box center [128, 53] width 165 height 21
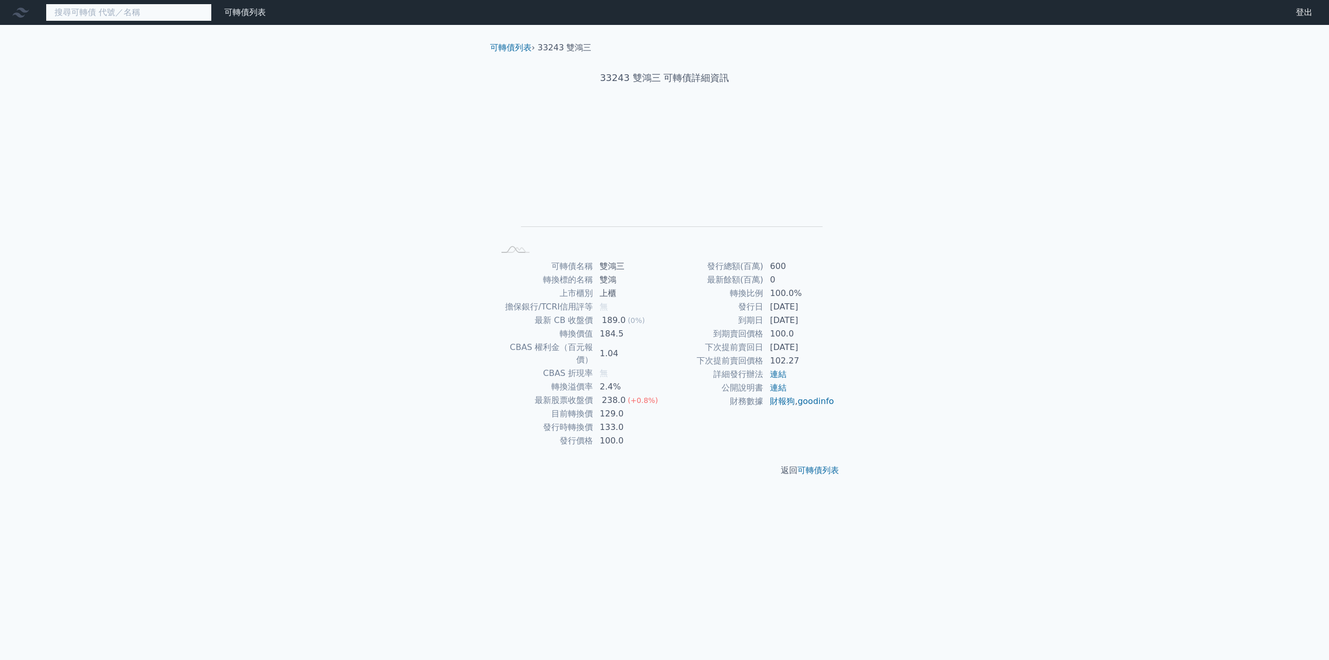
click at [69, 15] on input at bounding box center [129, 13] width 166 height 18
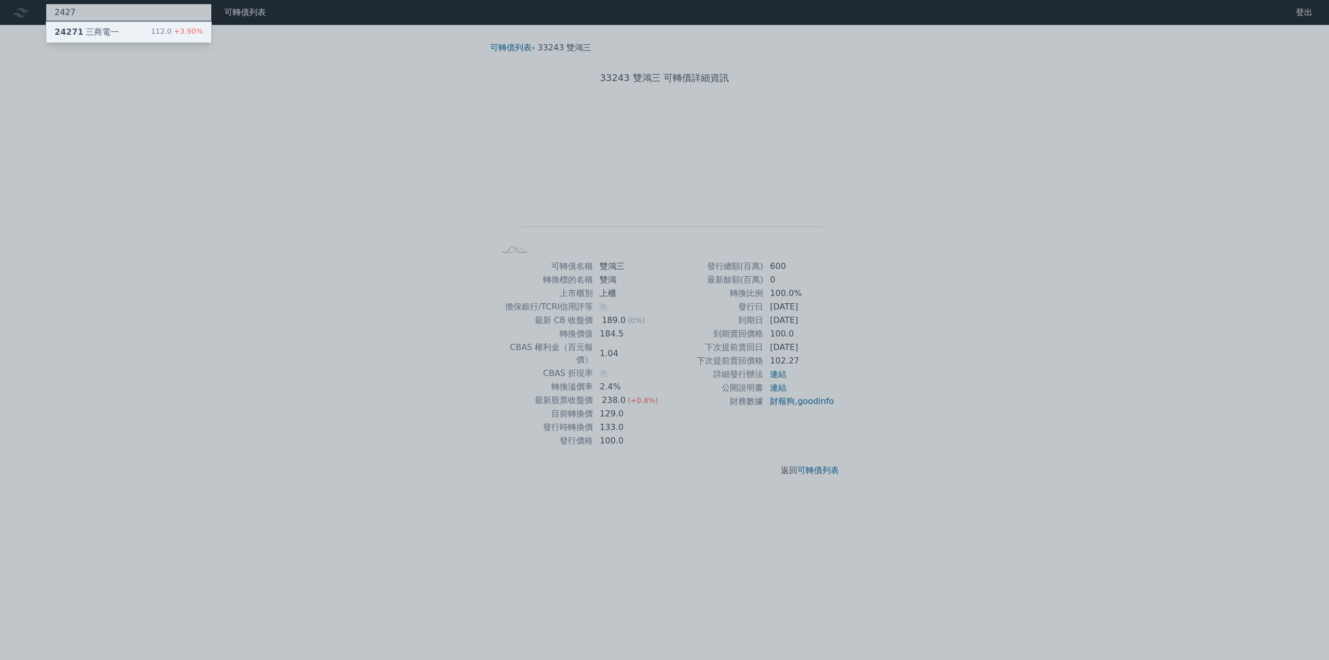
type input "2427"
click at [67, 33] on span "24271" at bounding box center [69, 32] width 29 height 10
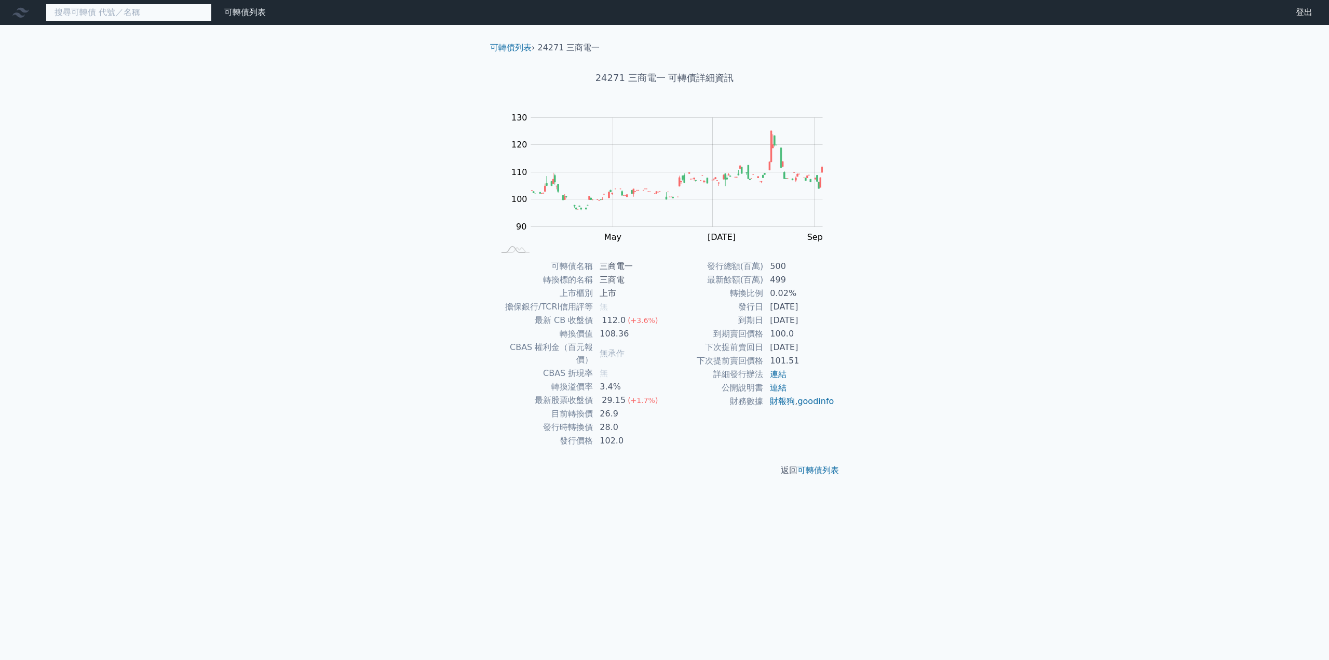
click at [101, 15] on input at bounding box center [129, 13] width 166 height 18
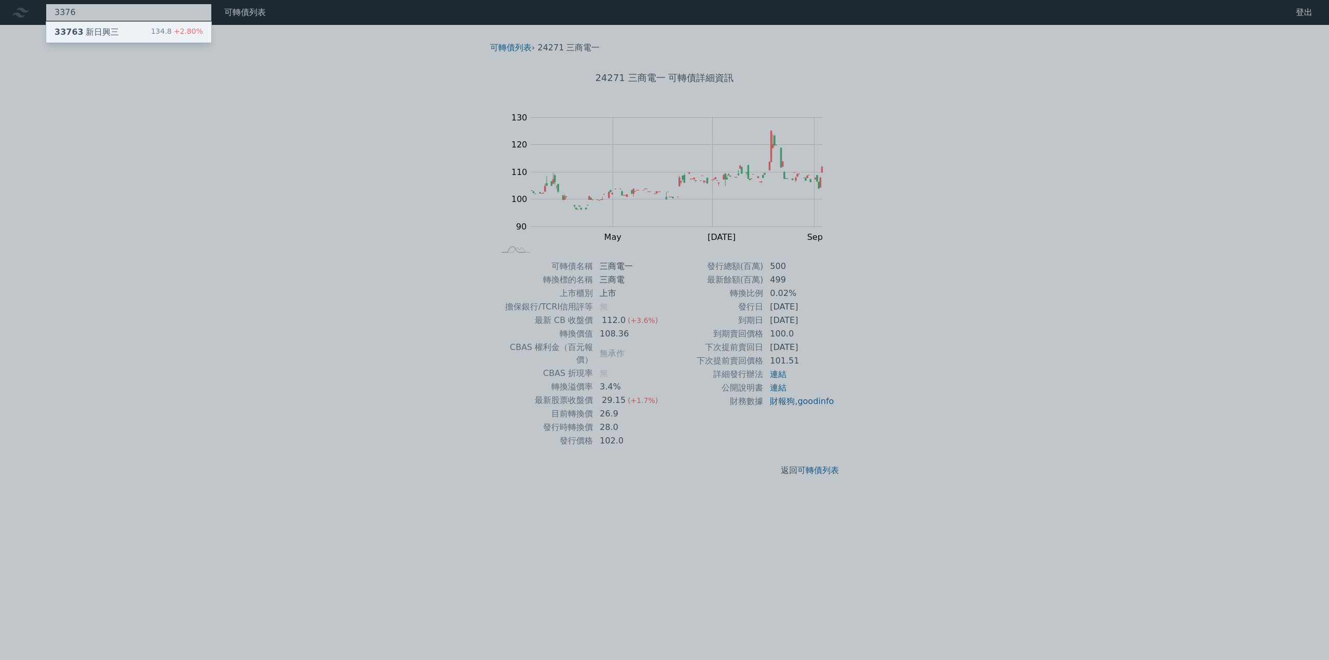
type input "3376"
click at [94, 33] on div "33763 新日興三" at bounding box center [87, 32] width 64 height 12
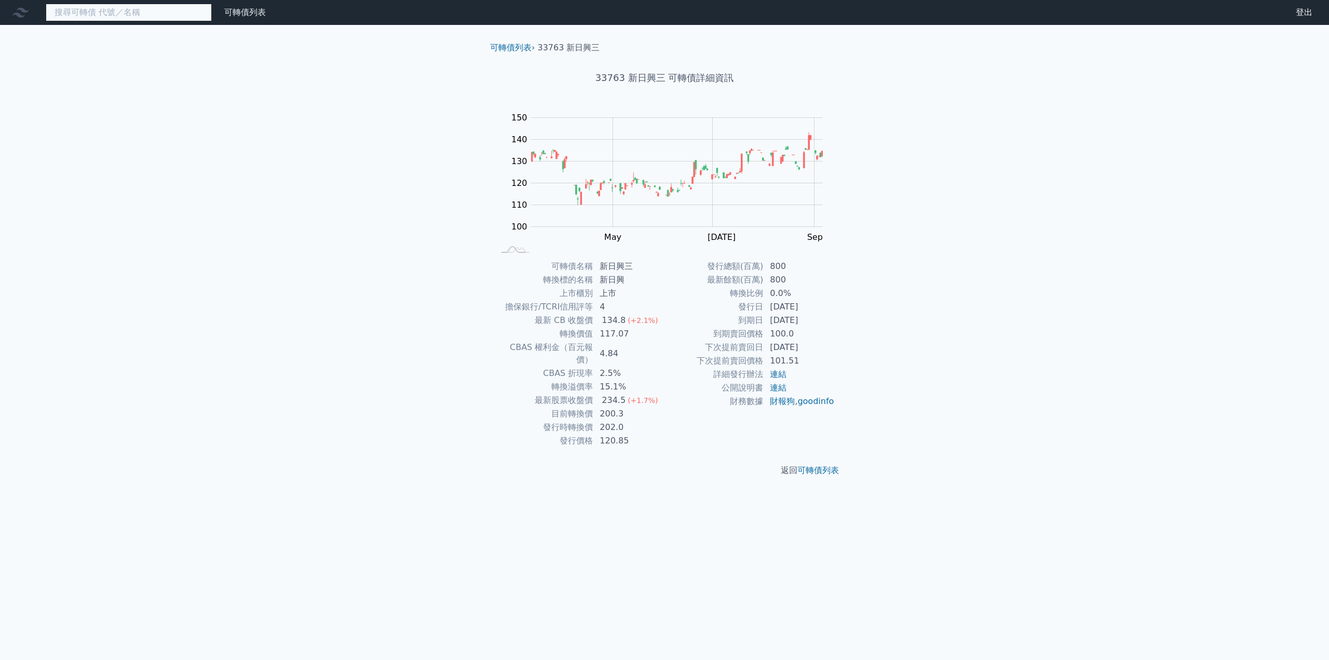
click at [105, 12] on input at bounding box center [129, 13] width 166 height 18
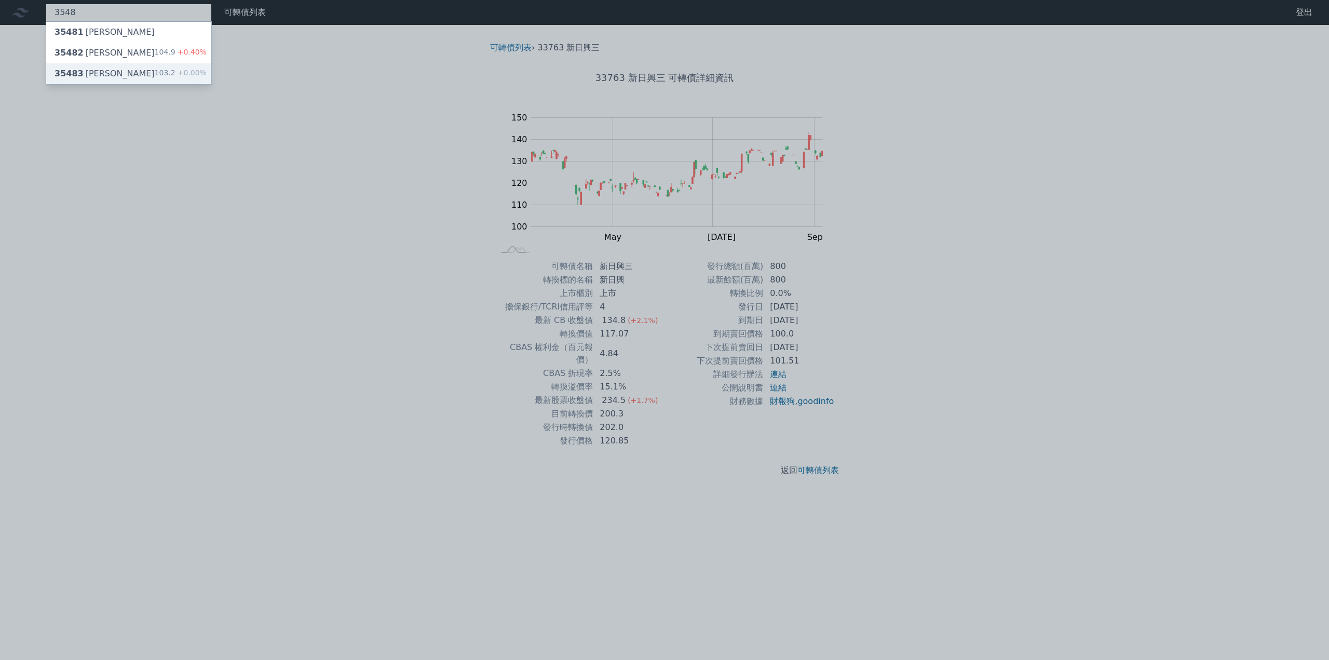
type input "3548"
click at [105, 72] on div "35483 [PERSON_NAME]" at bounding box center [105, 73] width 100 height 12
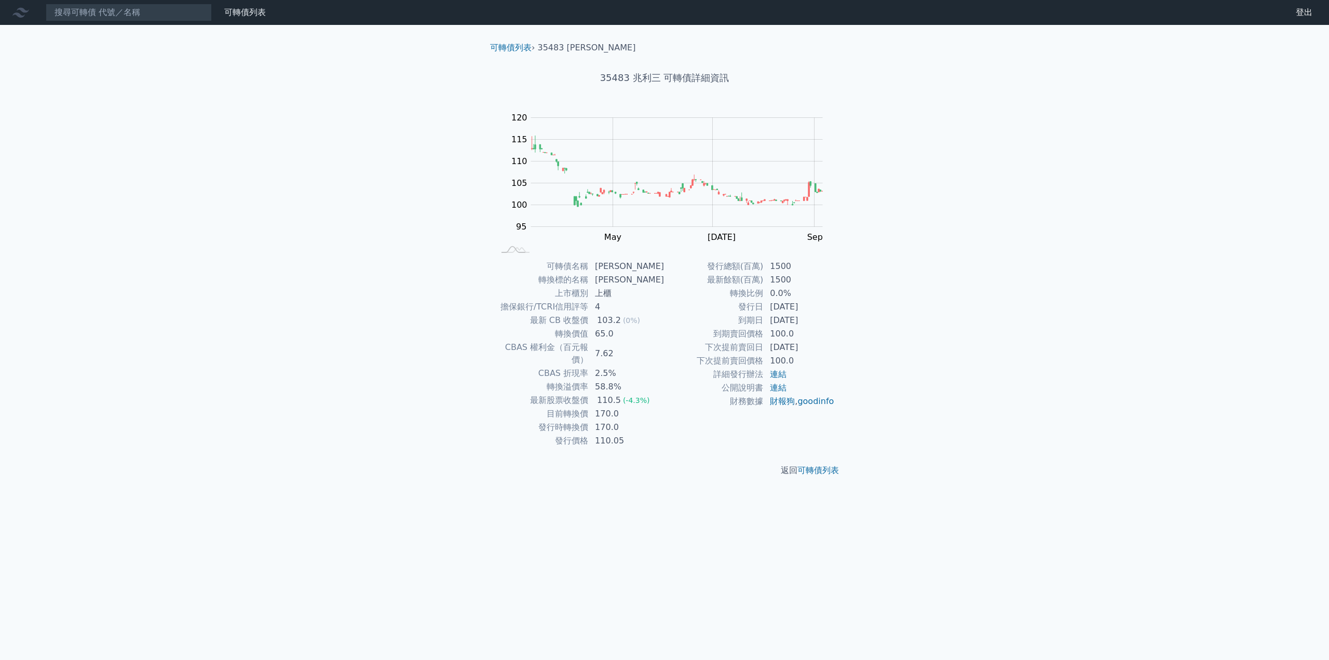
click at [149, 141] on div "可轉債列表 財務數據 可轉債列表 財務數據 登出 登出 可轉債列表 › 35483 兆利三 35483 兆利三 可轉債詳細資訊 Zoom Out 100 85…" at bounding box center [664, 330] width 1329 height 660
click at [167, 16] on input at bounding box center [129, 13] width 166 height 18
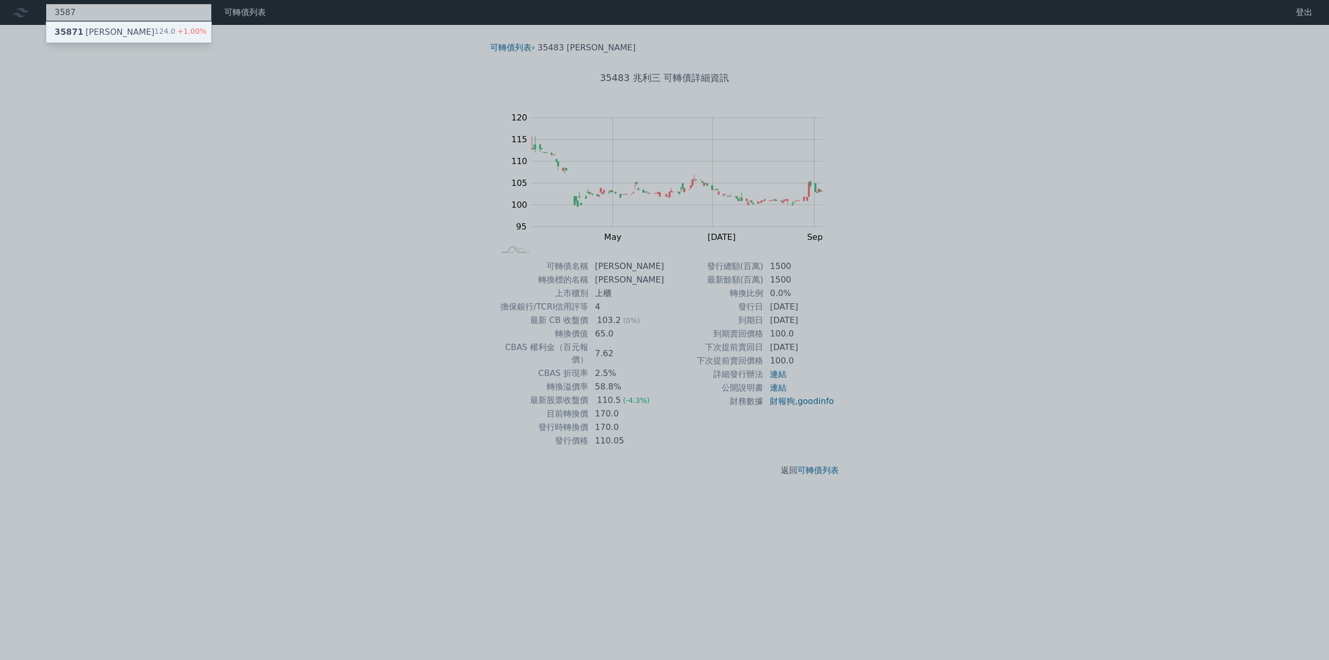
type input "3587"
click at [119, 33] on div "35871 [PERSON_NAME]一 124.0 +1.00%" at bounding box center [128, 32] width 165 height 21
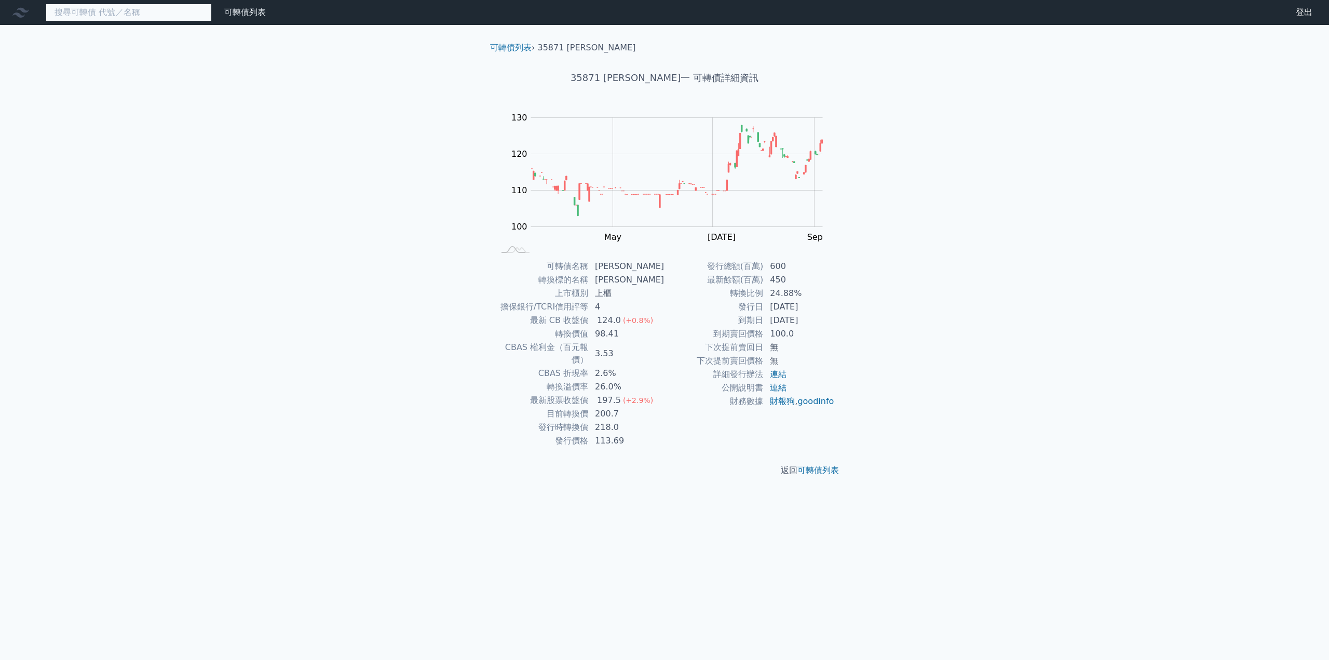
click at [91, 11] on input at bounding box center [129, 13] width 166 height 18
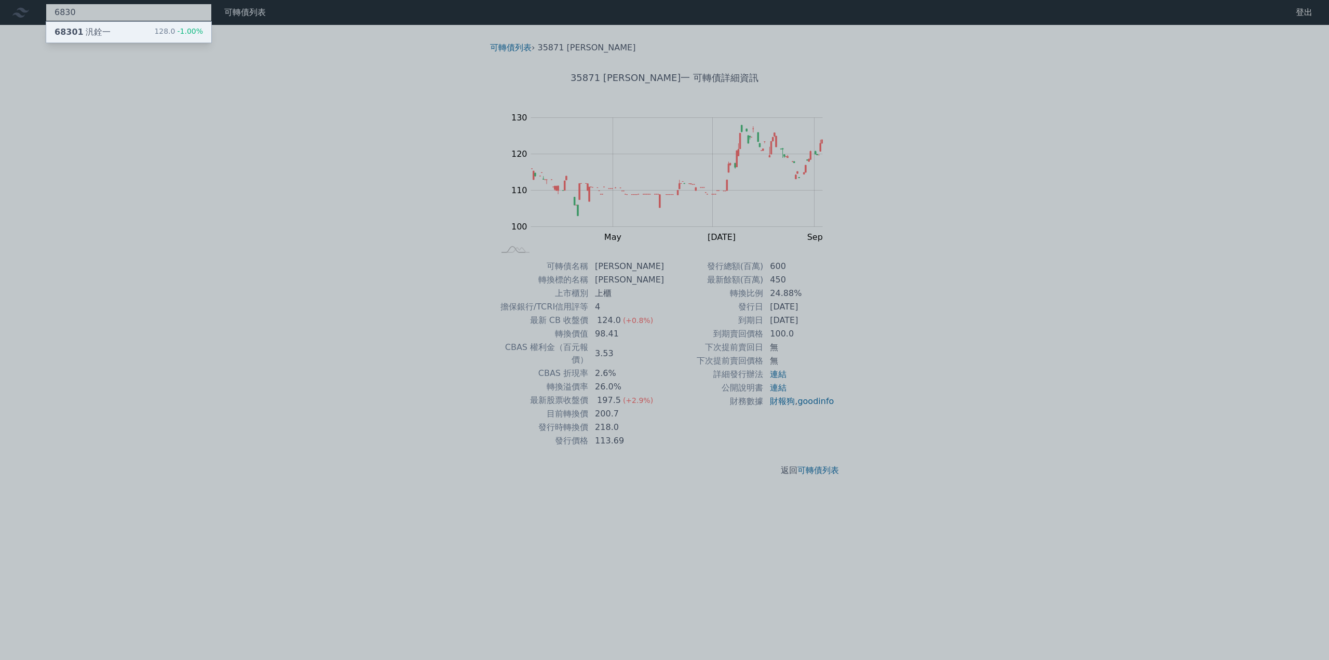
type input "6830"
click at [79, 39] on div "68301 汎銓一 128.0 -1.00%" at bounding box center [128, 32] width 165 height 21
